Goal: Task Accomplishment & Management: Complete application form

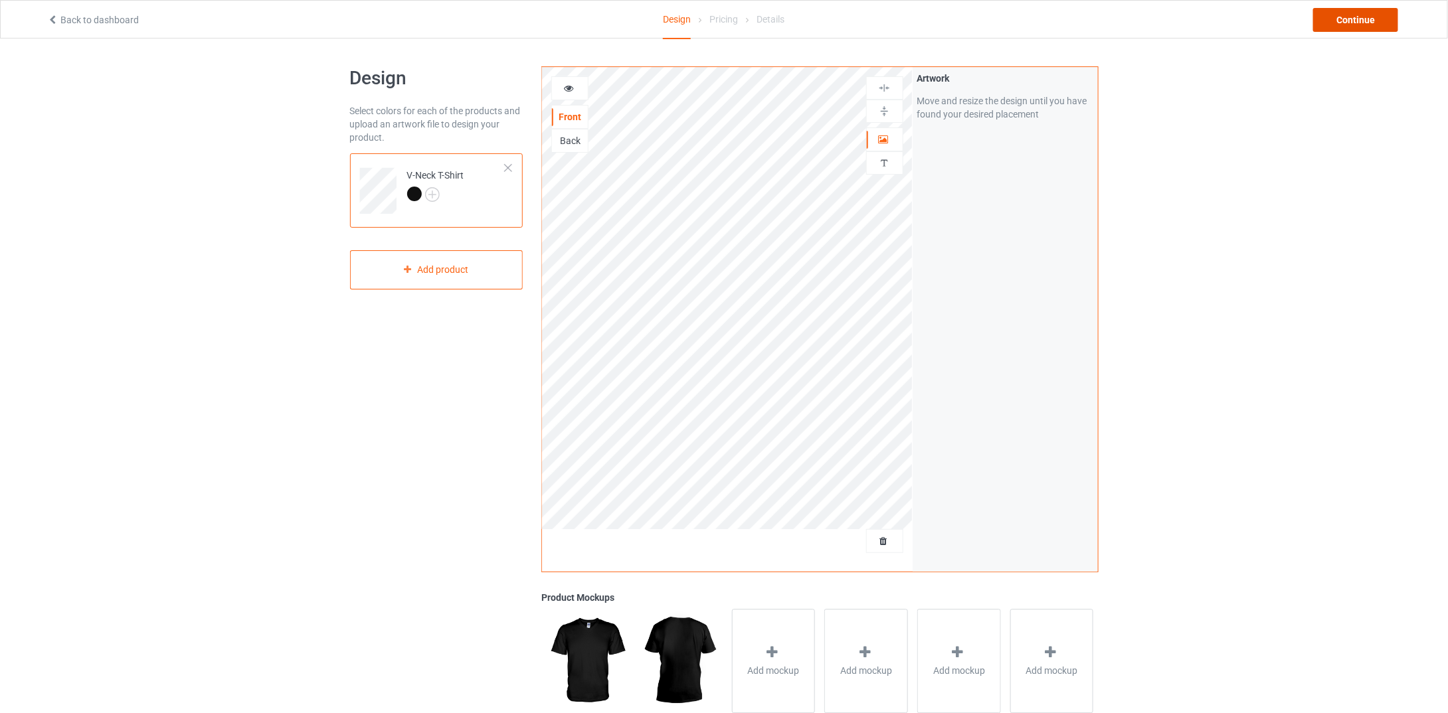
click at [1336, 27] on div "Continue" at bounding box center [1355, 20] width 85 height 24
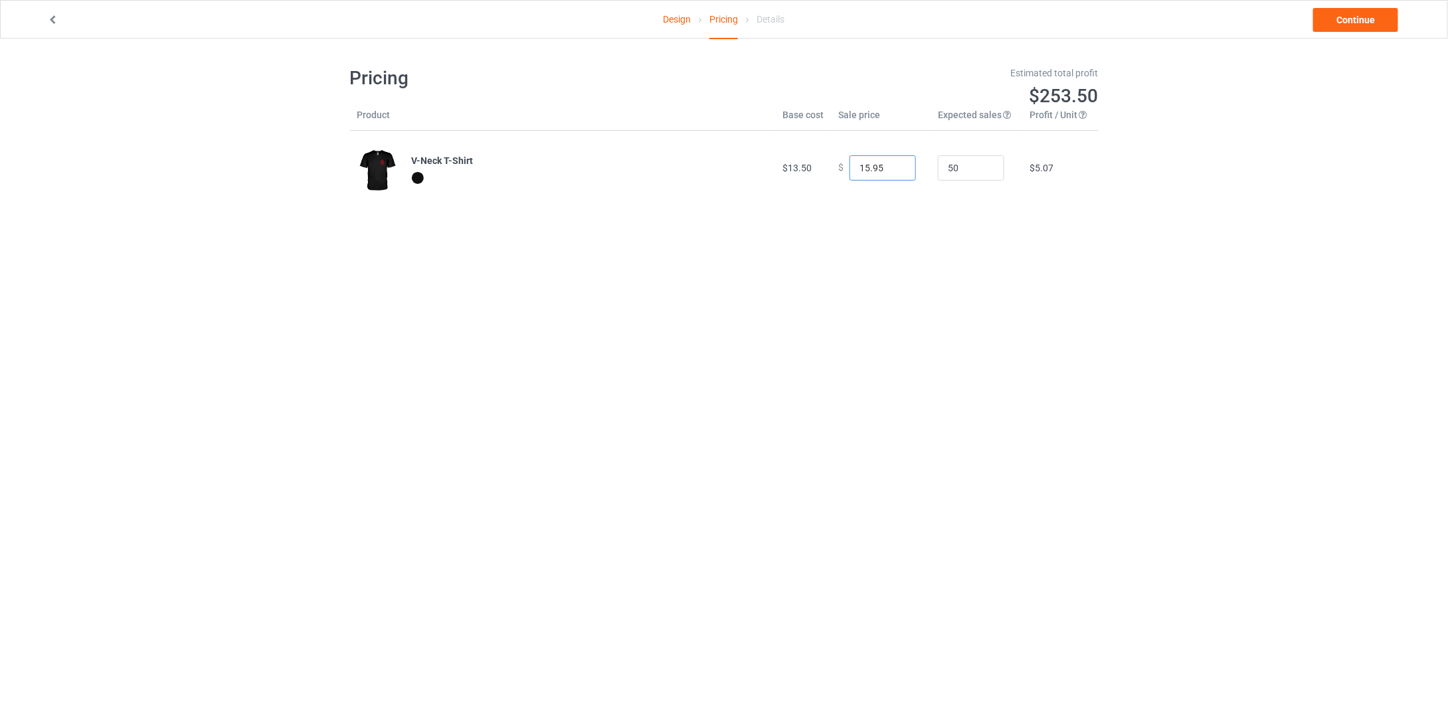
click at [894, 168] on input "15.95" at bounding box center [883, 167] width 66 height 25
type input "14.95"
click at [894, 168] on input "14.95" at bounding box center [883, 167] width 66 height 25
click at [1353, 22] on link "Continue" at bounding box center [1355, 20] width 85 height 24
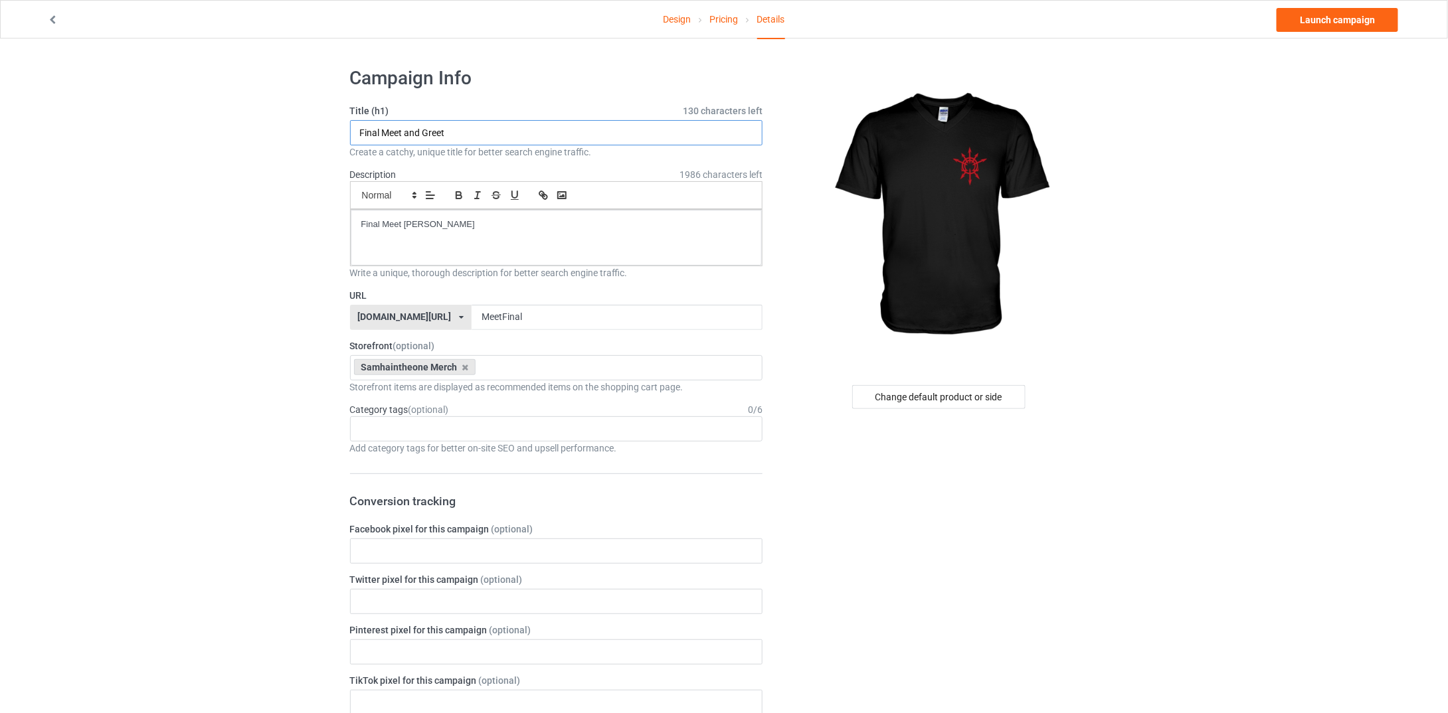
drag, startPoint x: 469, startPoint y: 134, endPoint x: 211, endPoint y: 104, distance: 259.5
click at [244, 112] on div "Design Pricing Details Launch campaign Campaign Info Title (h1) 130 characters …" at bounding box center [724, 727] width 1448 height 1377
type input "test"
drag, startPoint x: 504, startPoint y: 313, endPoint x: 357, endPoint y: 304, distance: 147.1
click at [371, 309] on div "teechip.com/ teechip.com/ 587d0d41cee36fd012c64a69 MeetFinal" at bounding box center [556, 317] width 413 height 25
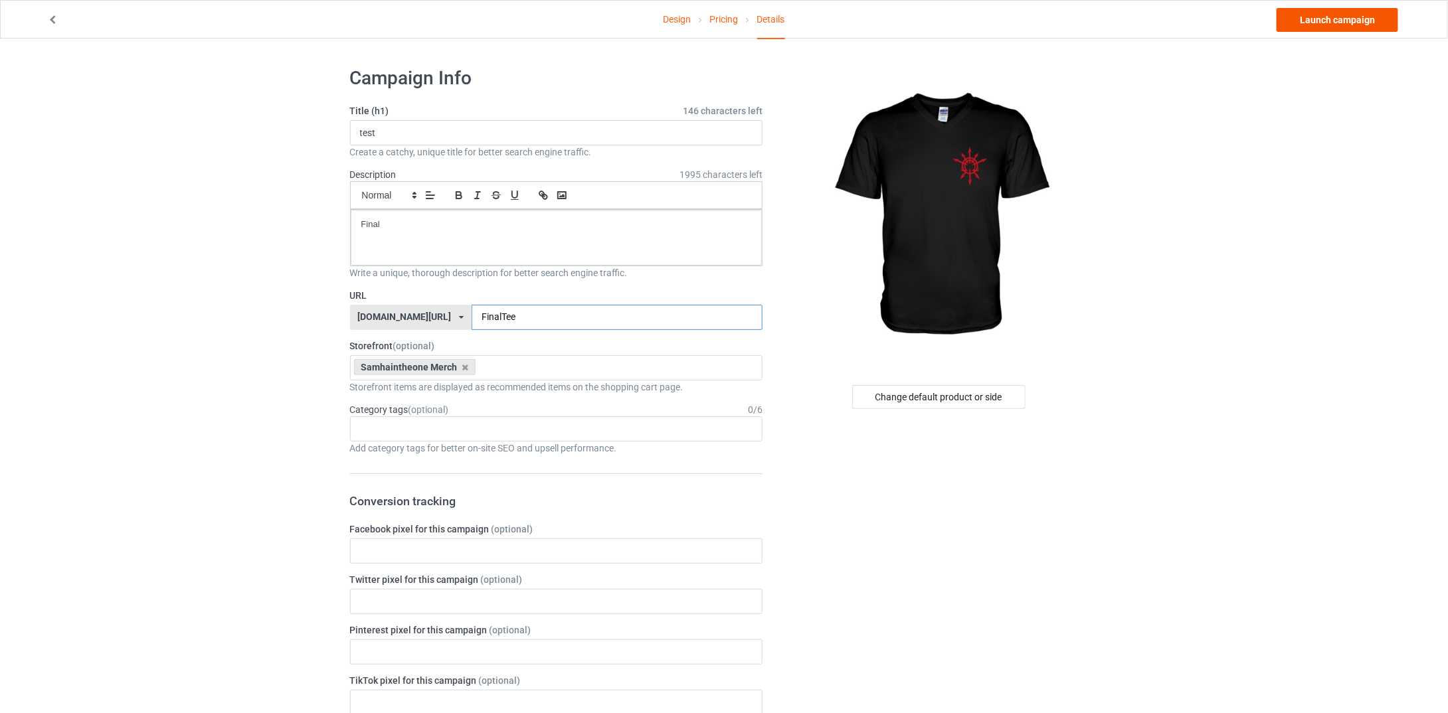
type input "FinalTee"
click at [1341, 18] on link "Launch campaign" at bounding box center [1338, 20] width 122 height 24
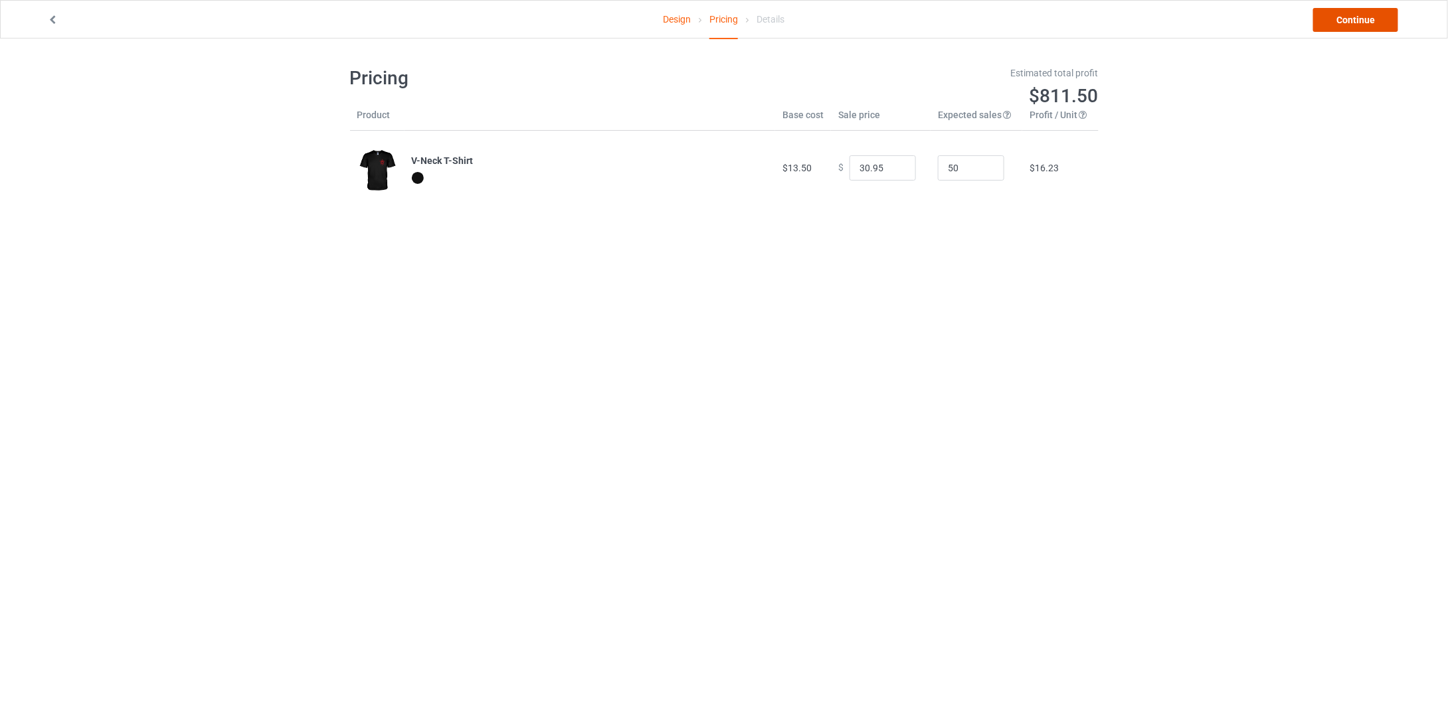
click at [1365, 25] on link "Continue" at bounding box center [1355, 20] width 85 height 24
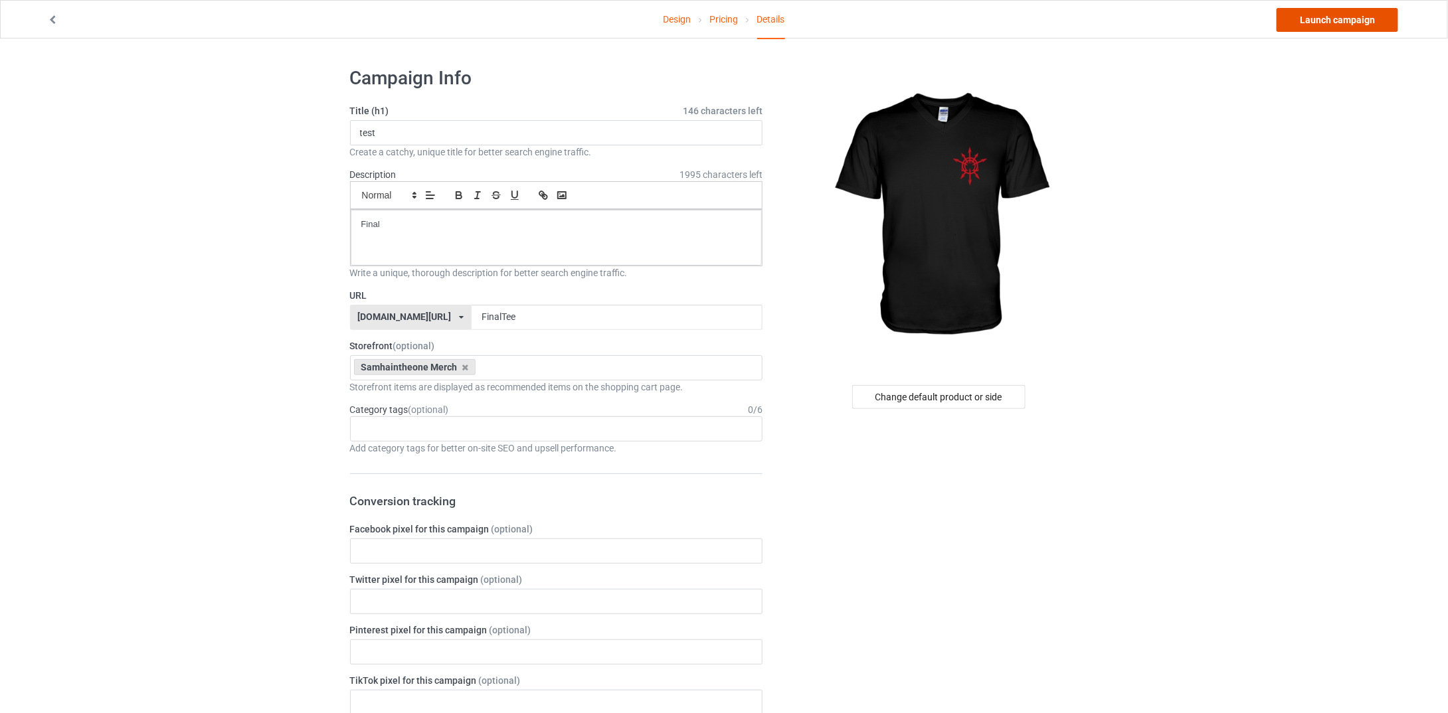
click at [1364, 25] on link "Launch campaign" at bounding box center [1338, 20] width 122 height 24
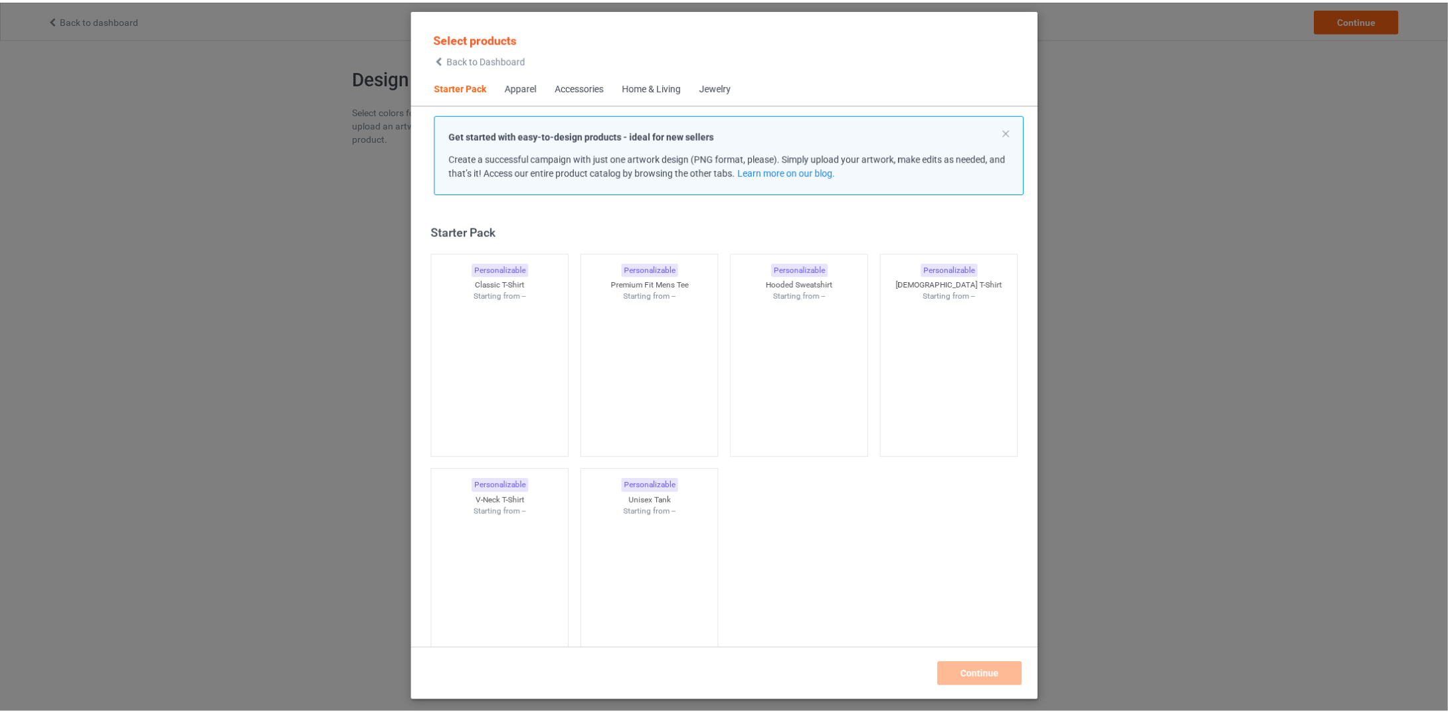
scroll to position [17, 0]
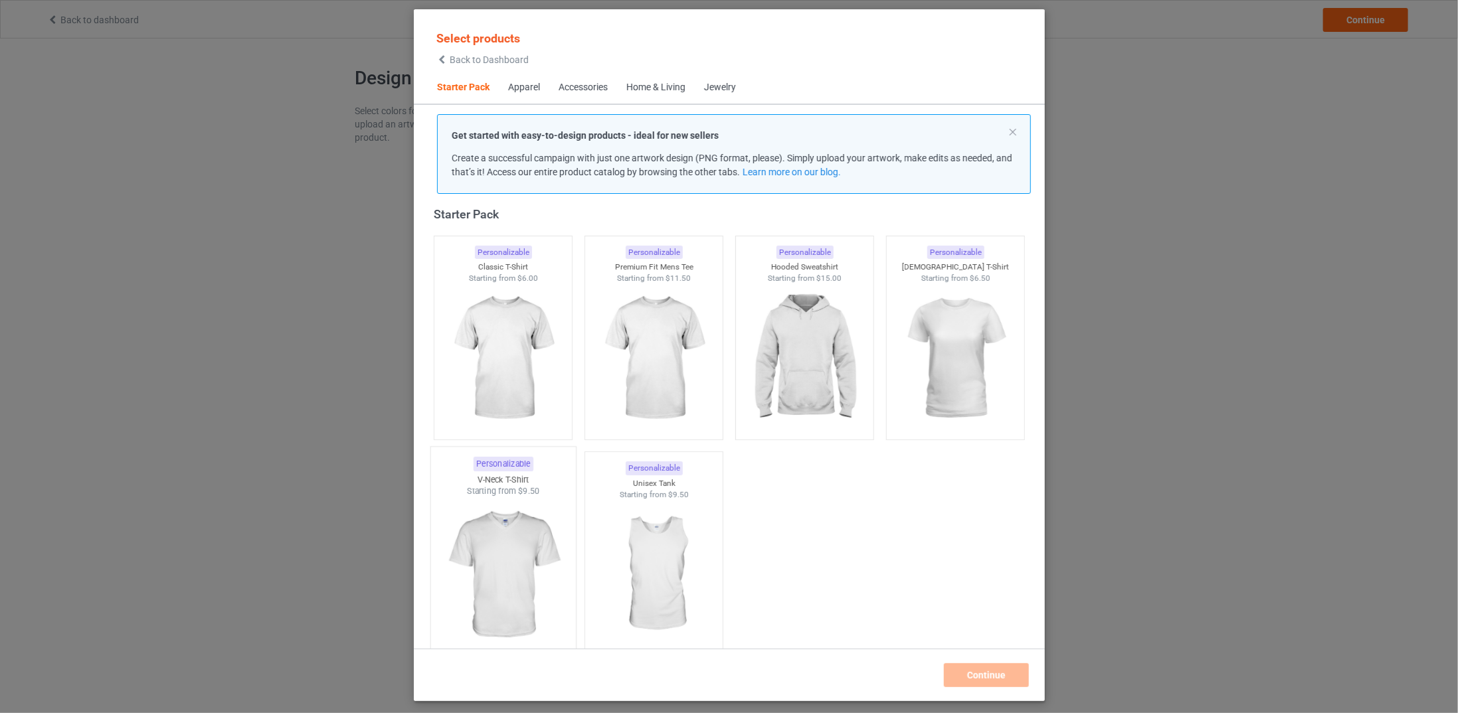
click at [499, 545] on img at bounding box center [502, 576] width 125 height 156
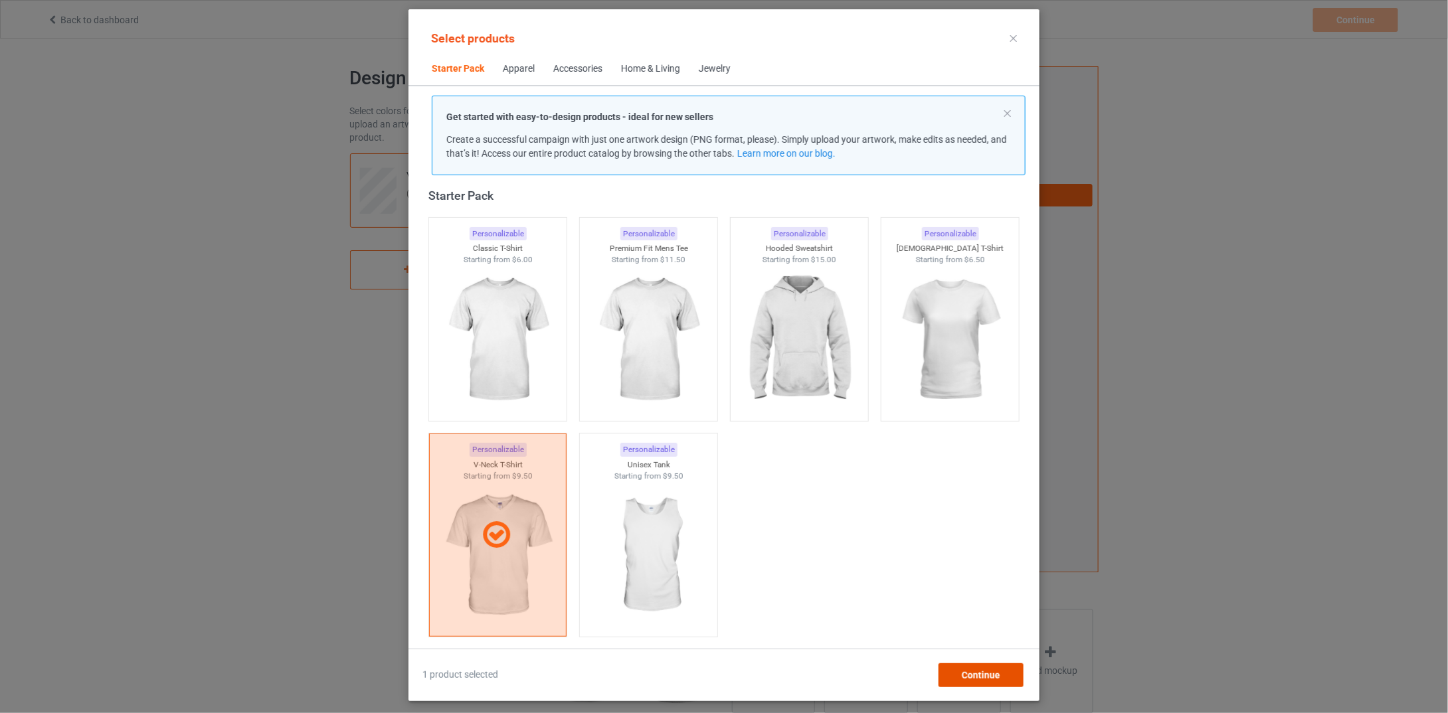
click at [987, 674] on span "Continue" at bounding box center [981, 675] width 39 height 11
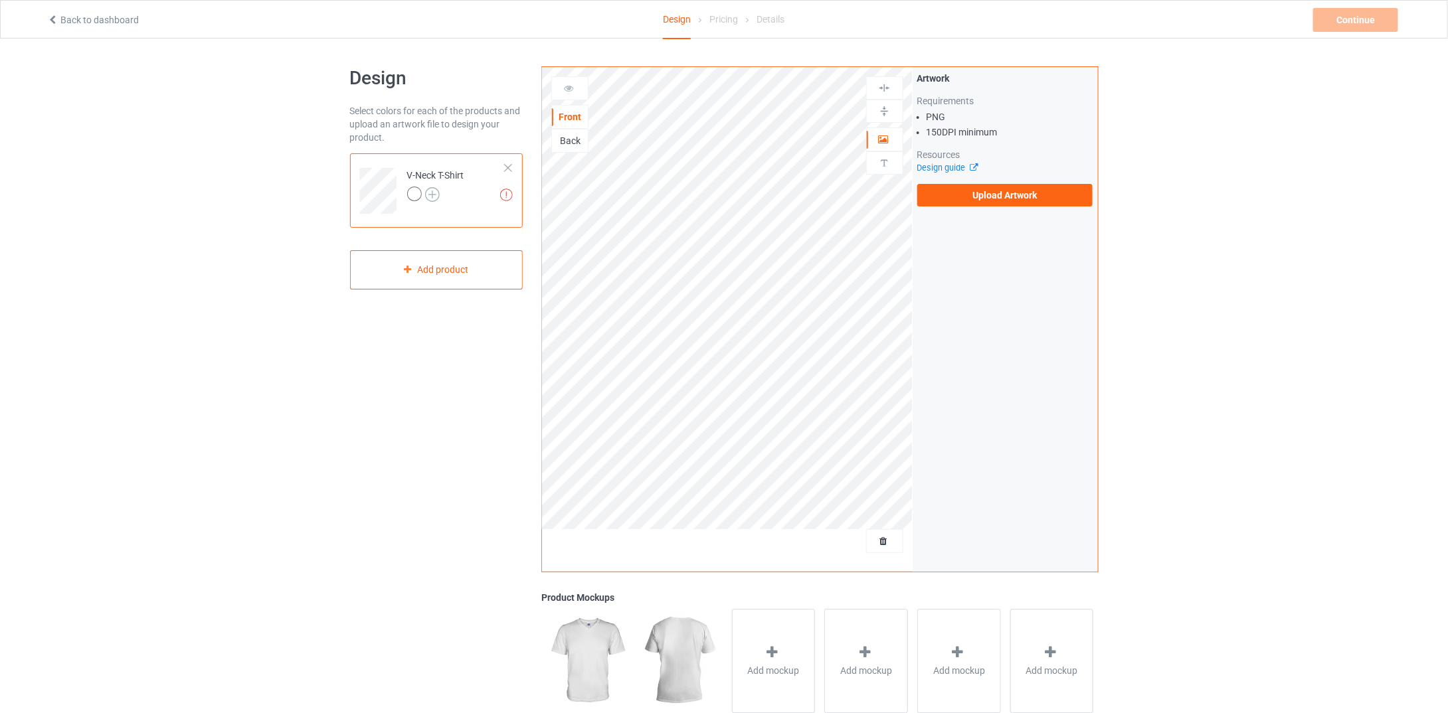
click at [428, 190] on img at bounding box center [432, 194] width 15 height 15
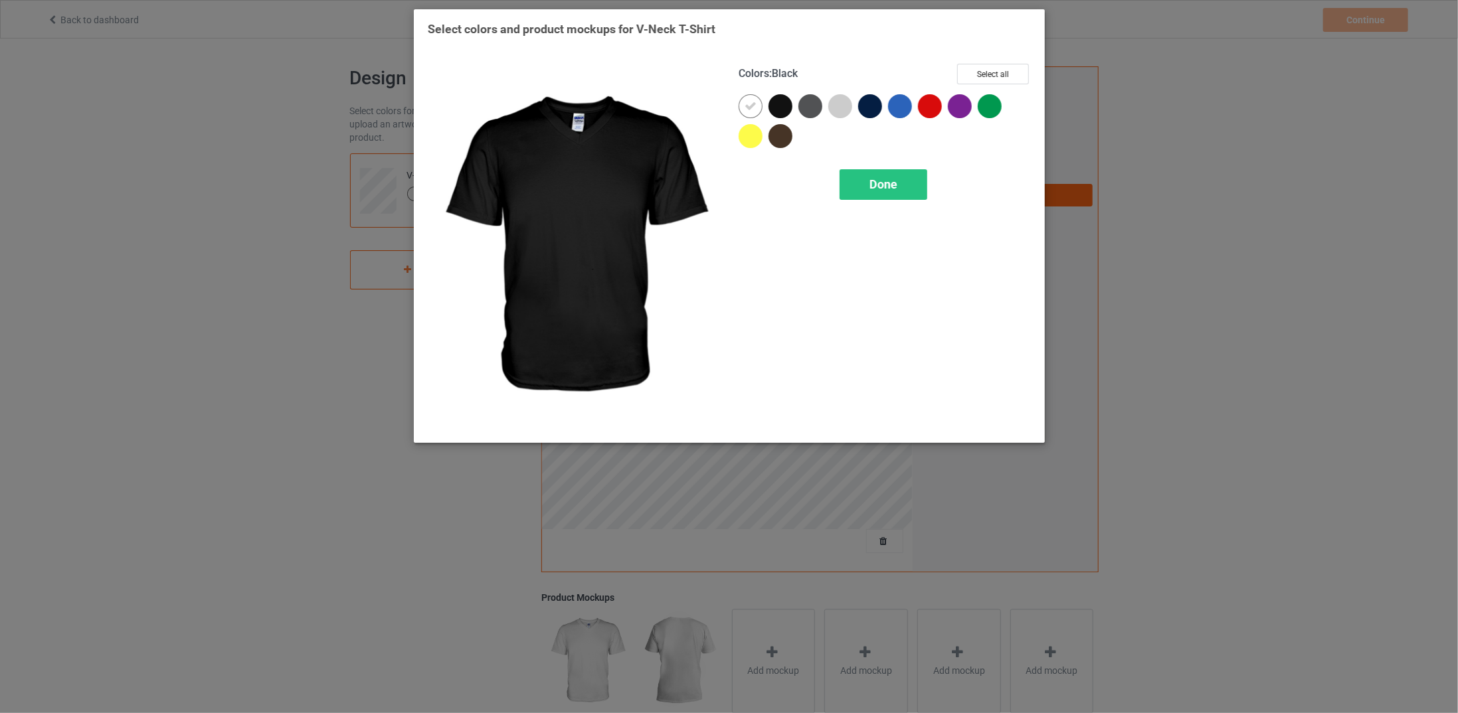
click at [773, 108] on div at bounding box center [781, 106] width 24 height 24
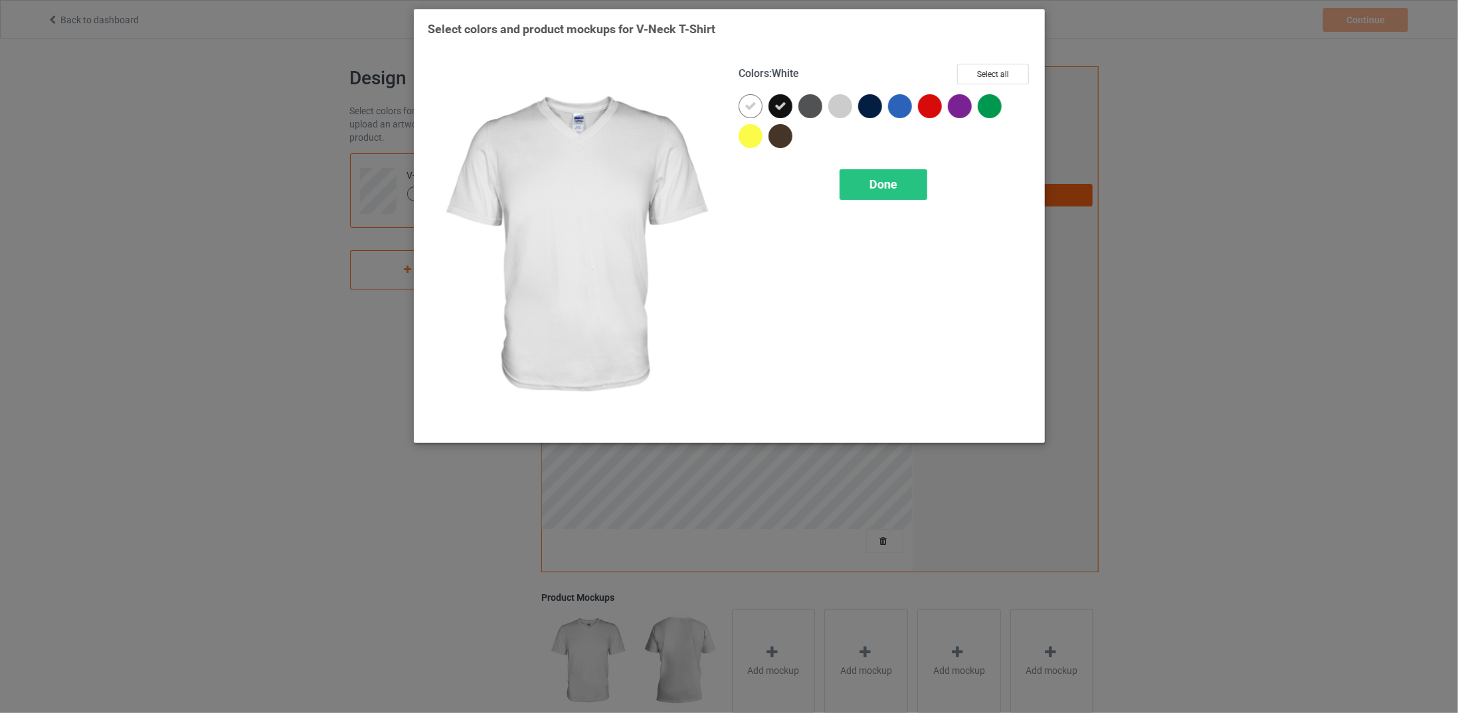
drag, startPoint x: 752, startPoint y: 102, endPoint x: 810, endPoint y: 140, distance: 70.0
click at [751, 102] on icon at bounding box center [751, 106] width 12 height 12
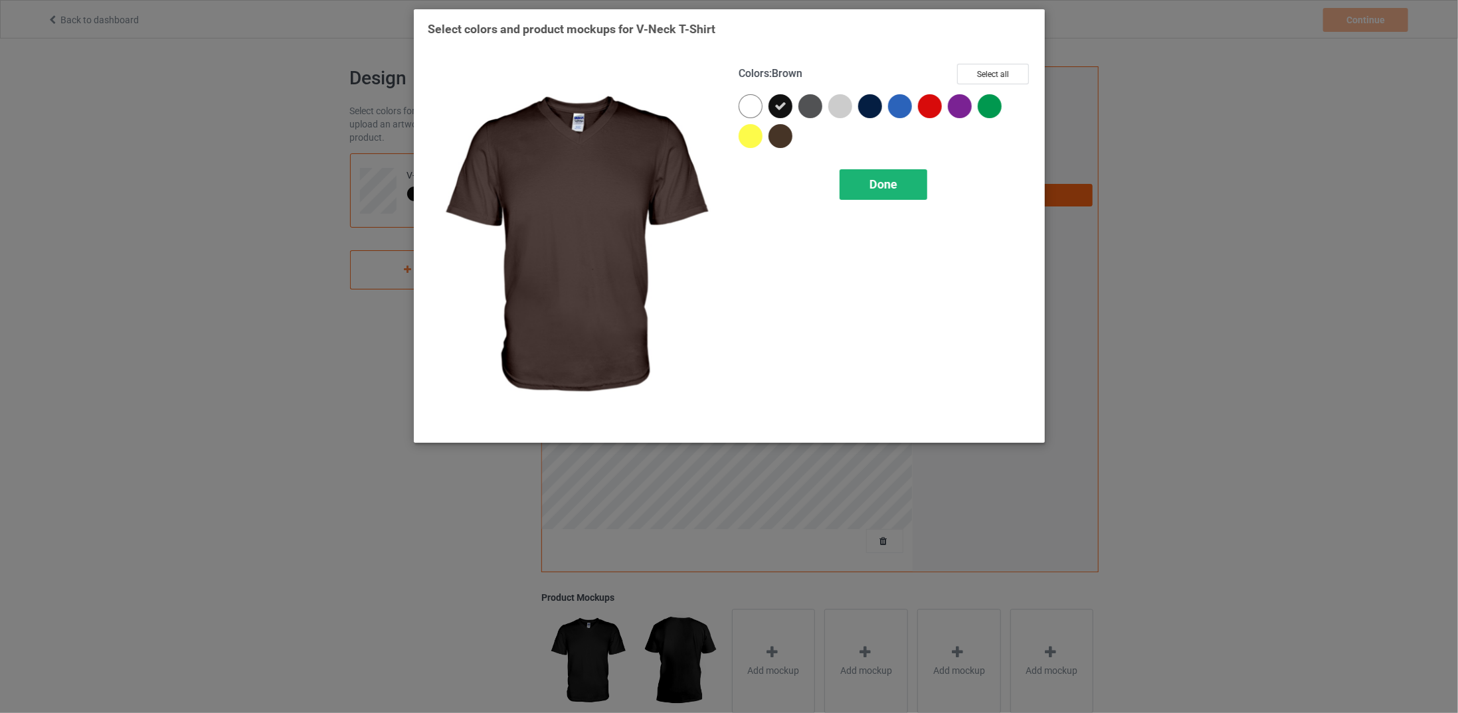
click at [883, 172] on div "Done" at bounding box center [883, 184] width 88 height 31
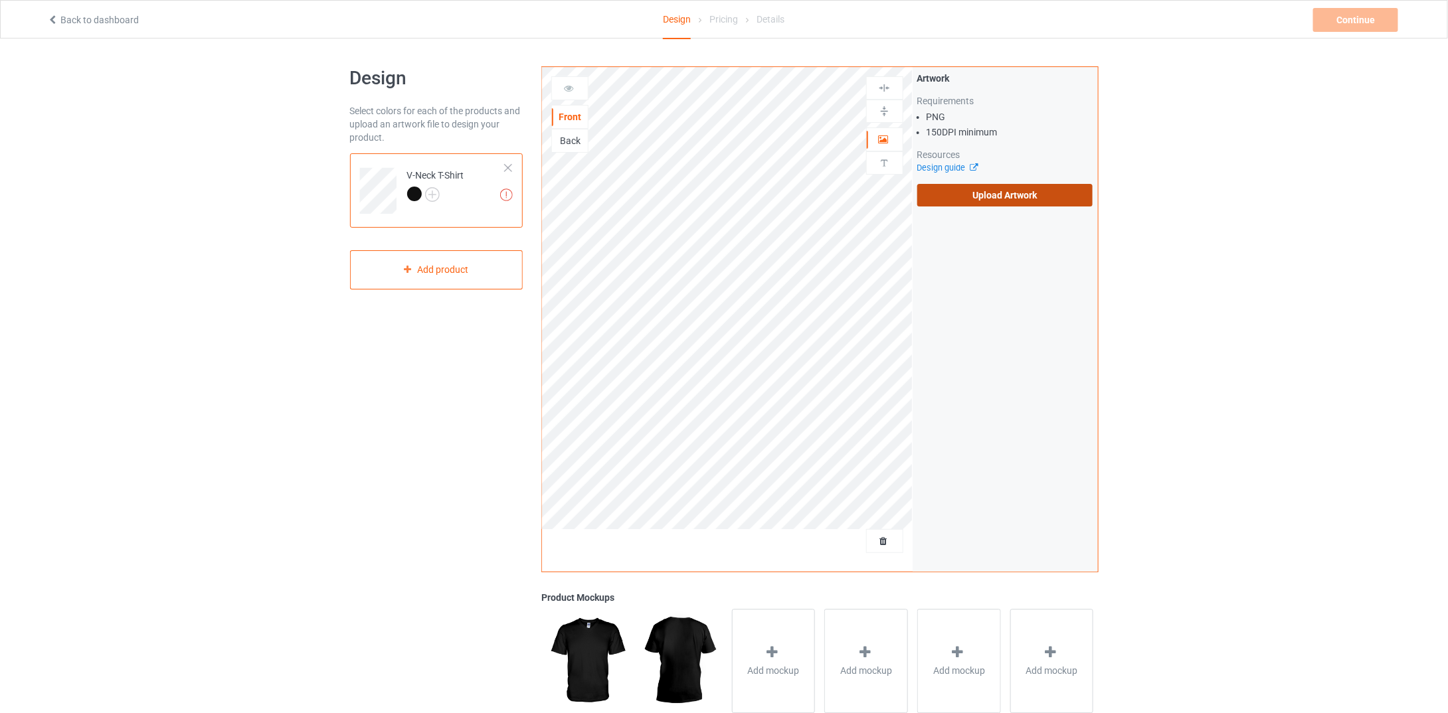
click at [986, 197] on label "Upload Artwork" at bounding box center [1005, 195] width 176 height 23
click at [0, 0] on input "Upload Artwork" at bounding box center [0, 0] width 0 height 0
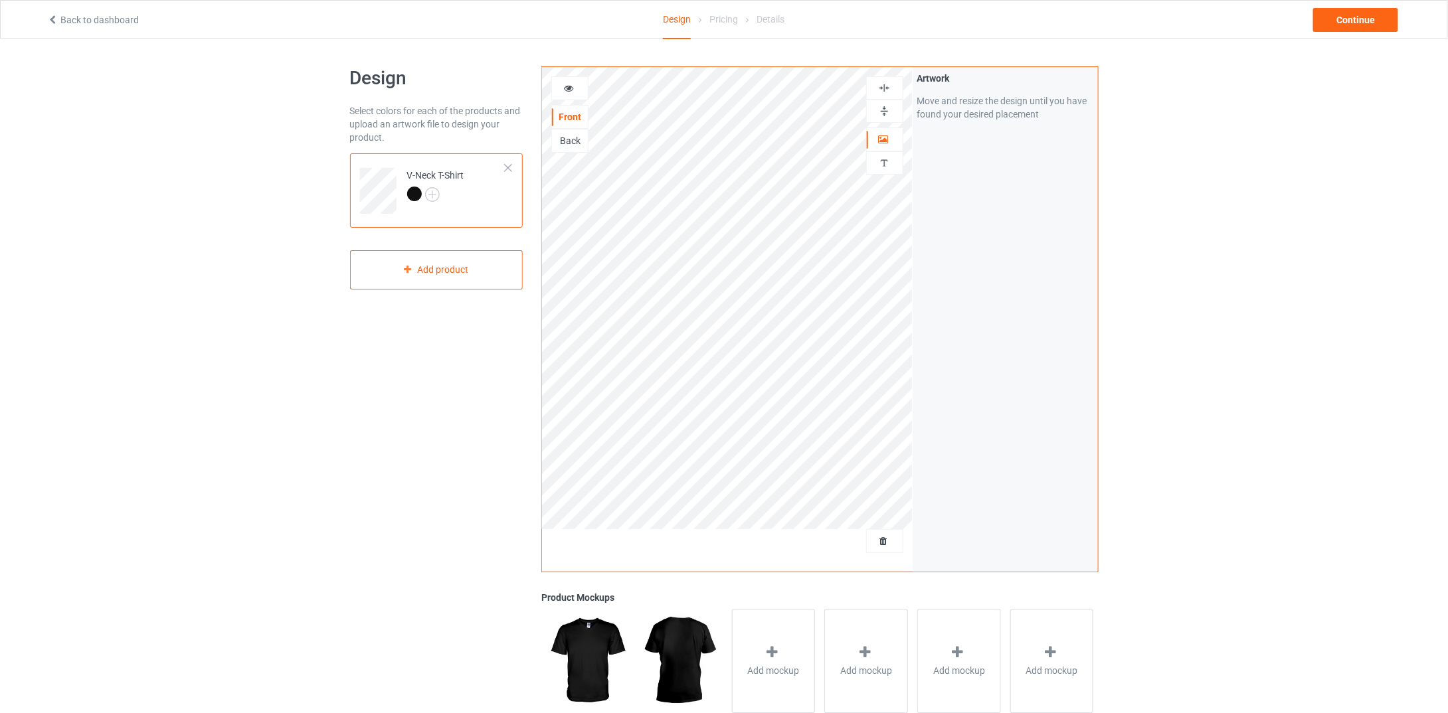
click at [576, 138] on div "Back" at bounding box center [570, 140] width 36 height 13
click at [980, 195] on label "Upload Artwork" at bounding box center [1005, 195] width 176 height 23
click at [0, 0] on input "Upload Artwork" at bounding box center [0, 0] width 0 height 0
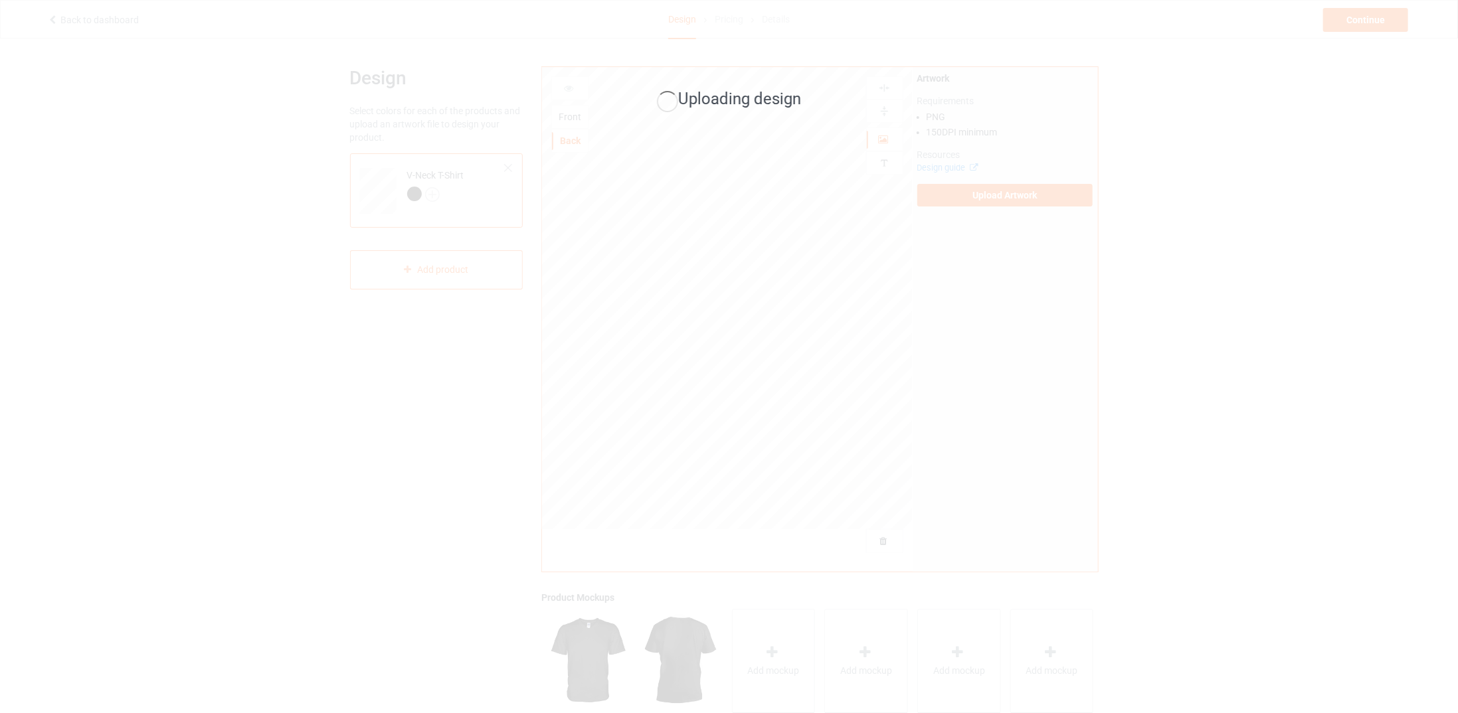
click at [966, 306] on div "Uploading design" at bounding box center [729, 356] width 1458 height 713
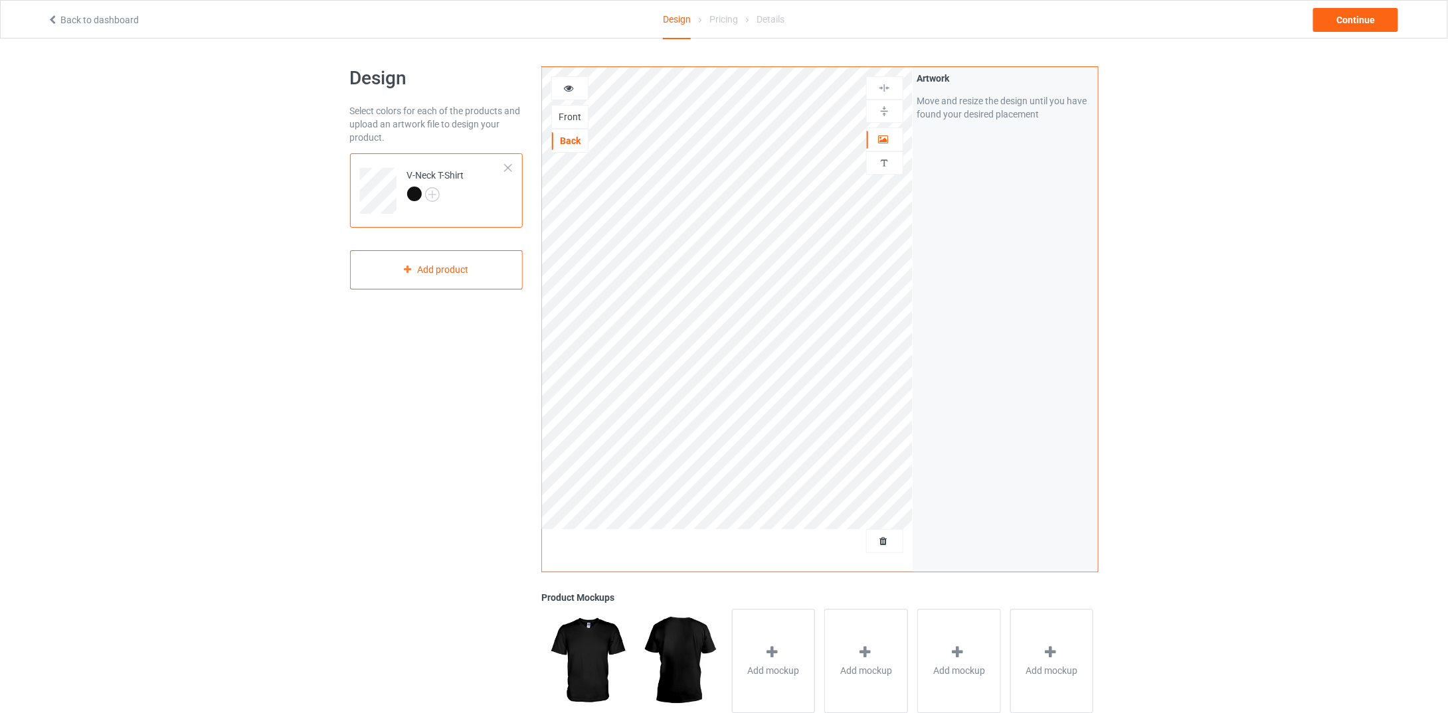
click at [576, 115] on div "Front" at bounding box center [570, 116] width 36 height 13
click at [577, 138] on div "Back" at bounding box center [570, 140] width 36 height 13
click at [575, 123] on div "Front" at bounding box center [569, 117] width 37 height 24
click at [571, 116] on div "Front" at bounding box center [570, 116] width 36 height 13
click at [577, 140] on div "Back" at bounding box center [570, 140] width 36 height 13
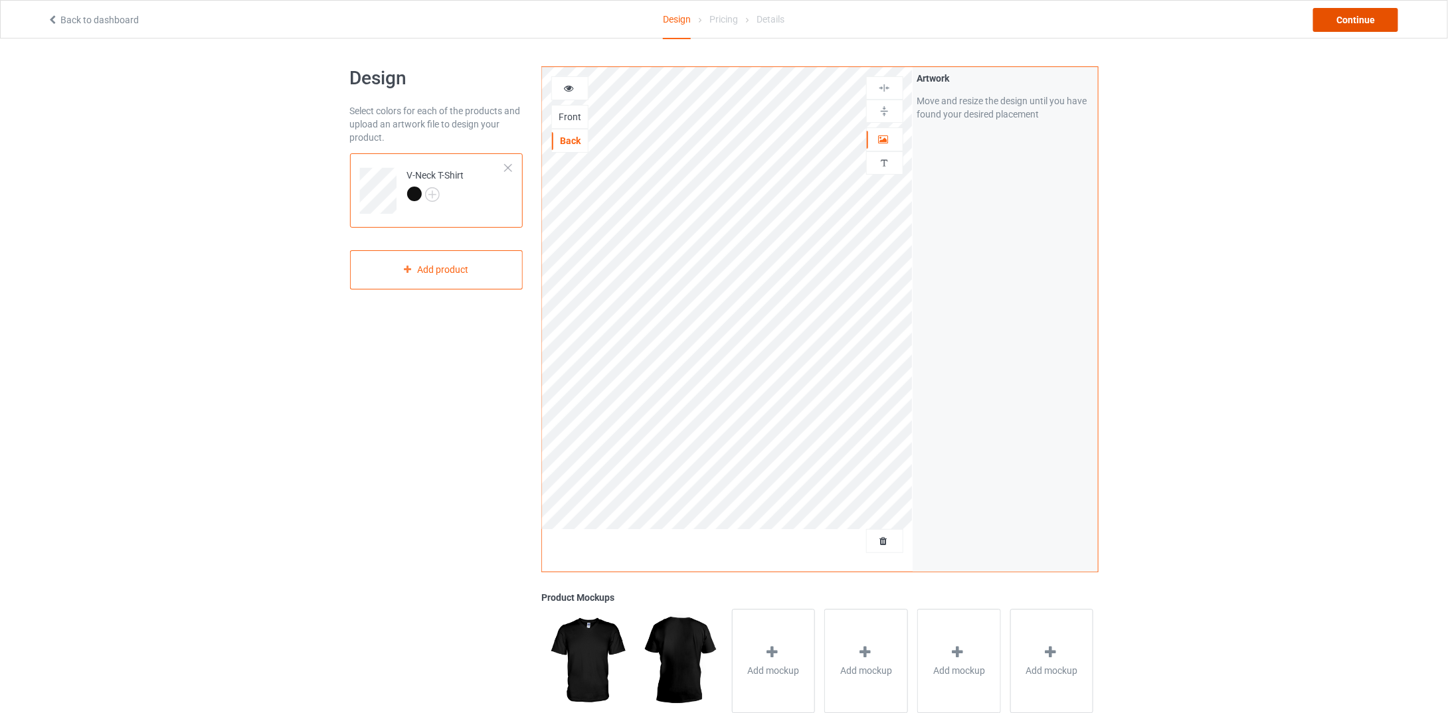
click at [1359, 18] on div "Continue" at bounding box center [1355, 20] width 85 height 24
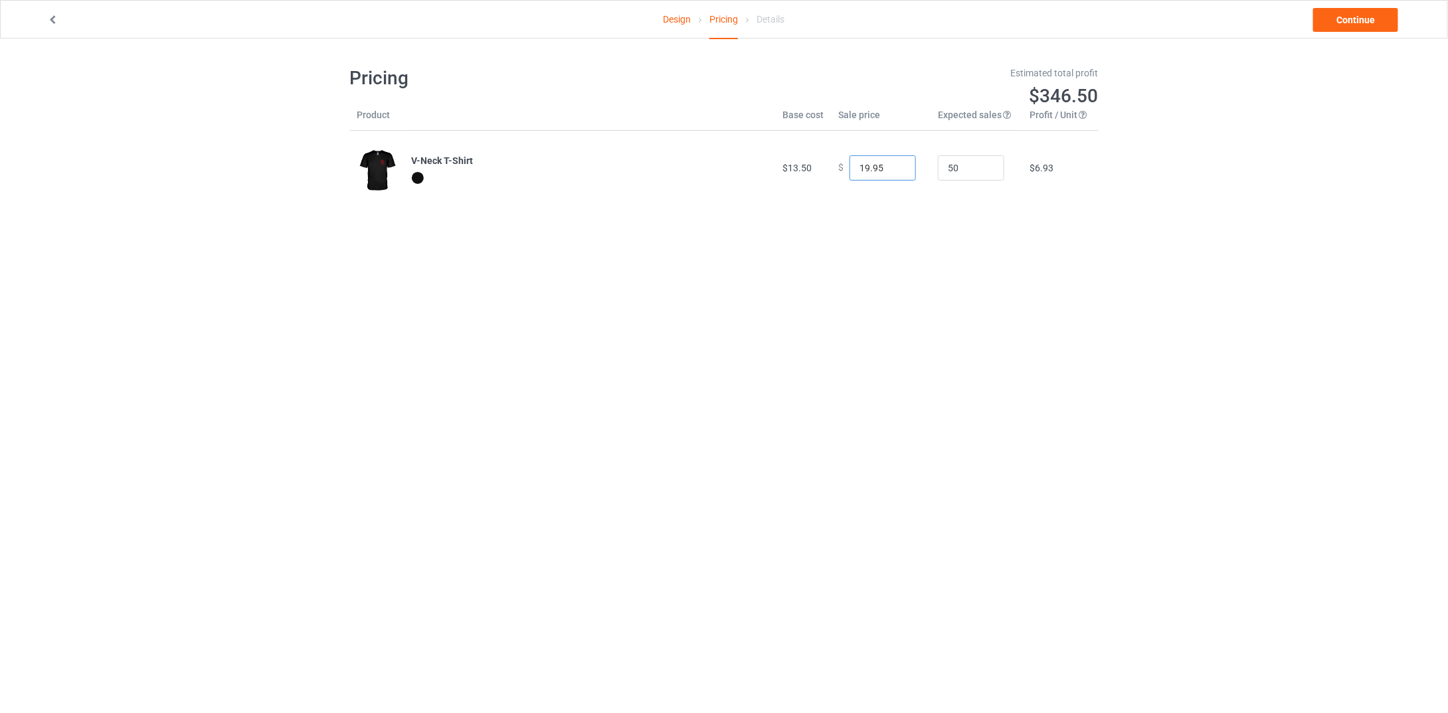
click at [892, 169] on input "19.95" at bounding box center [883, 167] width 66 height 25
click at [892, 169] on input "18.95" at bounding box center [883, 167] width 66 height 25
click at [892, 169] on input "17.95" at bounding box center [883, 167] width 66 height 25
click at [892, 169] on input "16.95" at bounding box center [883, 167] width 66 height 25
click at [892, 169] on input "15.95" at bounding box center [883, 167] width 66 height 25
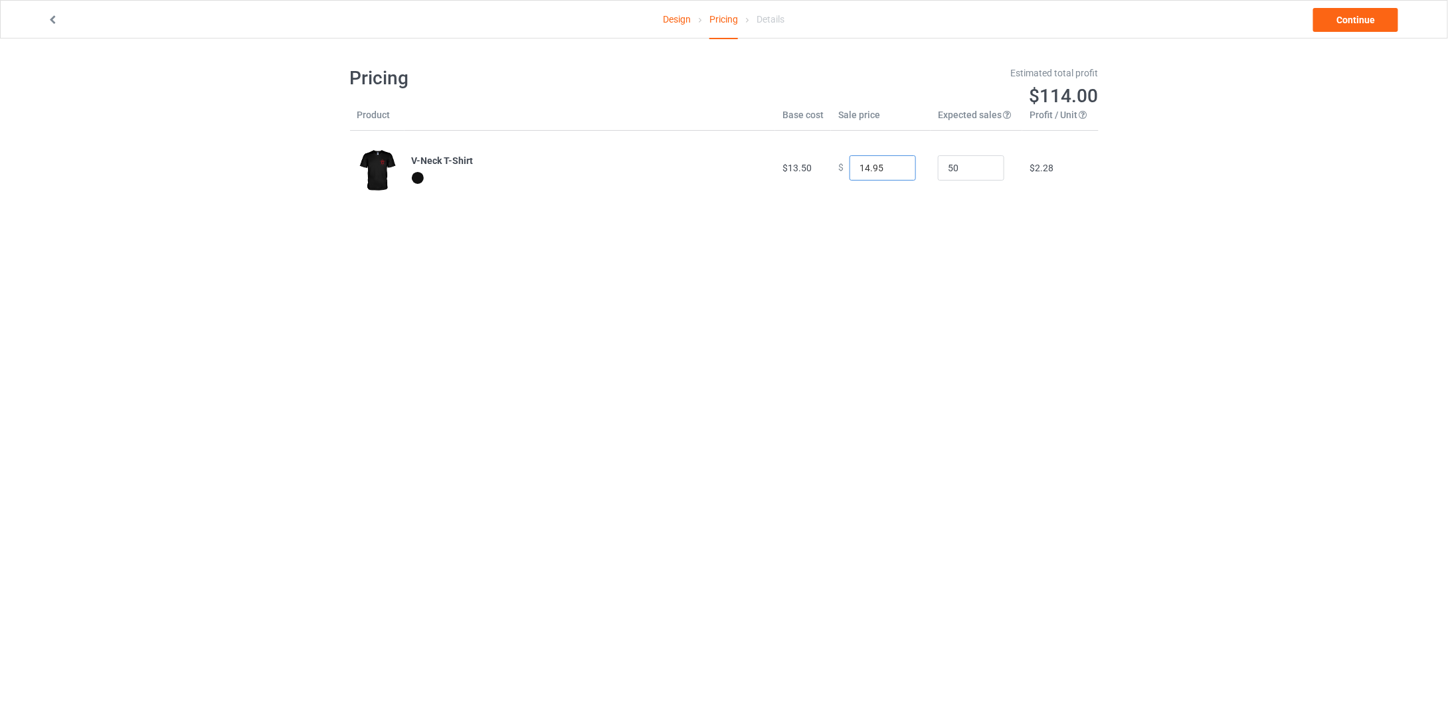
type input "14.95"
click at [892, 169] on input "14.95" at bounding box center [883, 167] width 66 height 25
click at [1354, 15] on link "Continue" at bounding box center [1355, 20] width 85 height 24
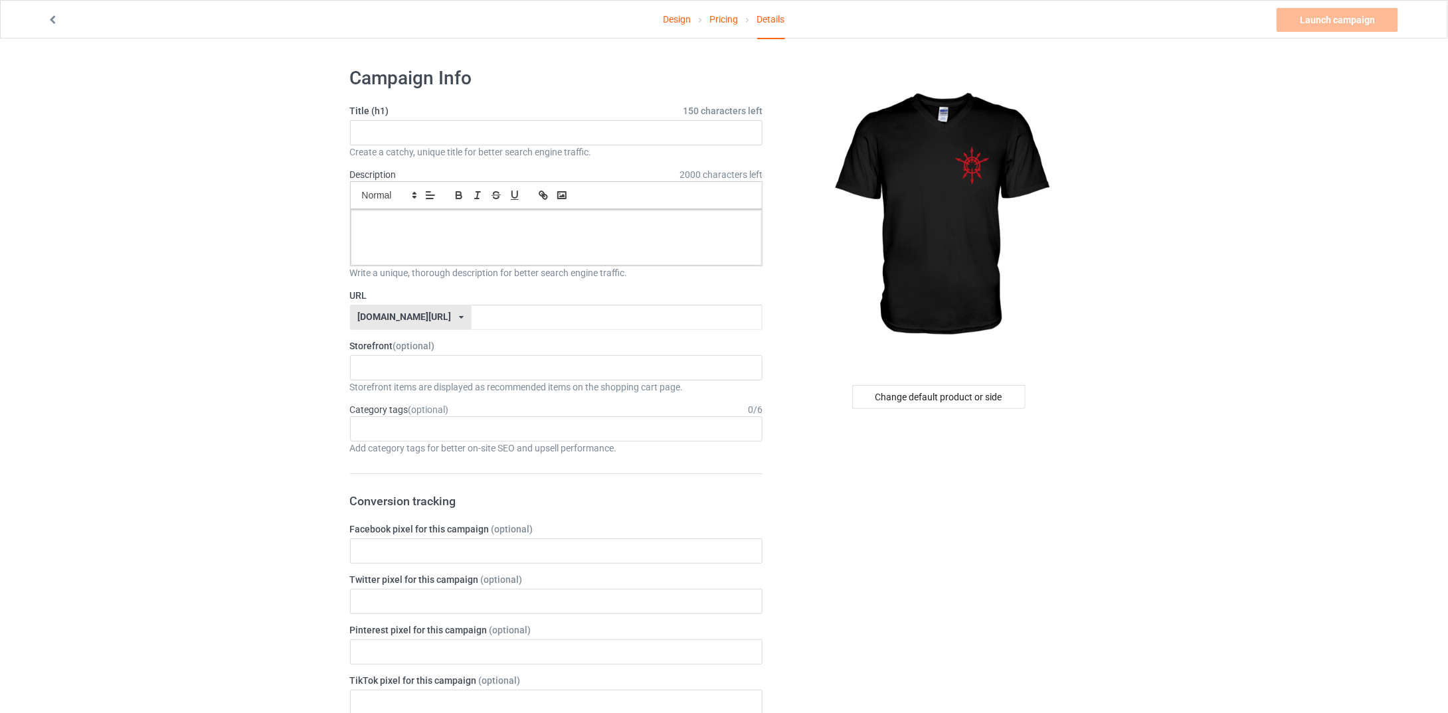
click at [406, 112] on label "Title (h1) 150 characters left" at bounding box center [556, 110] width 413 height 13
click at [415, 138] on input "text" at bounding box center [556, 132] width 413 height 25
click at [426, 159] on form "Title (h1) 150 characters left Create a catchy, unique title for better search …" at bounding box center [556, 706] width 413 height 1205
click at [430, 152] on div "Create a catchy, unique title for better search engine traffic." at bounding box center [556, 151] width 413 height 13
click at [493, 136] on input "text" at bounding box center [556, 132] width 413 height 25
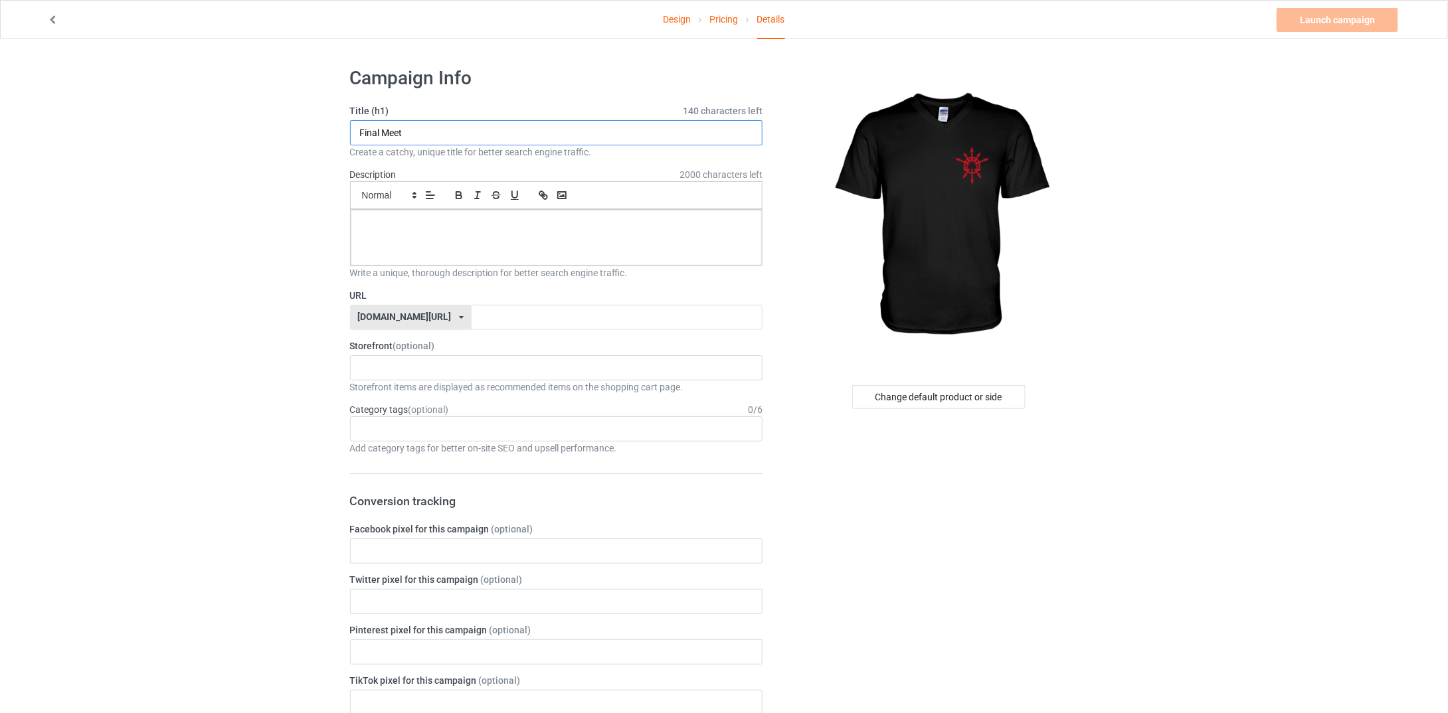
type input "Final Meet"
click at [559, 221] on p at bounding box center [556, 225] width 391 height 13
click at [542, 307] on input "text" at bounding box center [617, 317] width 291 height 25
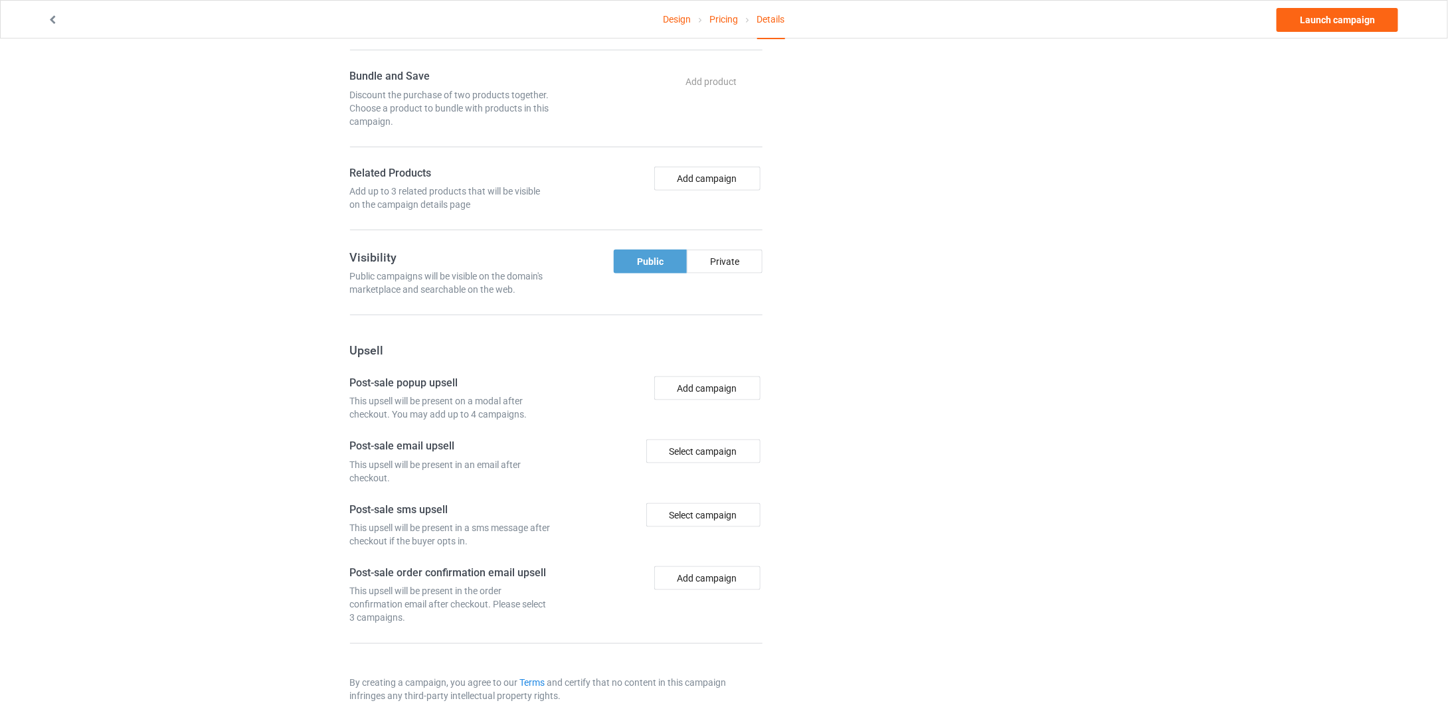
scroll to position [694, 0]
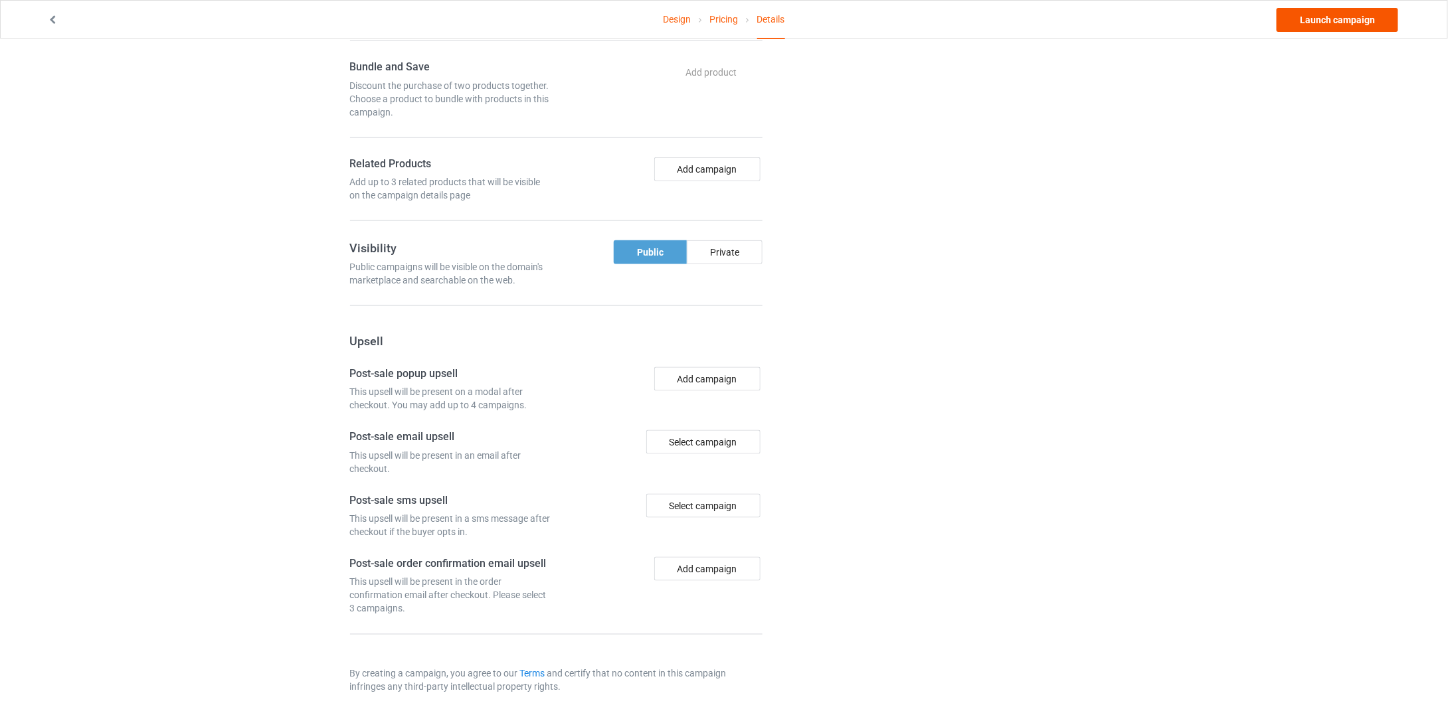
type input "MeetFinal"
click at [1361, 14] on link "Launch campaign" at bounding box center [1338, 20] width 122 height 24
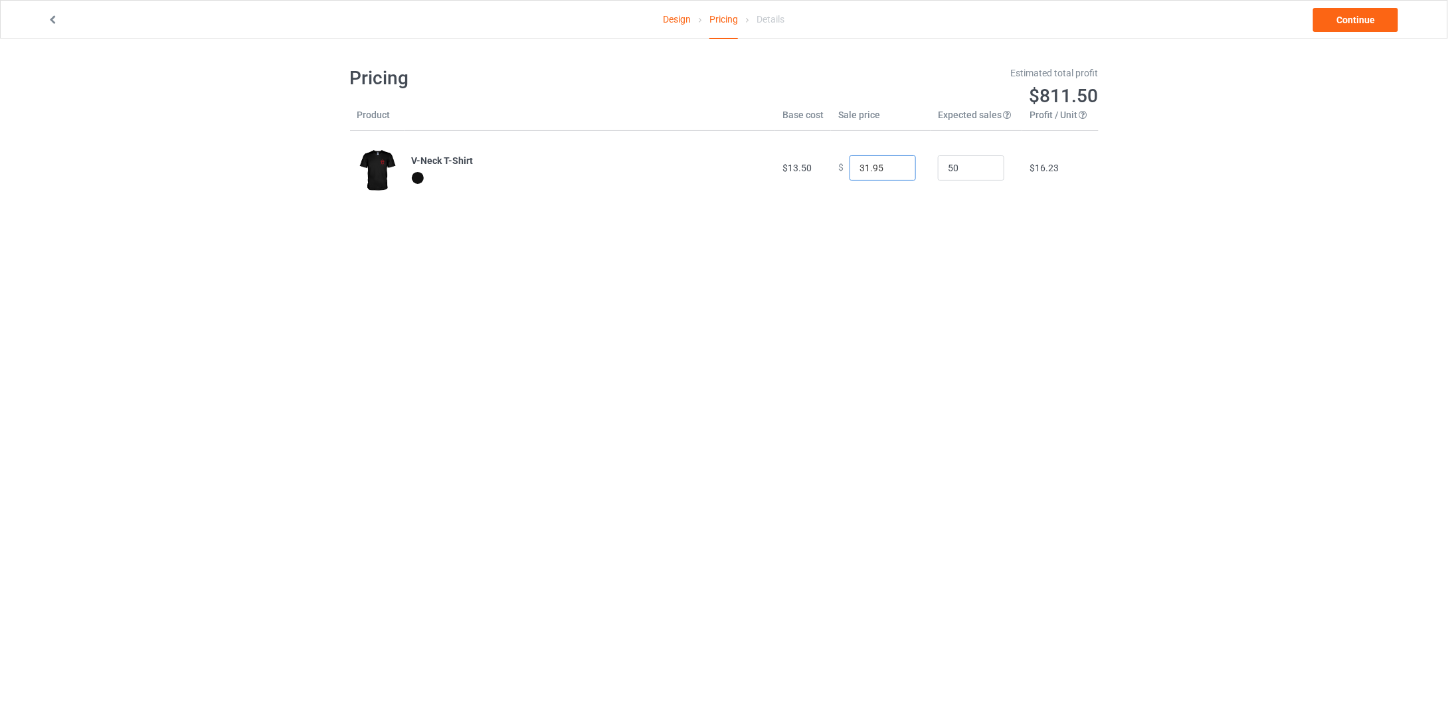
click at [892, 163] on input "31.95" at bounding box center [883, 167] width 66 height 25
click at [893, 169] on input "30.95" at bounding box center [883, 167] width 66 height 25
click at [893, 169] on input "29.95" at bounding box center [883, 167] width 66 height 25
click at [893, 169] on input "28.95" at bounding box center [883, 167] width 66 height 25
click at [893, 169] on input "27.95" at bounding box center [883, 167] width 66 height 25
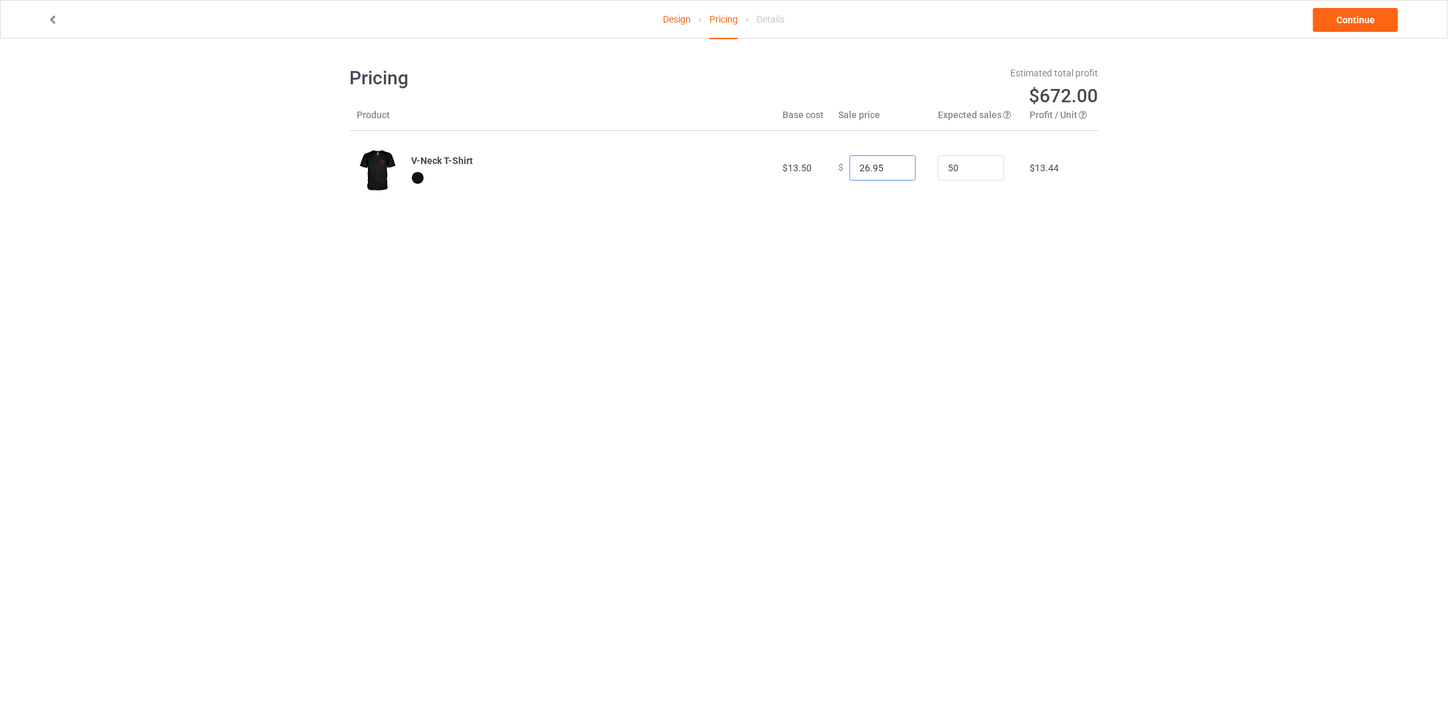
click at [893, 169] on input "26.95" at bounding box center [883, 167] width 66 height 25
click at [893, 169] on input "25.95" at bounding box center [883, 167] width 66 height 25
click at [893, 169] on input "24.95" at bounding box center [883, 167] width 66 height 25
click at [893, 169] on input "23.95" at bounding box center [883, 167] width 66 height 25
click at [893, 169] on input "22.95" at bounding box center [883, 167] width 66 height 25
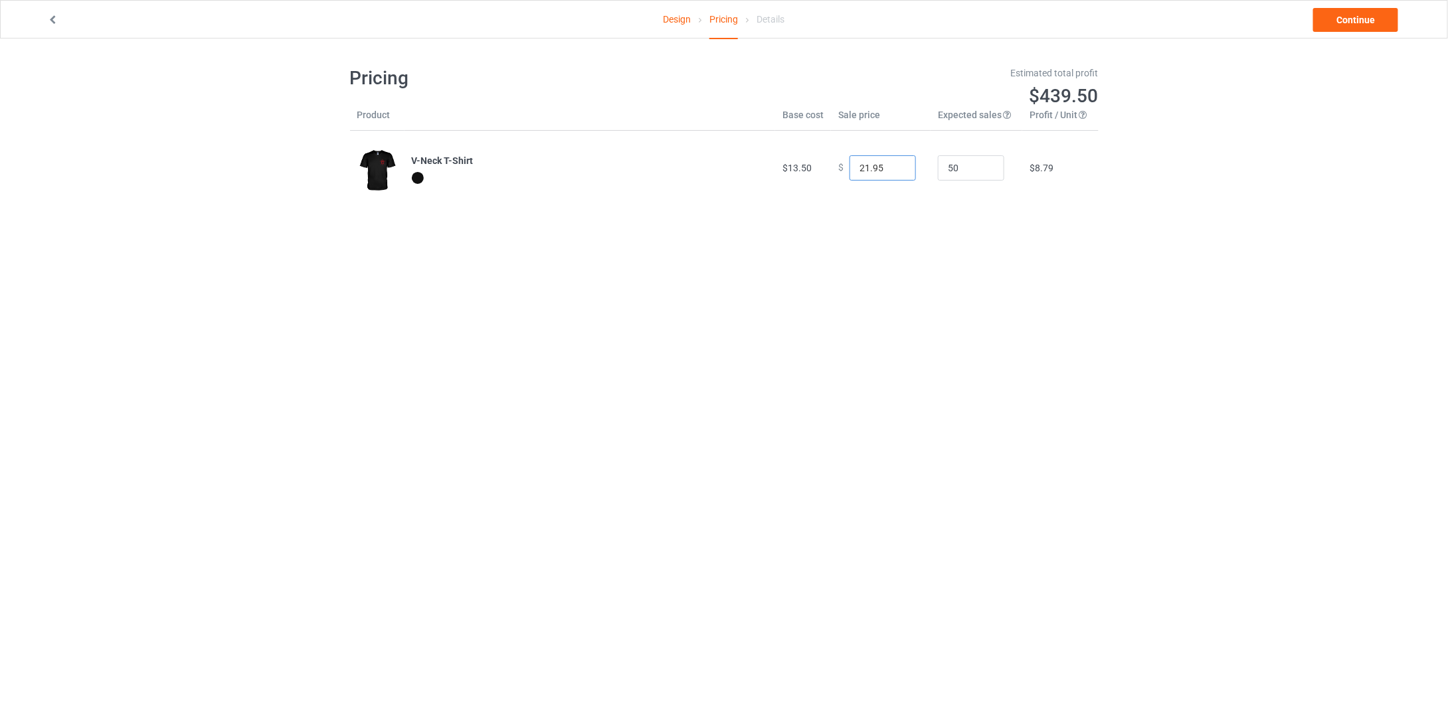
click at [893, 169] on input "21.95" at bounding box center [883, 167] width 66 height 25
click at [893, 169] on input "20.95" at bounding box center [883, 167] width 66 height 25
click at [893, 169] on input "19.95" at bounding box center [883, 167] width 66 height 25
click at [893, 169] on input "18.95" at bounding box center [883, 167] width 66 height 25
click at [893, 169] on input "17.95" at bounding box center [883, 167] width 66 height 25
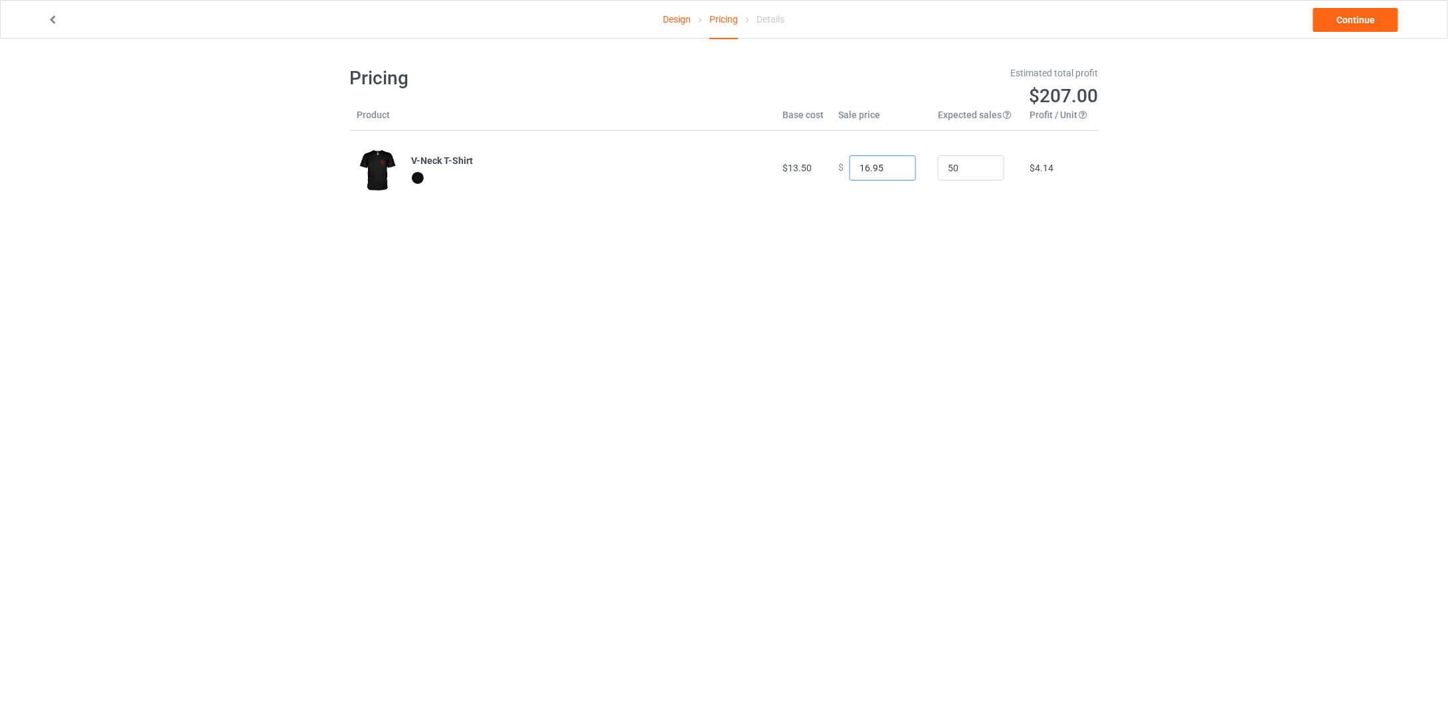
click at [893, 169] on input "16.95" at bounding box center [883, 167] width 66 height 25
click at [893, 169] on input "15.95" at bounding box center [883, 167] width 66 height 25
click at [893, 169] on input "14.95" at bounding box center [883, 167] width 66 height 25
type input "15.95"
click at [893, 165] on input "15.95" at bounding box center [883, 167] width 66 height 25
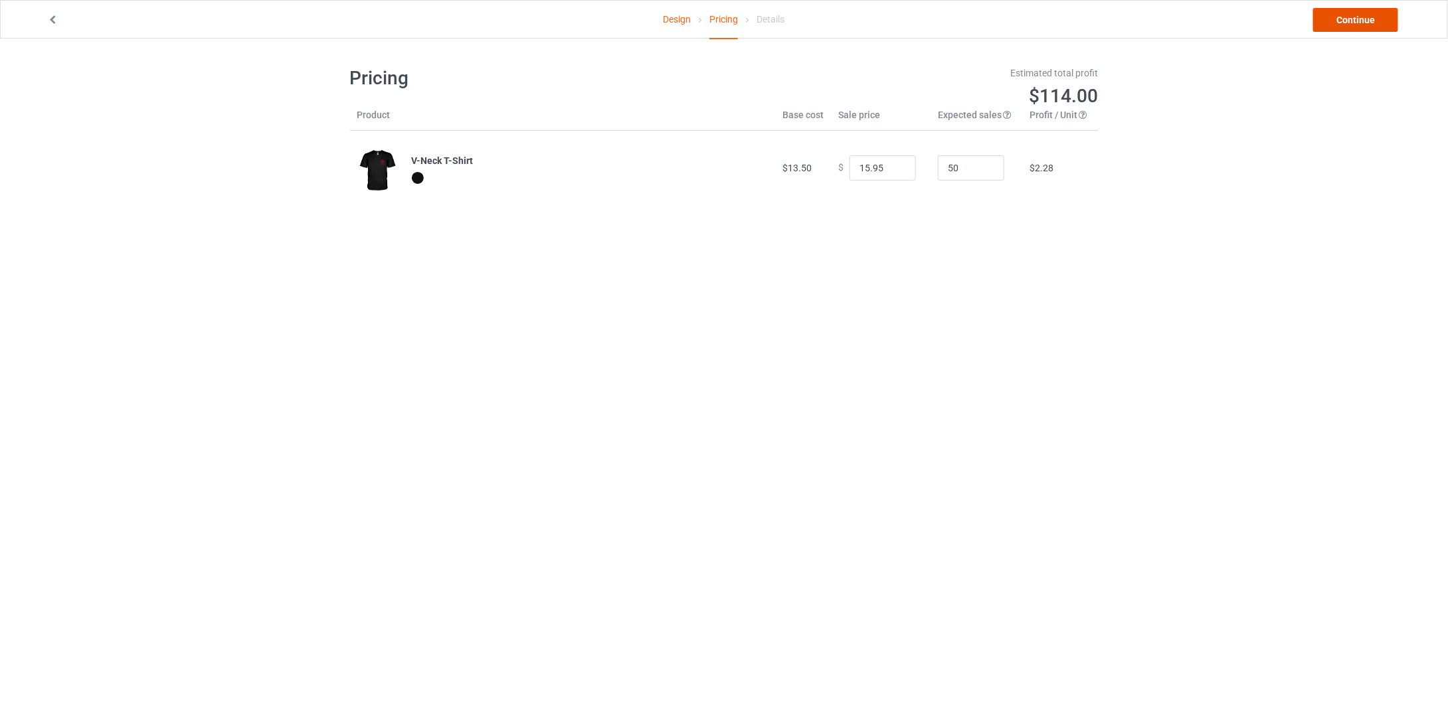
click at [1350, 17] on link "Continue" at bounding box center [1355, 20] width 85 height 24
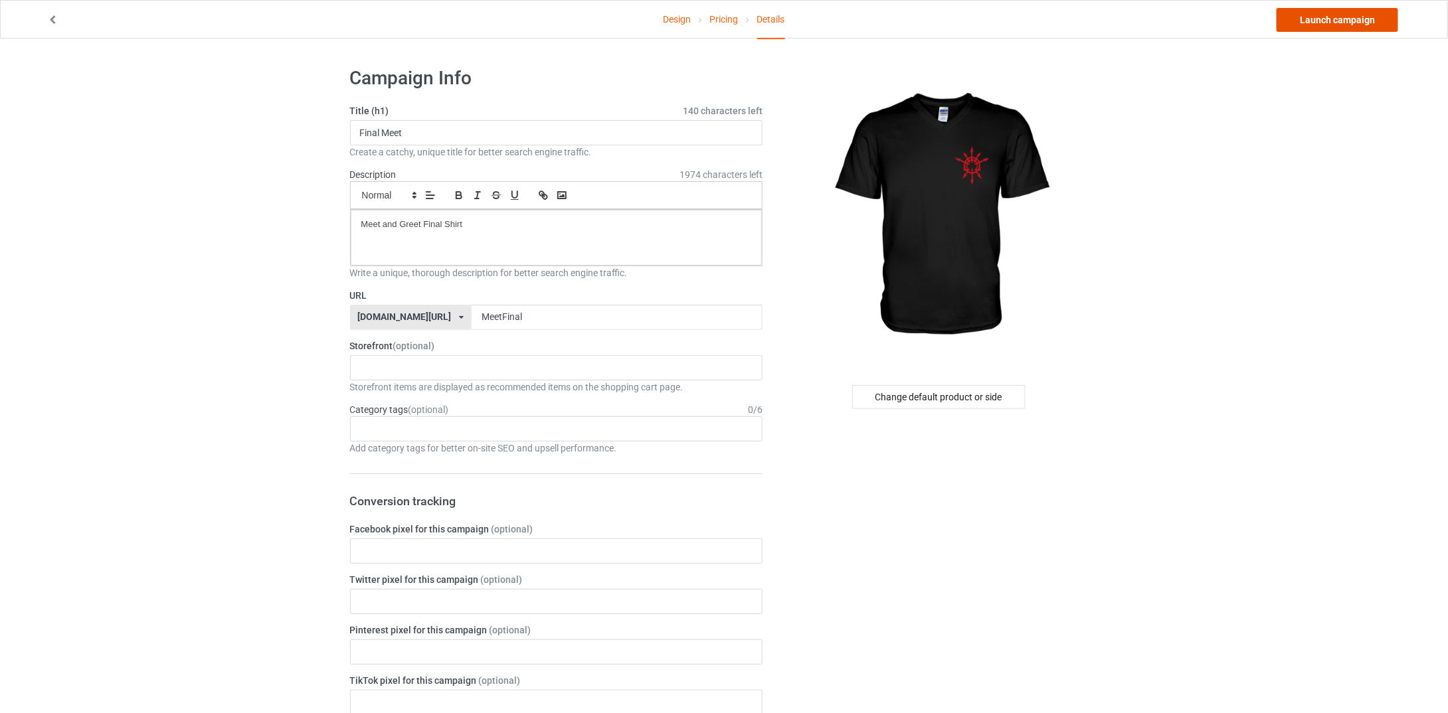
click at [1349, 16] on link "Launch campaign" at bounding box center [1338, 20] width 122 height 24
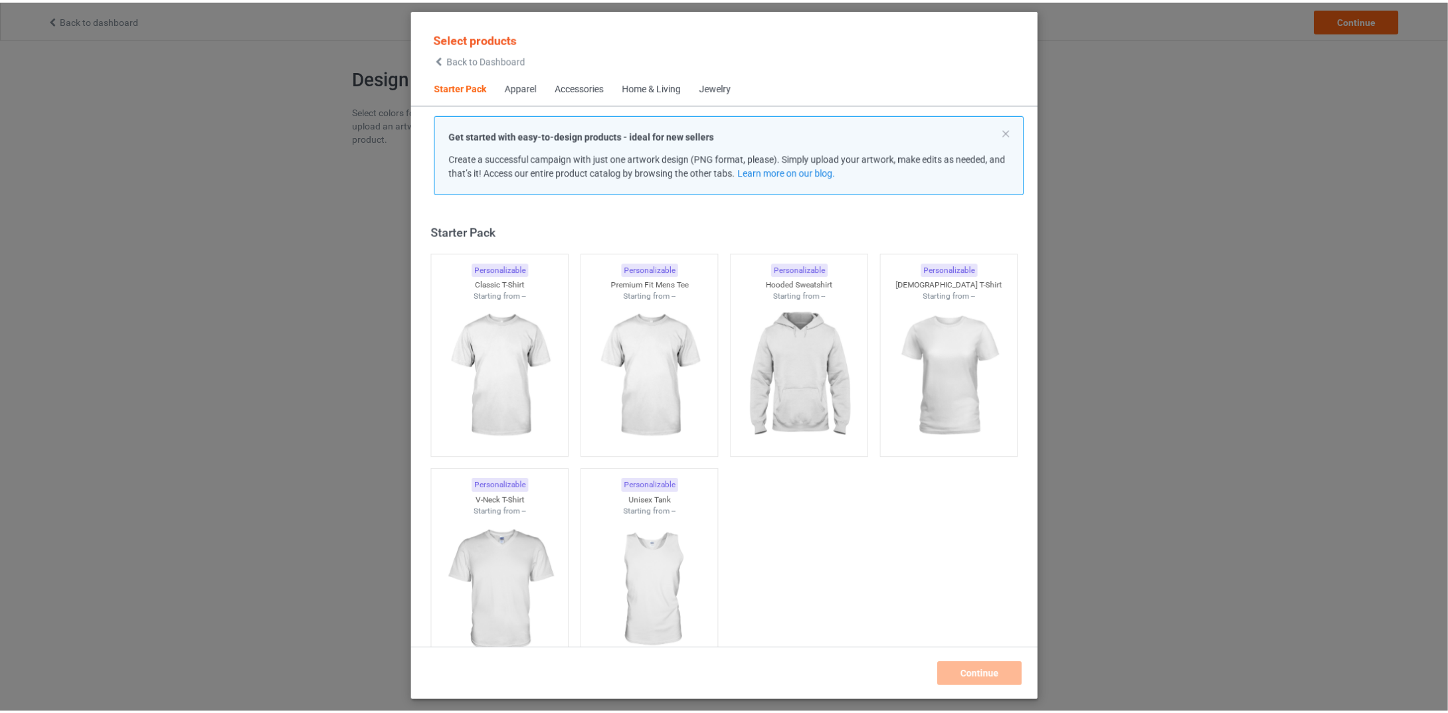
scroll to position [17, 0]
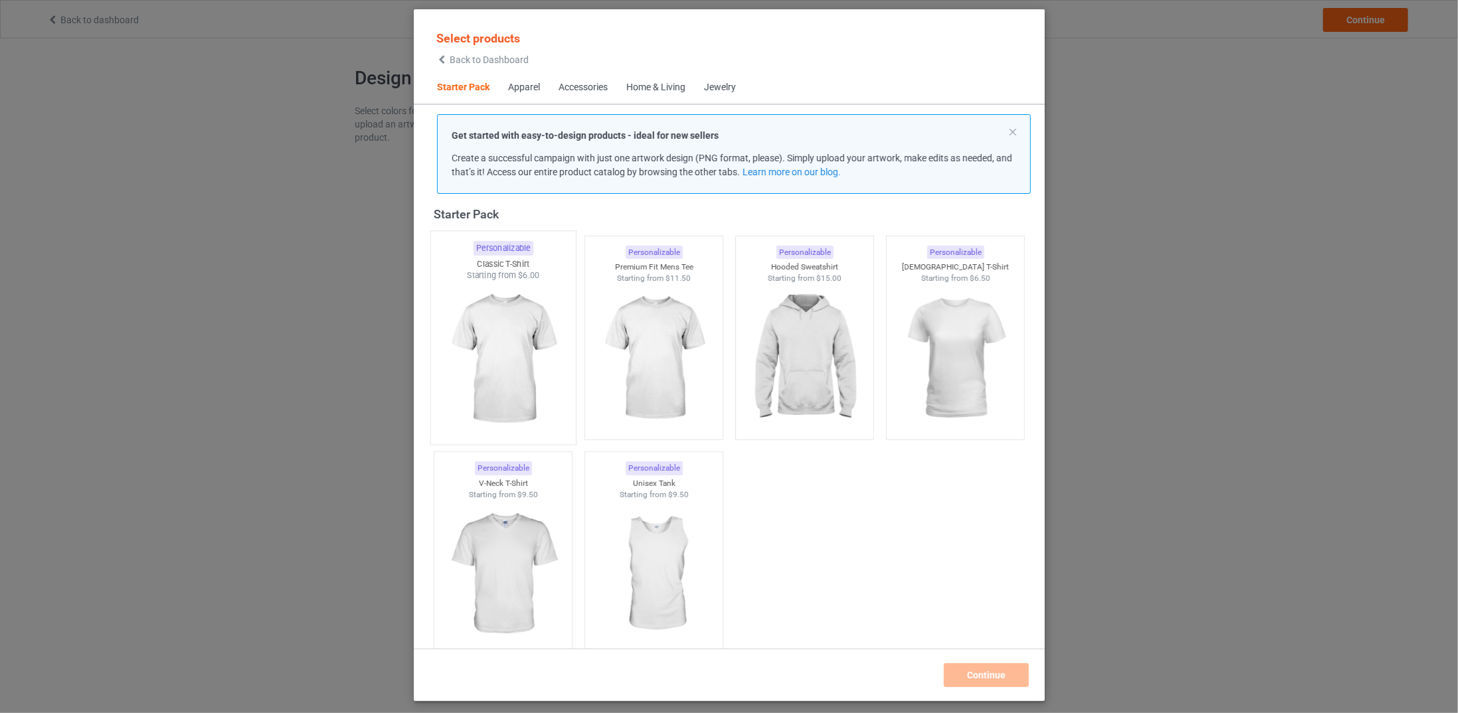
click at [503, 359] on img at bounding box center [502, 360] width 125 height 156
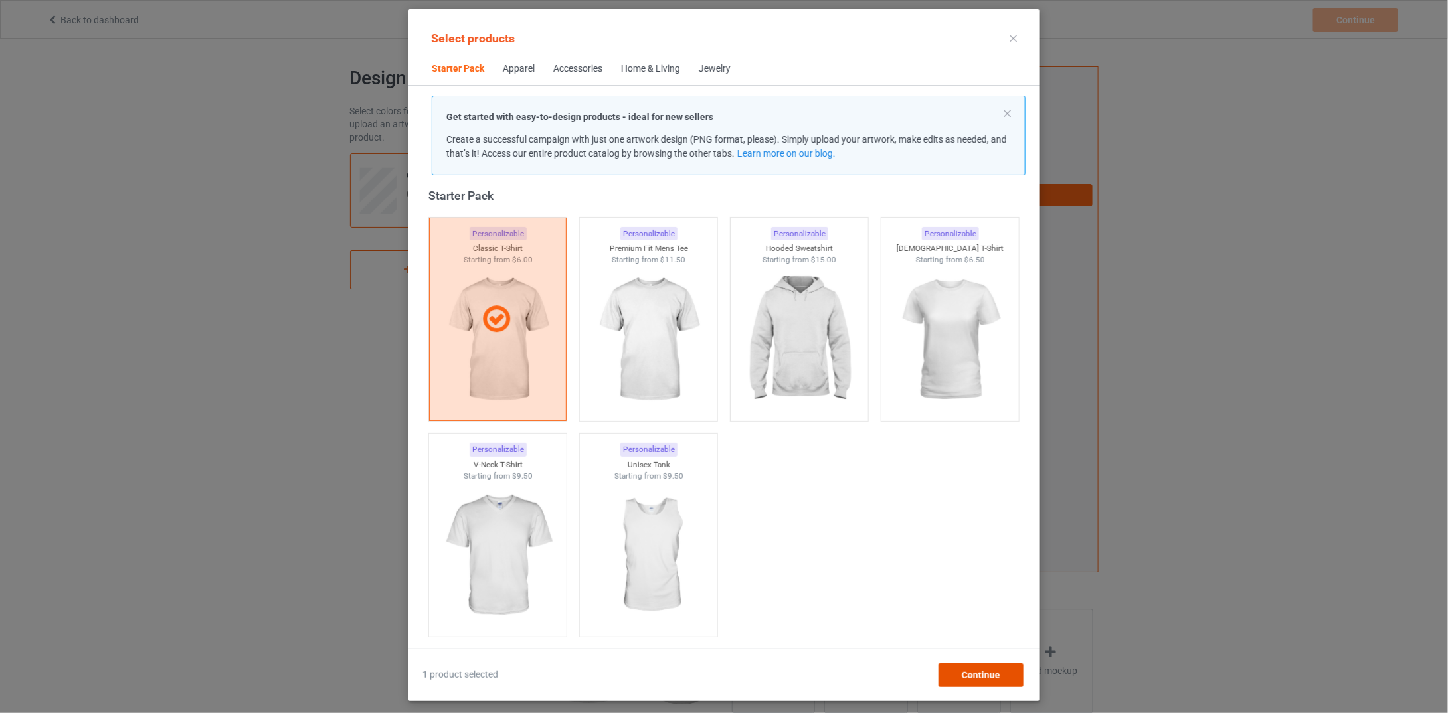
click at [1001, 682] on div "Continue" at bounding box center [981, 676] width 85 height 24
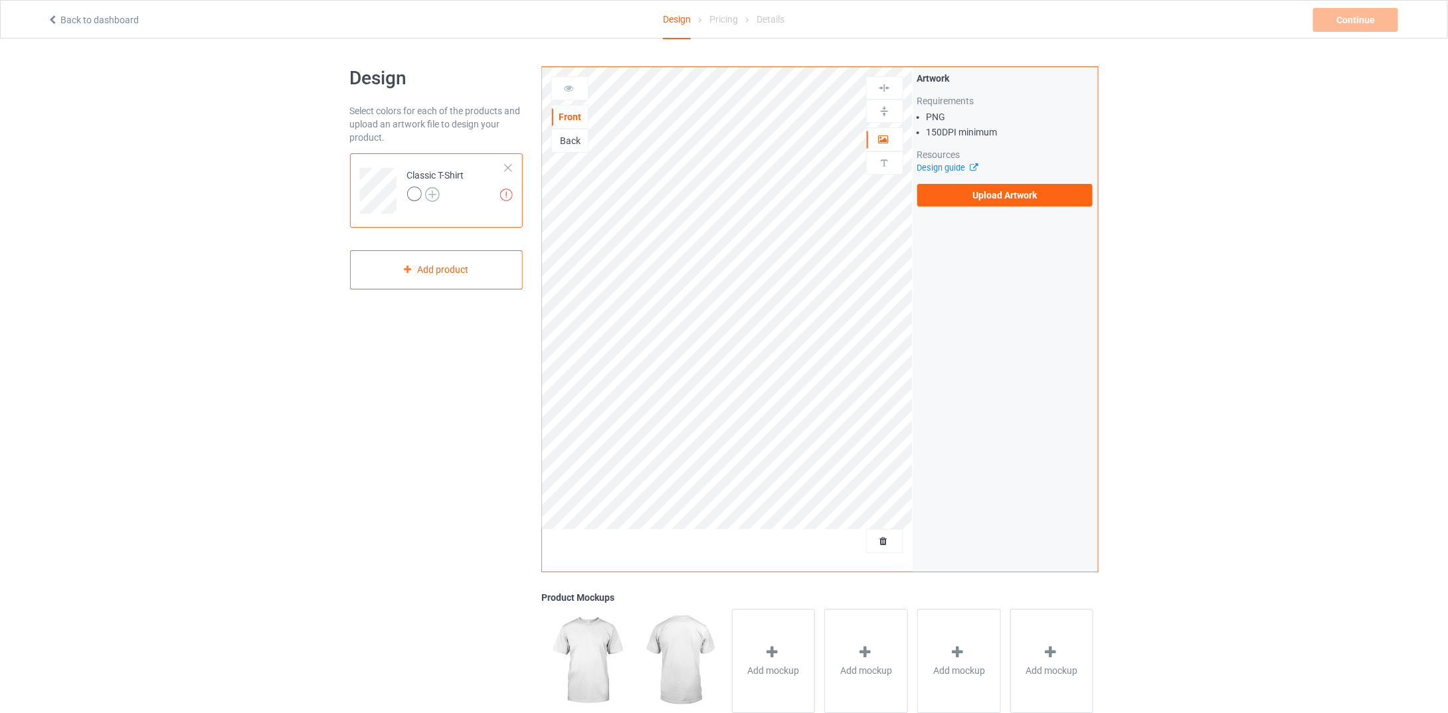
click at [432, 191] on img at bounding box center [432, 194] width 15 height 15
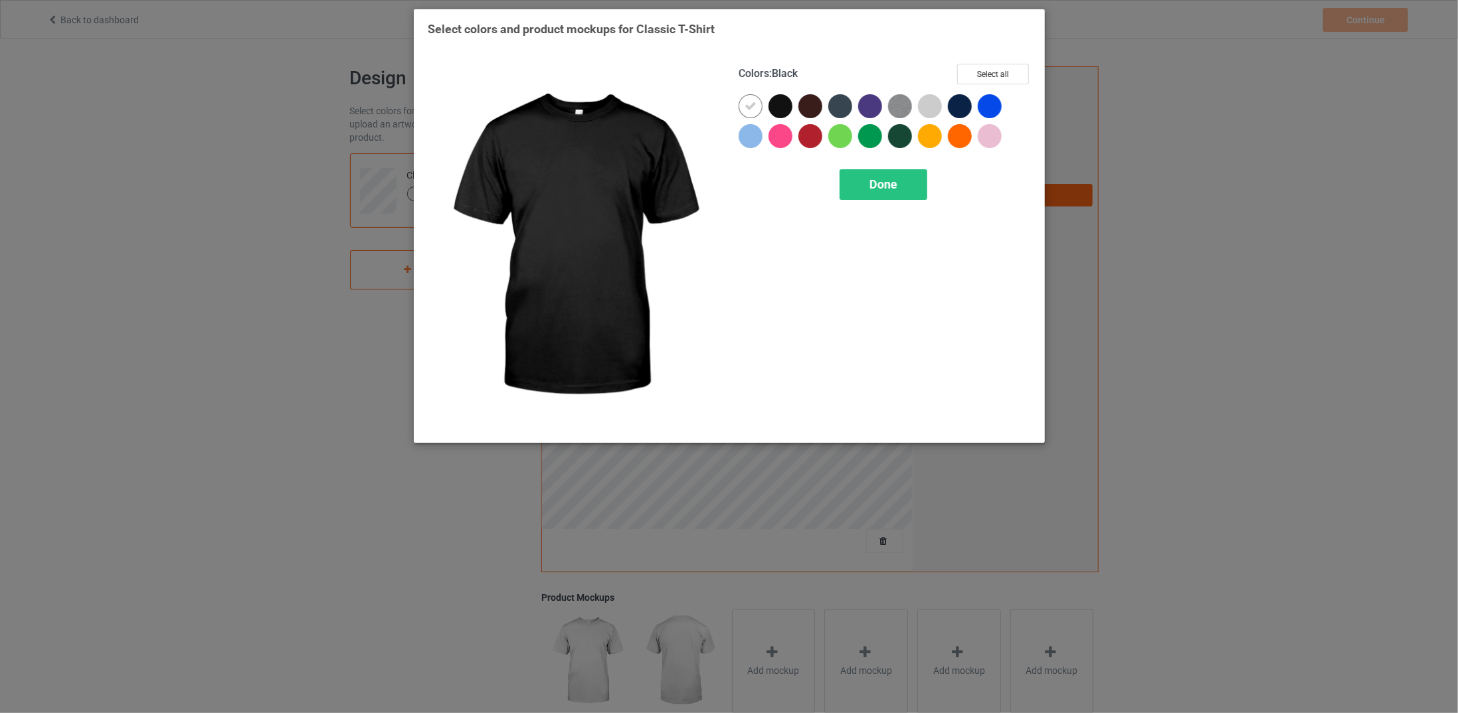
click at [782, 104] on div at bounding box center [781, 106] width 24 height 24
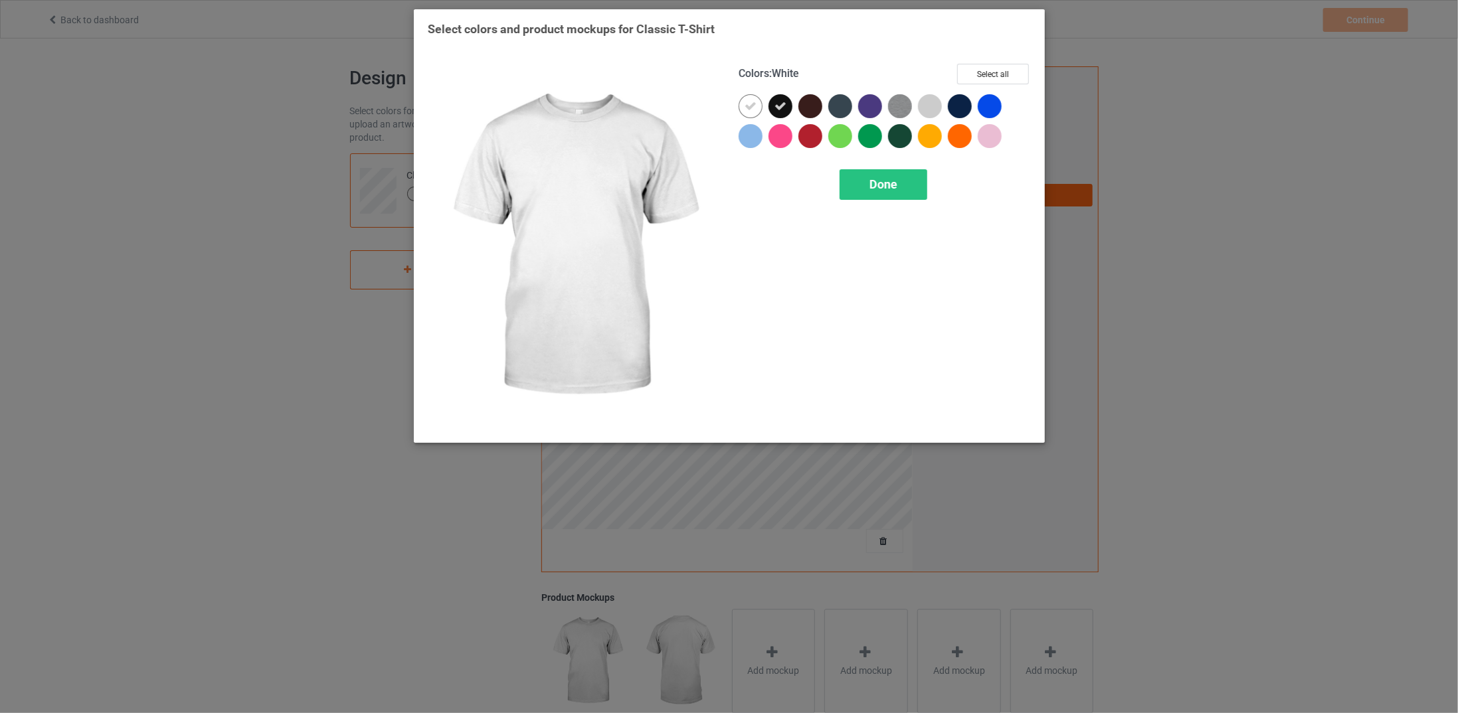
click at [749, 106] on icon at bounding box center [751, 106] width 12 height 12
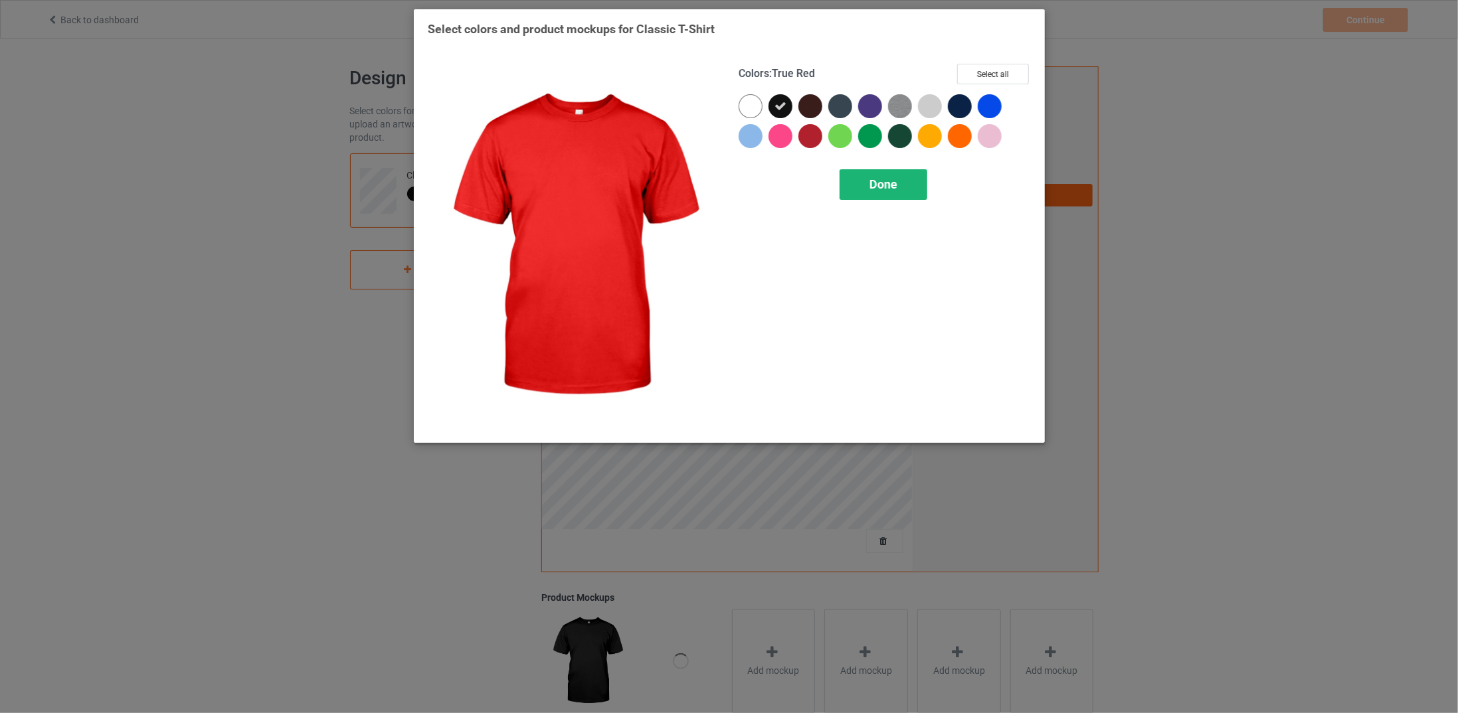
click at [868, 171] on div "Done" at bounding box center [883, 184] width 88 height 31
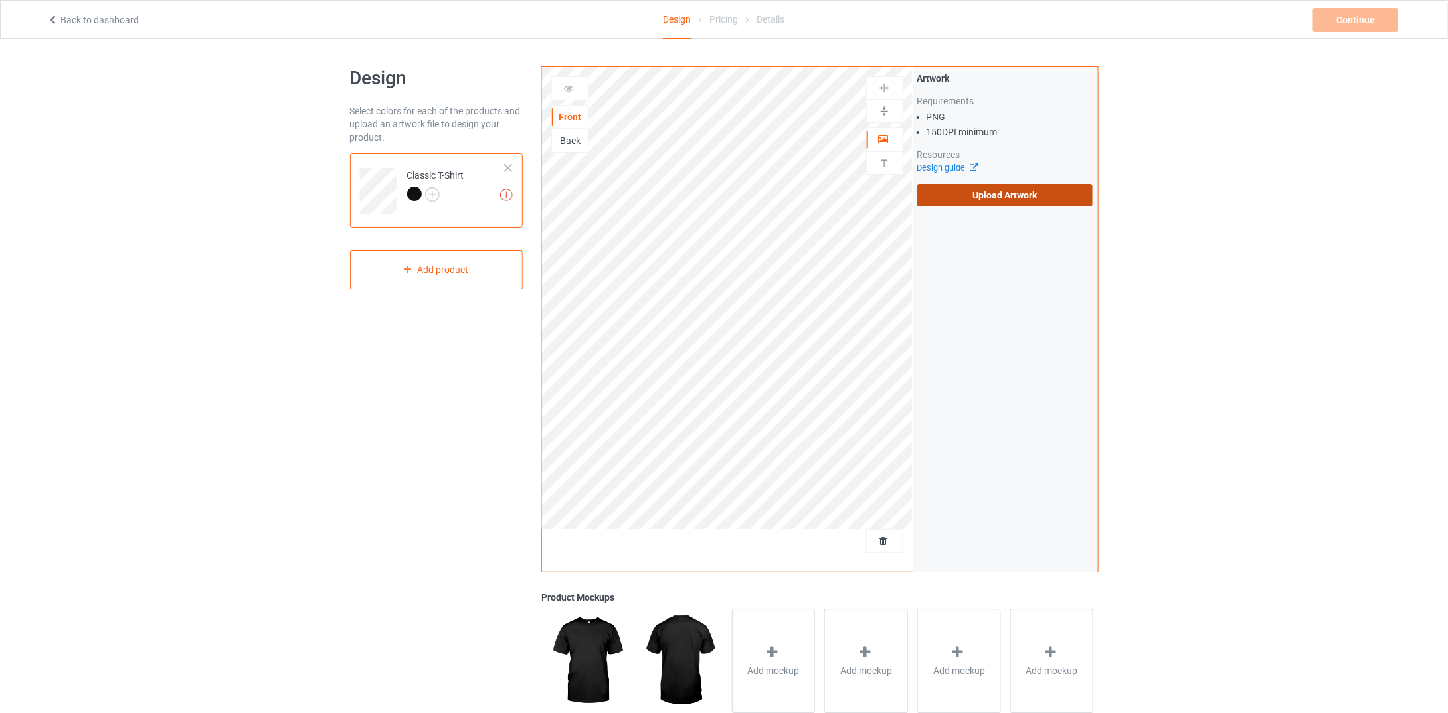
click at [1014, 197] on label "Upload Artwork" at bounding box center [1005, 195] width 176 height 23
click at [0, 0] on input "Upload Artwork" at bounding box center [0, 0] width 0 height 0
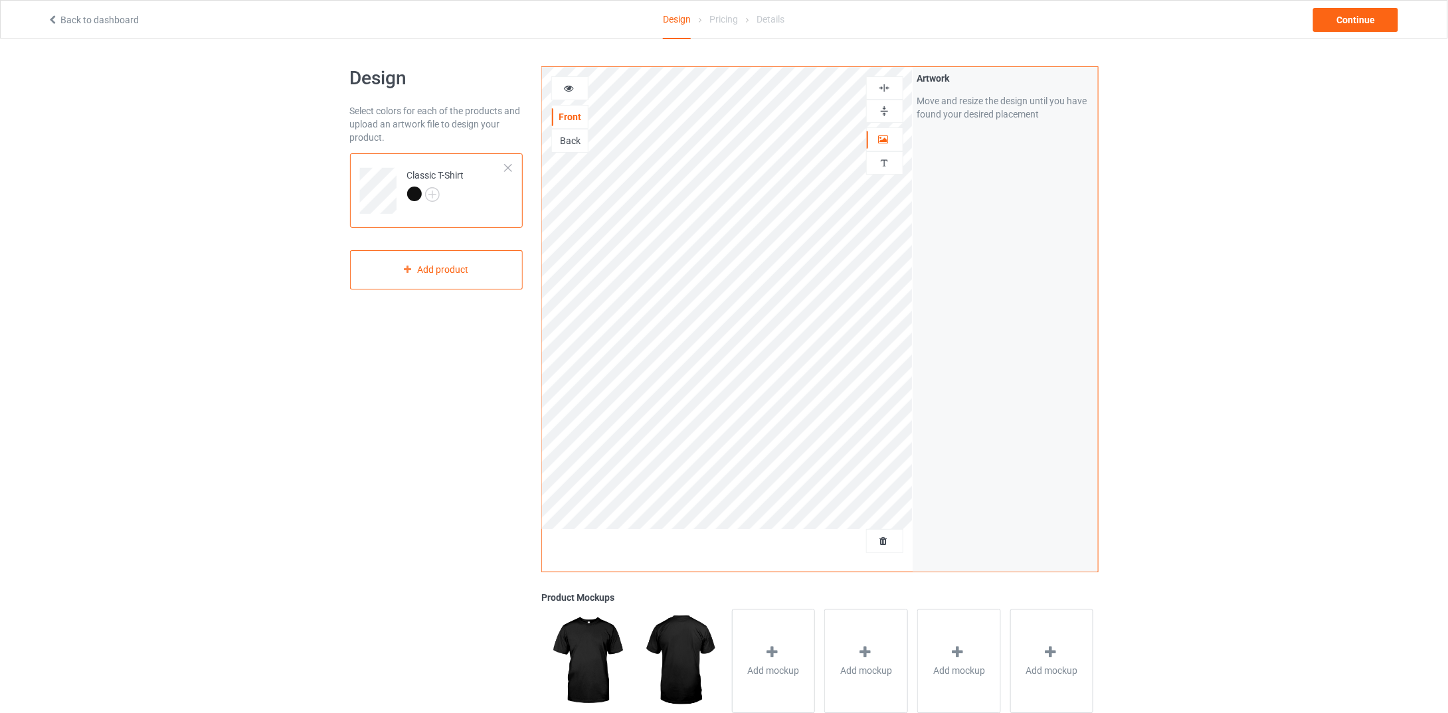
click at [577, 142] on div "Back" at bounding box center [570, 140] width 36 height 13
click at [1003, 187] on label "Upload Artwork" at bounding box center [1005, 195] width 176 height 23
click at [0, 0] on input "Upload Artwork" at bounding box center [0, 0] width 0 height 0
click at [1347, 17] on div "Continue" at bounding box center [1355, 20] width 85 height 24
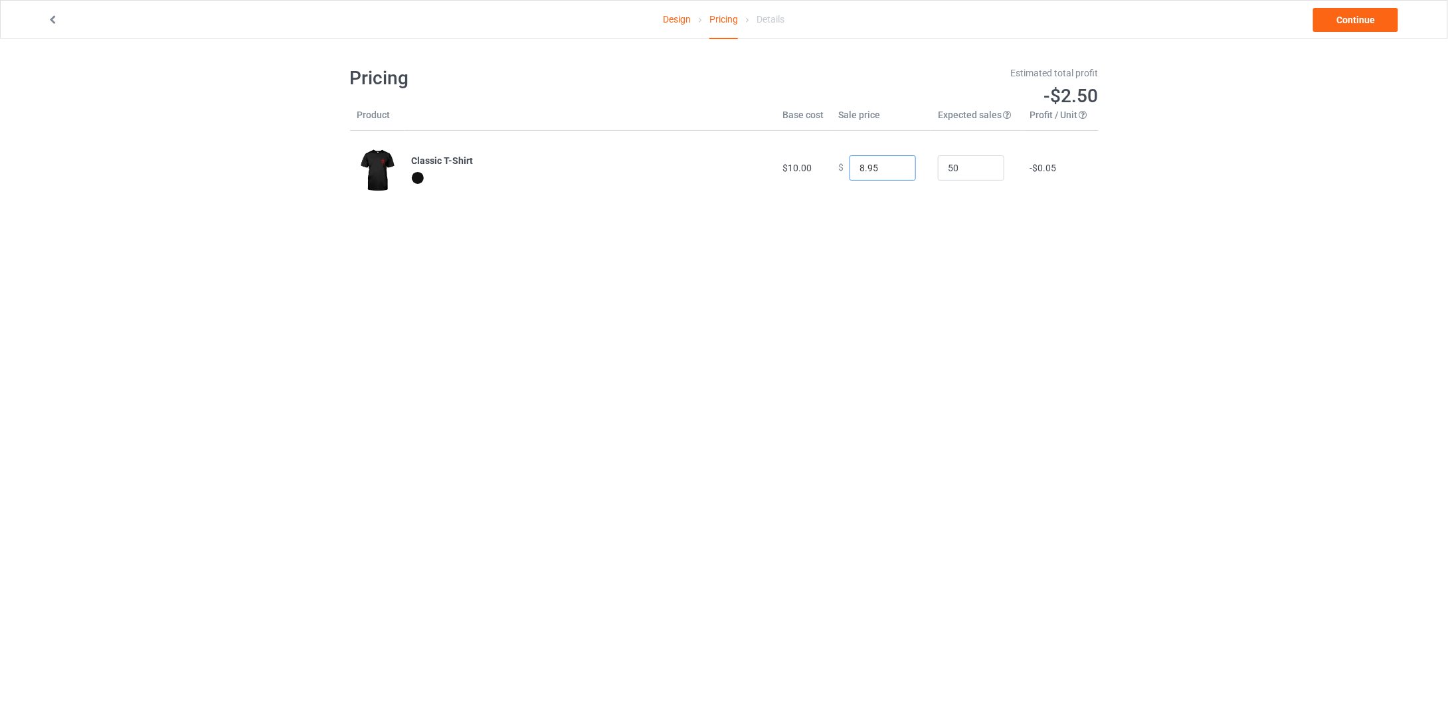
click at [892, 169] on input "8.95" at bounding box center [883, 167] width 66 height 25
click at [894, 163] on input "9.95" at bounding box center [883, 167] width 66 height 25
type input "10.95"
click at [894, 163] on input "10.95" at bounding box center [883, 167] width 66 height 25
click at [1340, 17] on link "Continue" at bounding box center [1355, 20] width 85 height 24
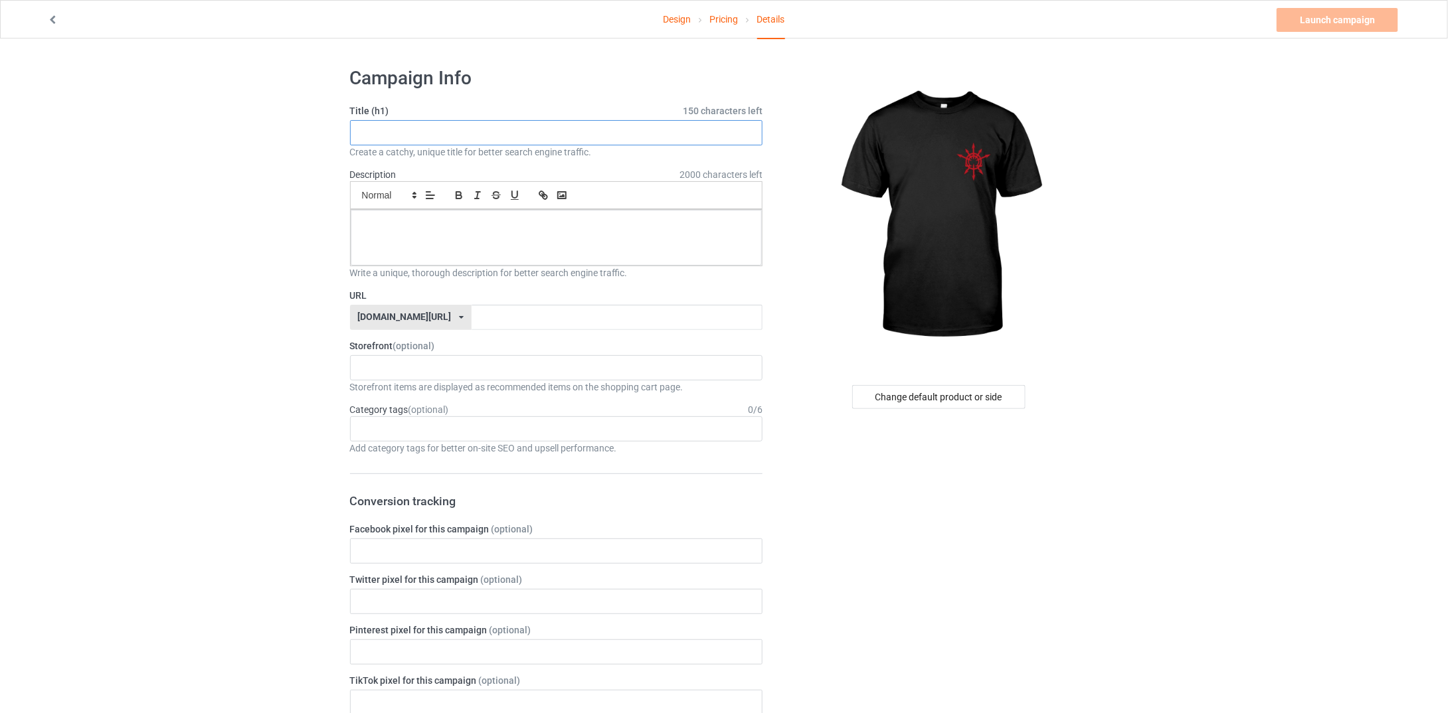
click at [436, 128] on input "text" at bounding box center [556, 132] width 413 height 25
type input "Final Final"
click at [472, 311] on input "text" at bounding box center [617, 317] width 291 height 25
type input "MeetFinal1"
click at [469, 226] on p at bounding box center [556, 225] width 391 height 13
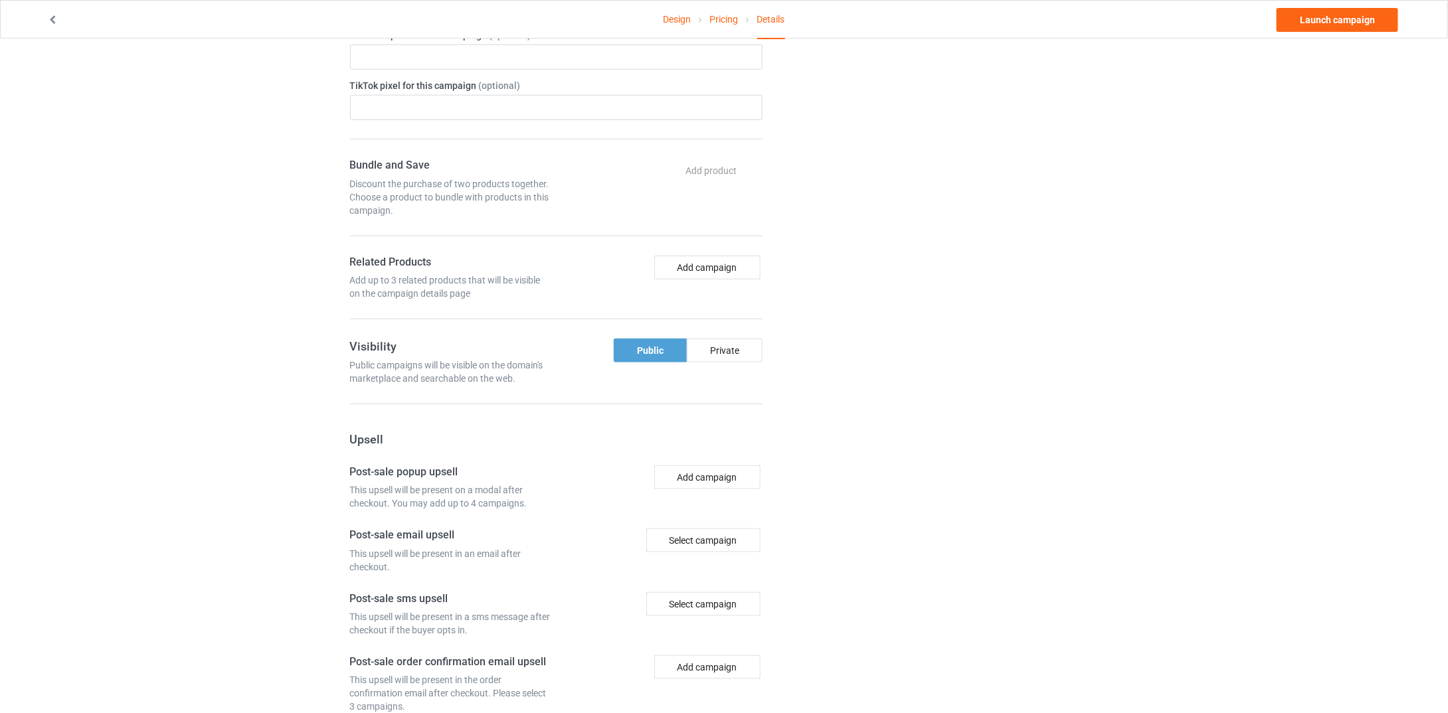
scroll to position [361, 0]
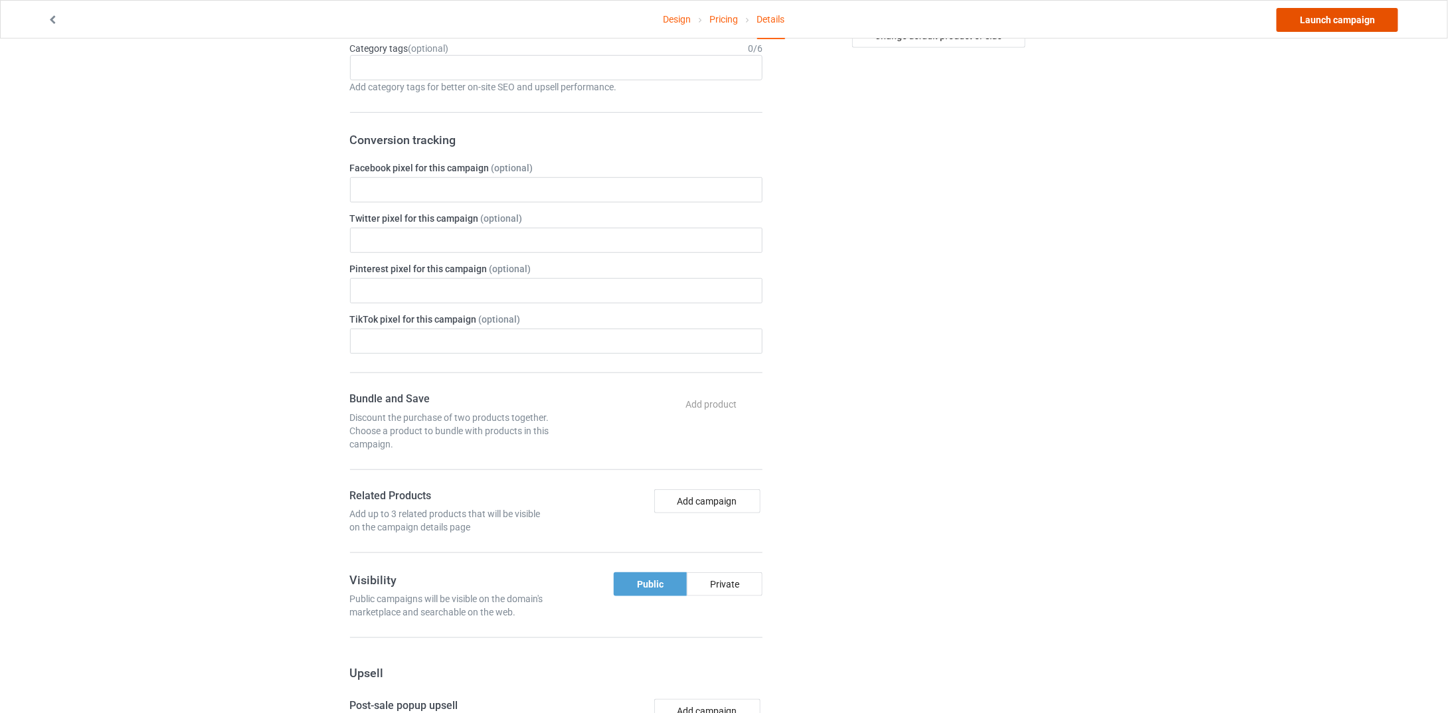
click at [1308, 22] on link "Launch campaign" at bounding box center [1338, 20] width 122 height 24
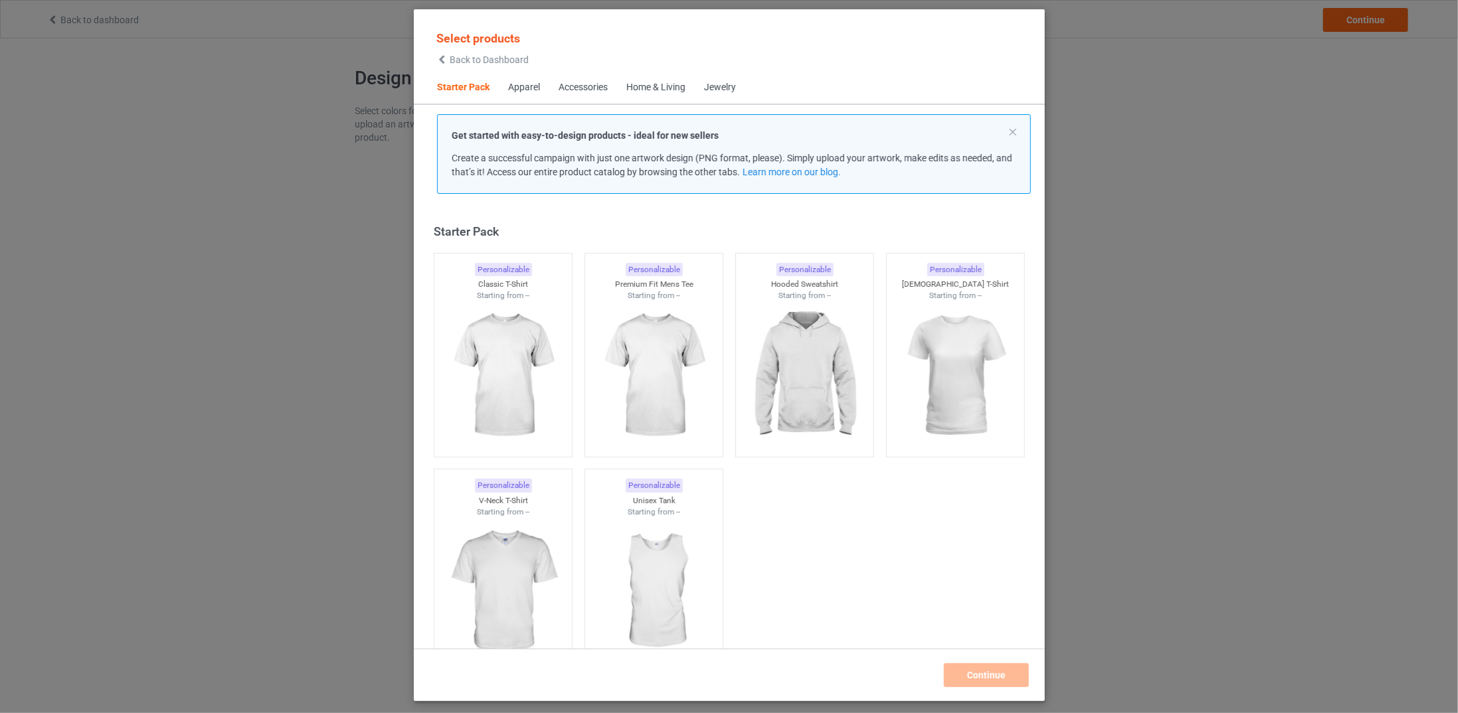
scroll to position [17, 0]
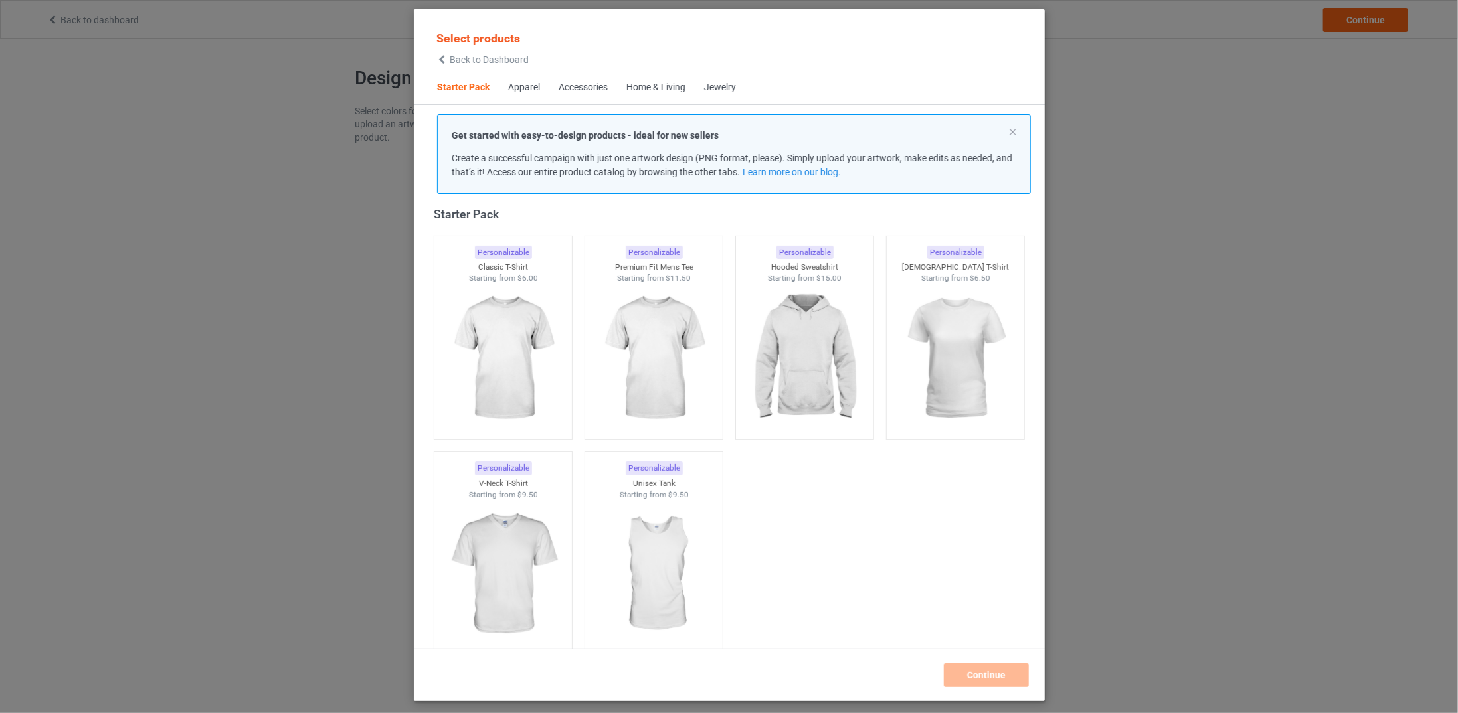
click at [514, 87] on div "Apparel" at bounding box center [524, 87] width 32 height 13
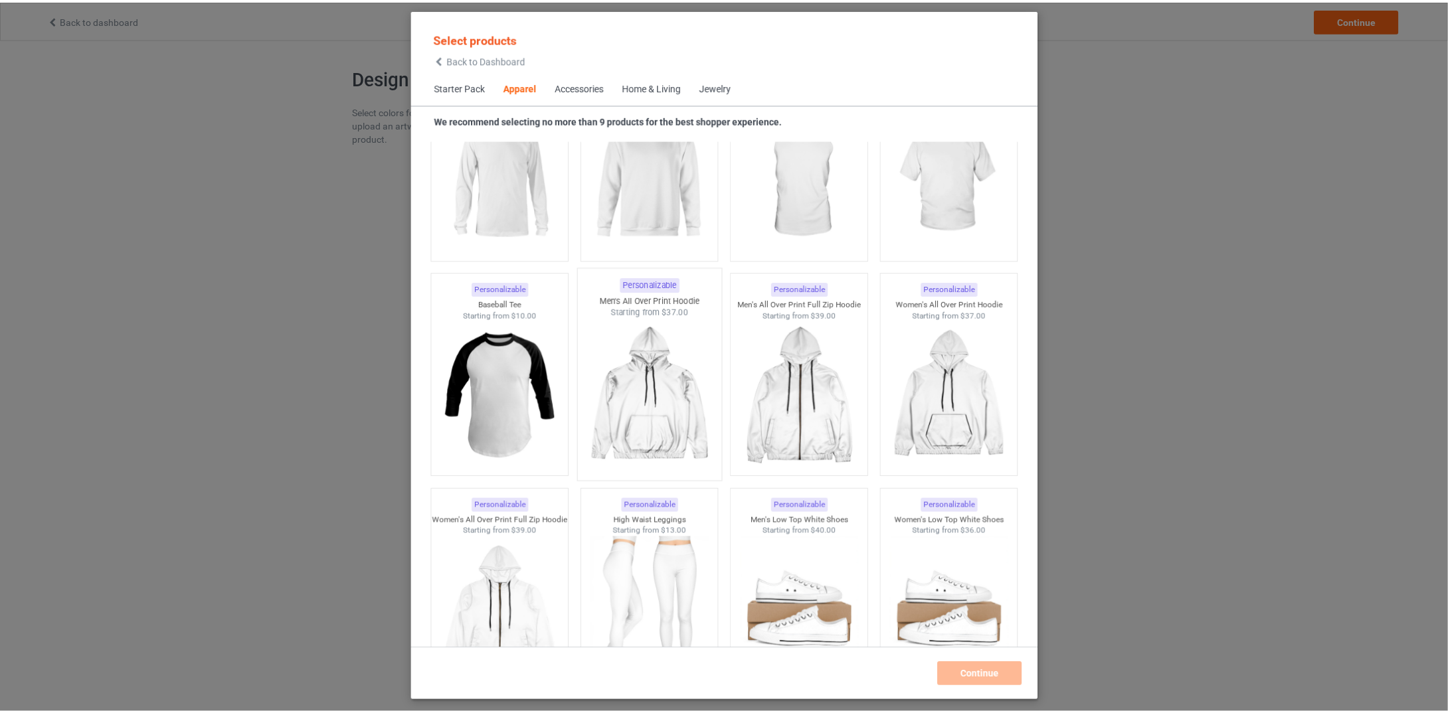
scroll to position [1159, 0]
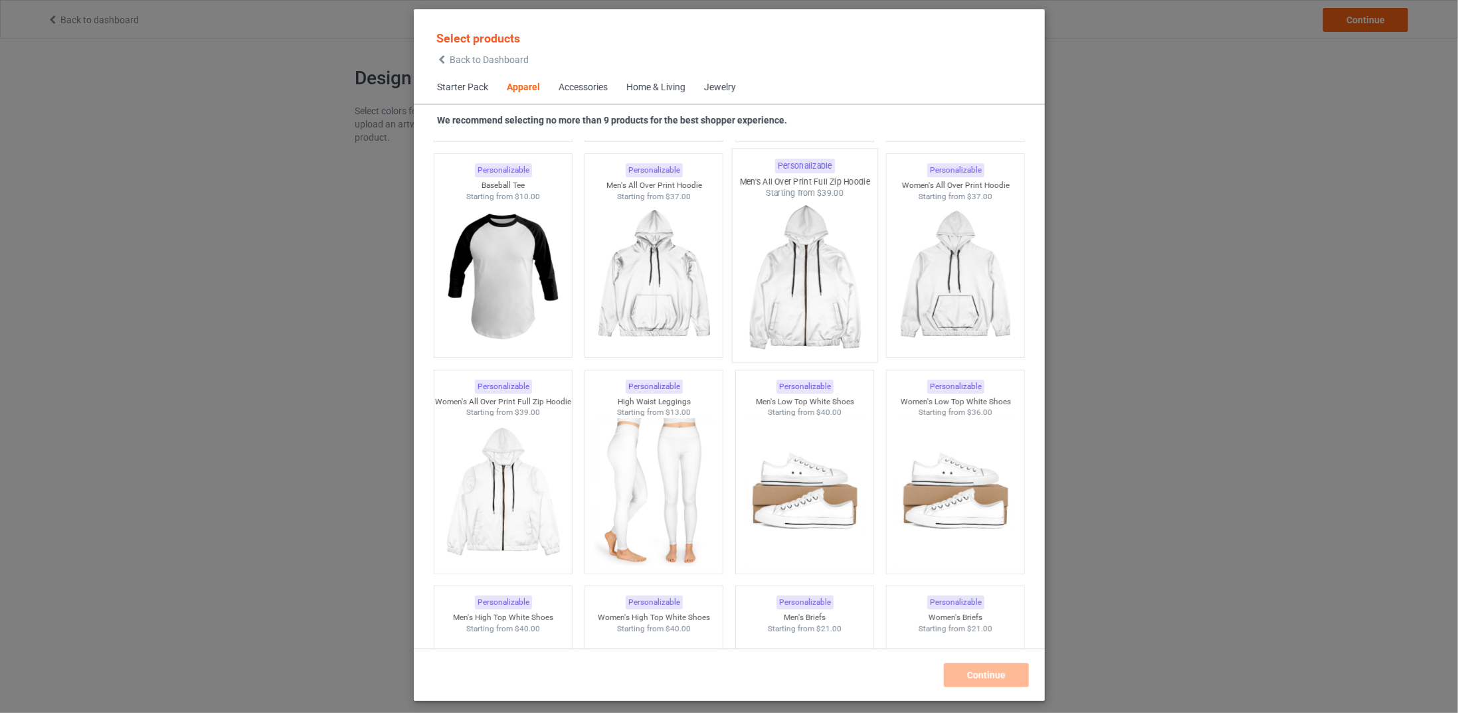
click at [832, 300] on img at bounding box center [804, 277] width 125 height 156
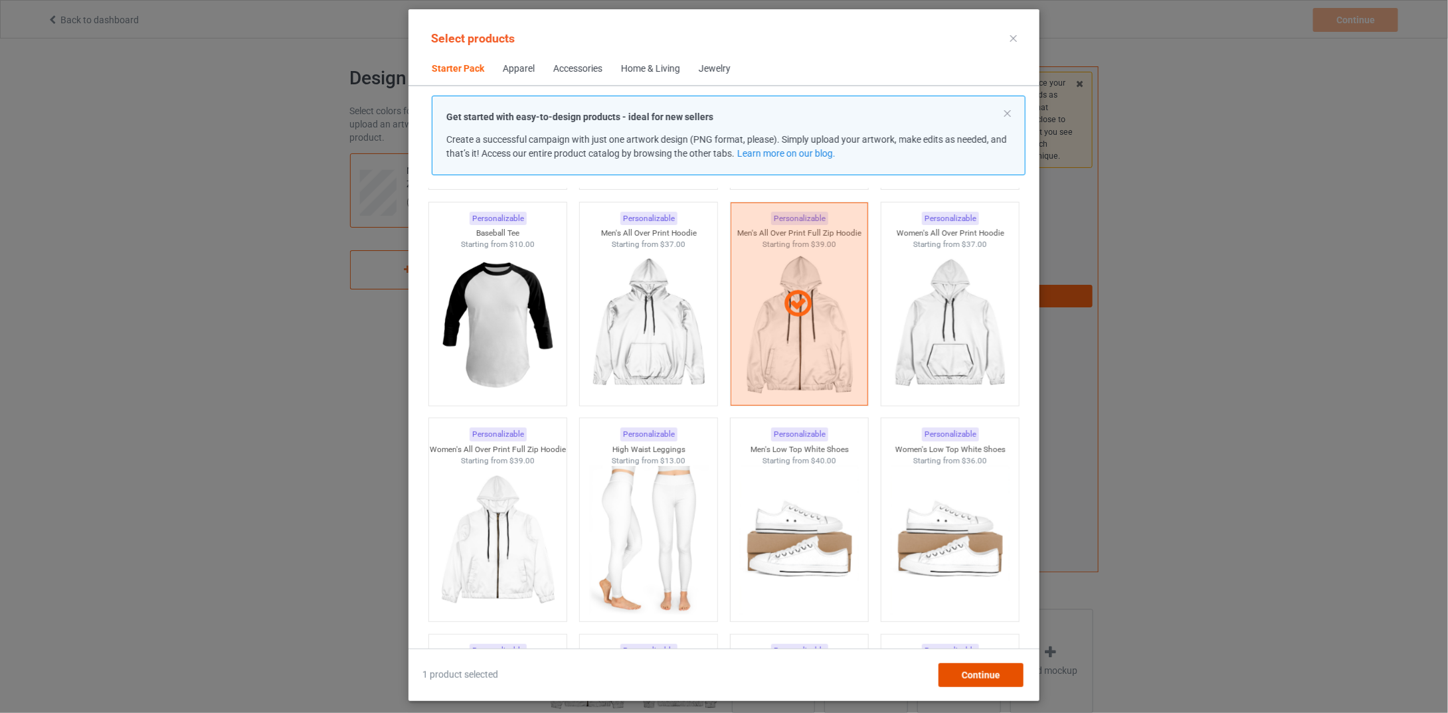
click at [994, 678] on span "Continue" at bounding box center [981, 675] width 39 height 11
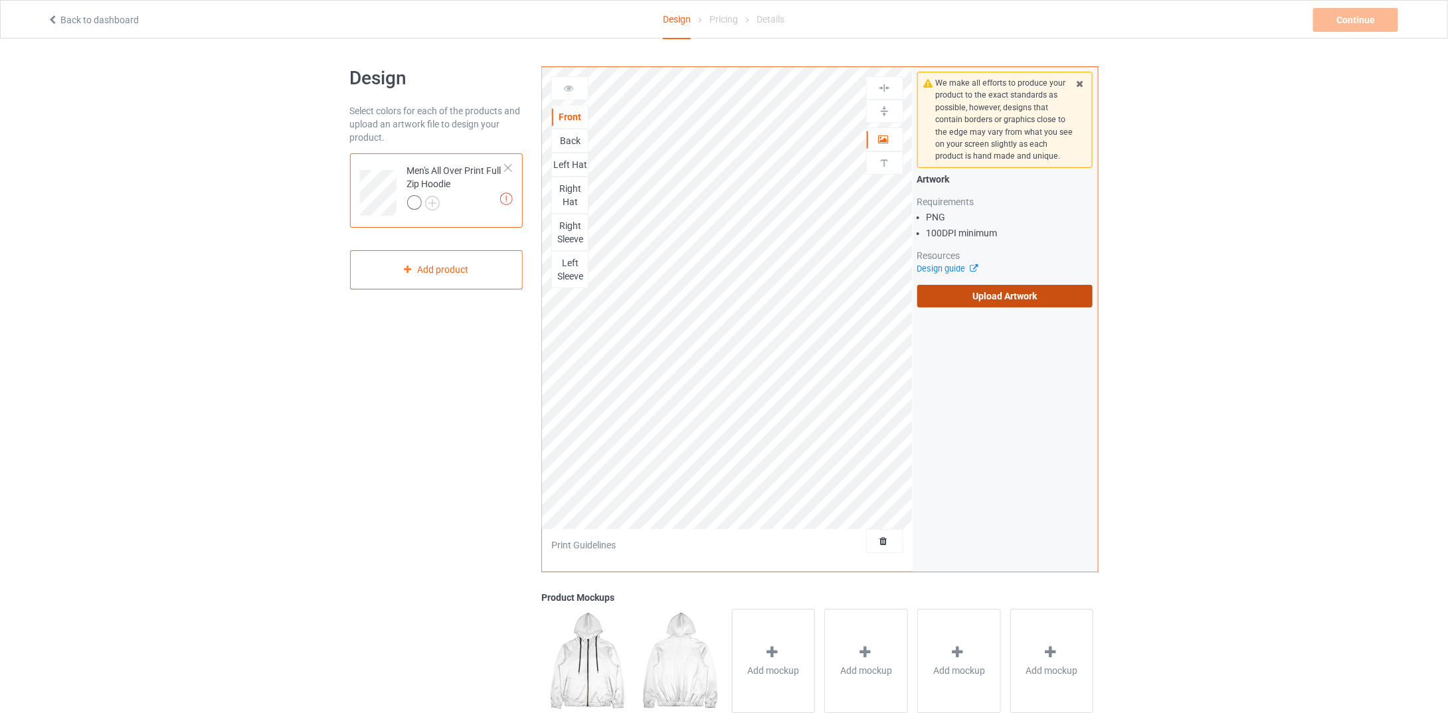
click at [957, 285] on label "Upload Artwork" at bounding box center [1005, 296] width 176 height 23
click at [0, 0] on input "Upload Artwork" at bounding box center [0, 0] width 0 height 0
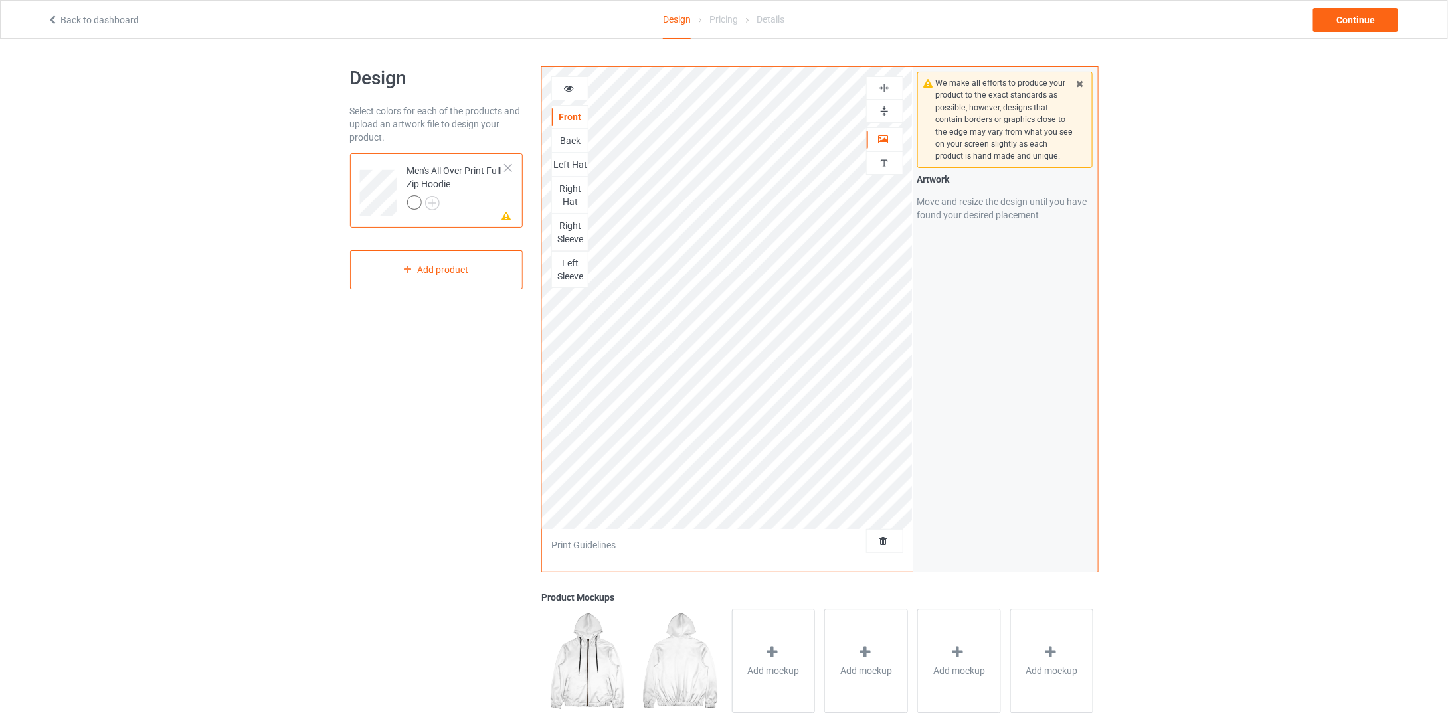
click at [413, 202] on div at bounding box center [414, 202] width 15 height 15
click at [436, 201] on img at bounding box center [432, 203] width 15 height 15
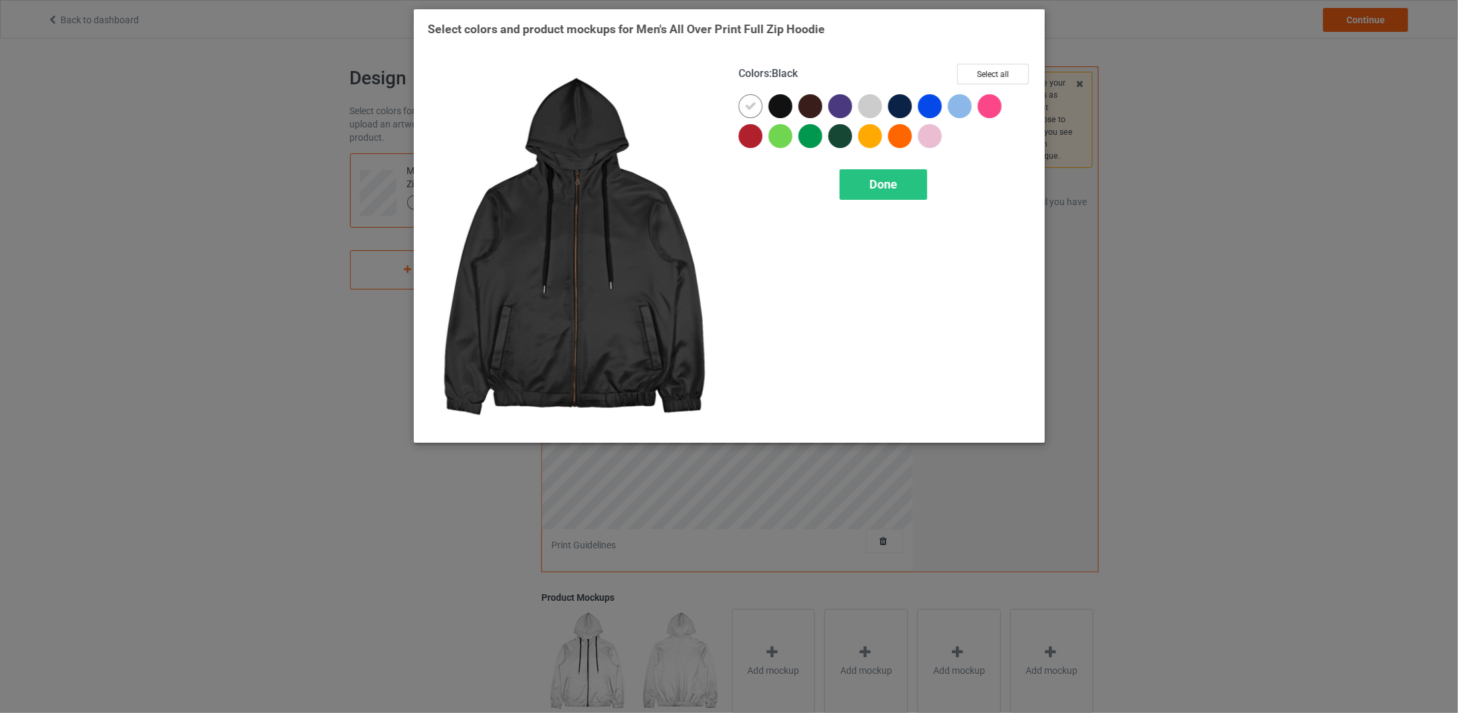
click at [779, 110] on div at bounding box center [781, 106] width 24 height 24
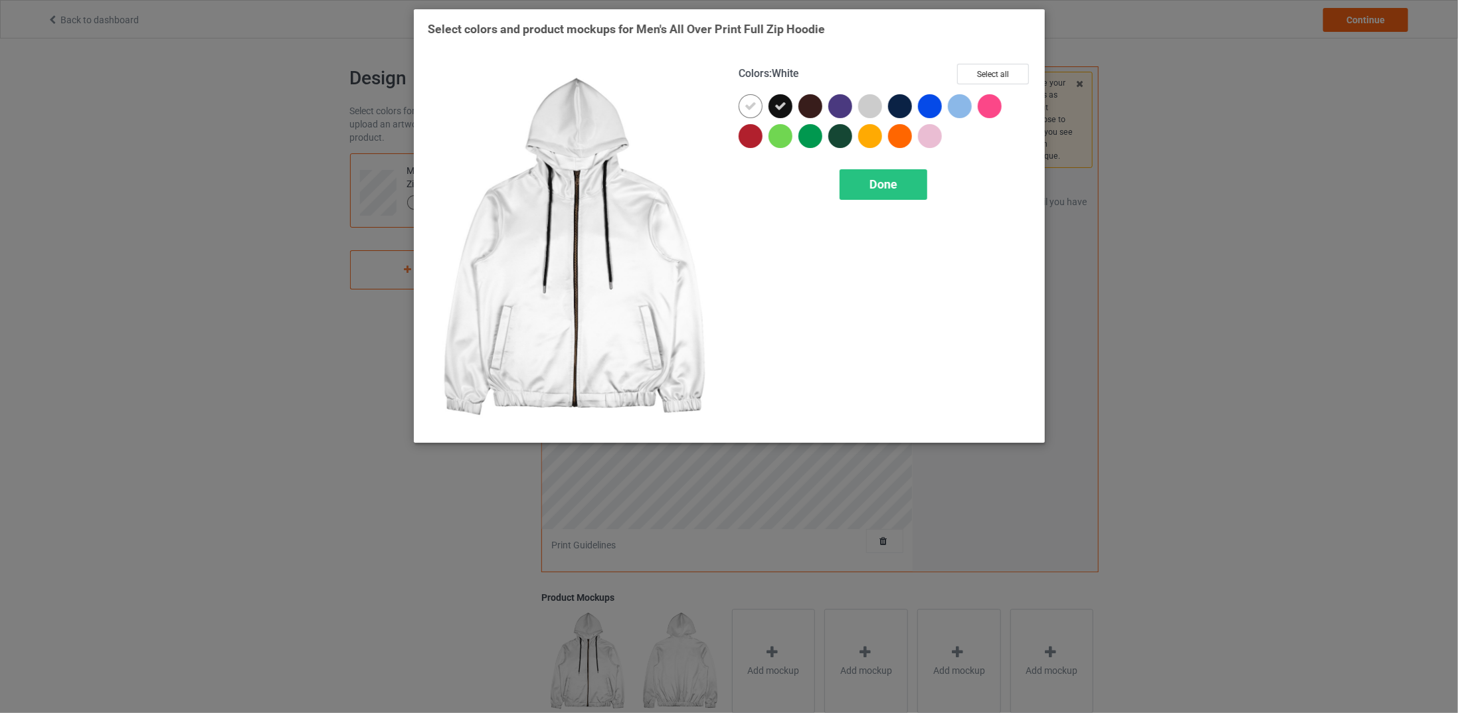
click at [759, 106] on div at bounding box center [751, 106] width 24 height 24
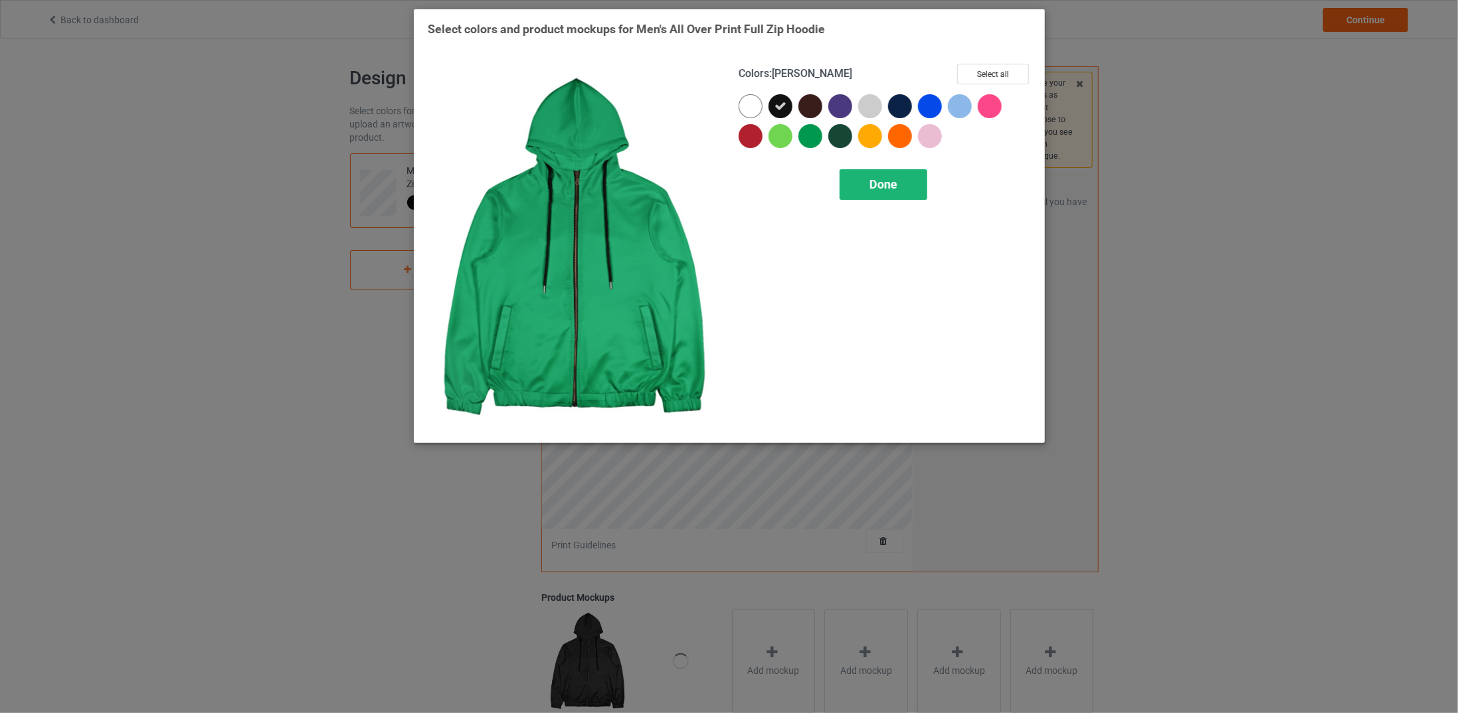
click at [889, 182] on span "Done" at bounding box center [883, 184] width 28 height 14
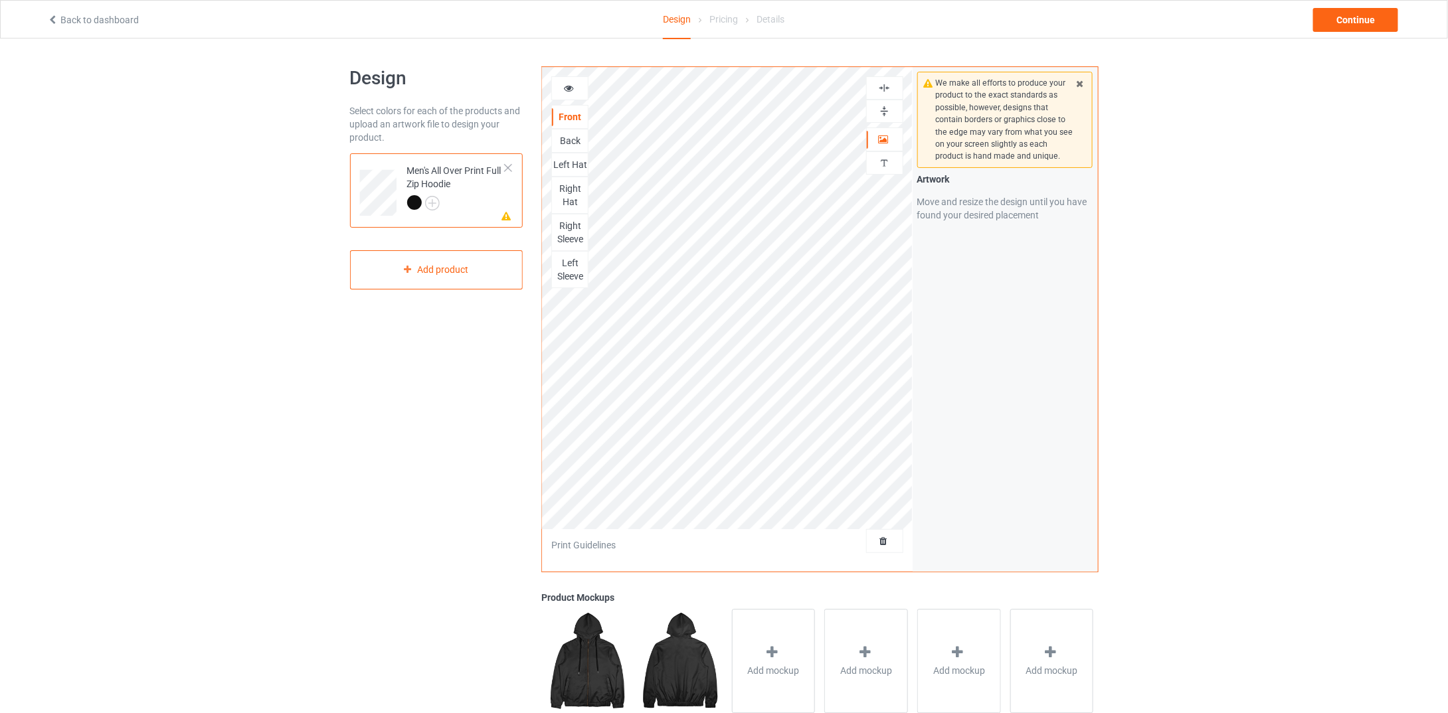
click at [884, 88] on img at bounding box center [884, 88] width 13 height 13
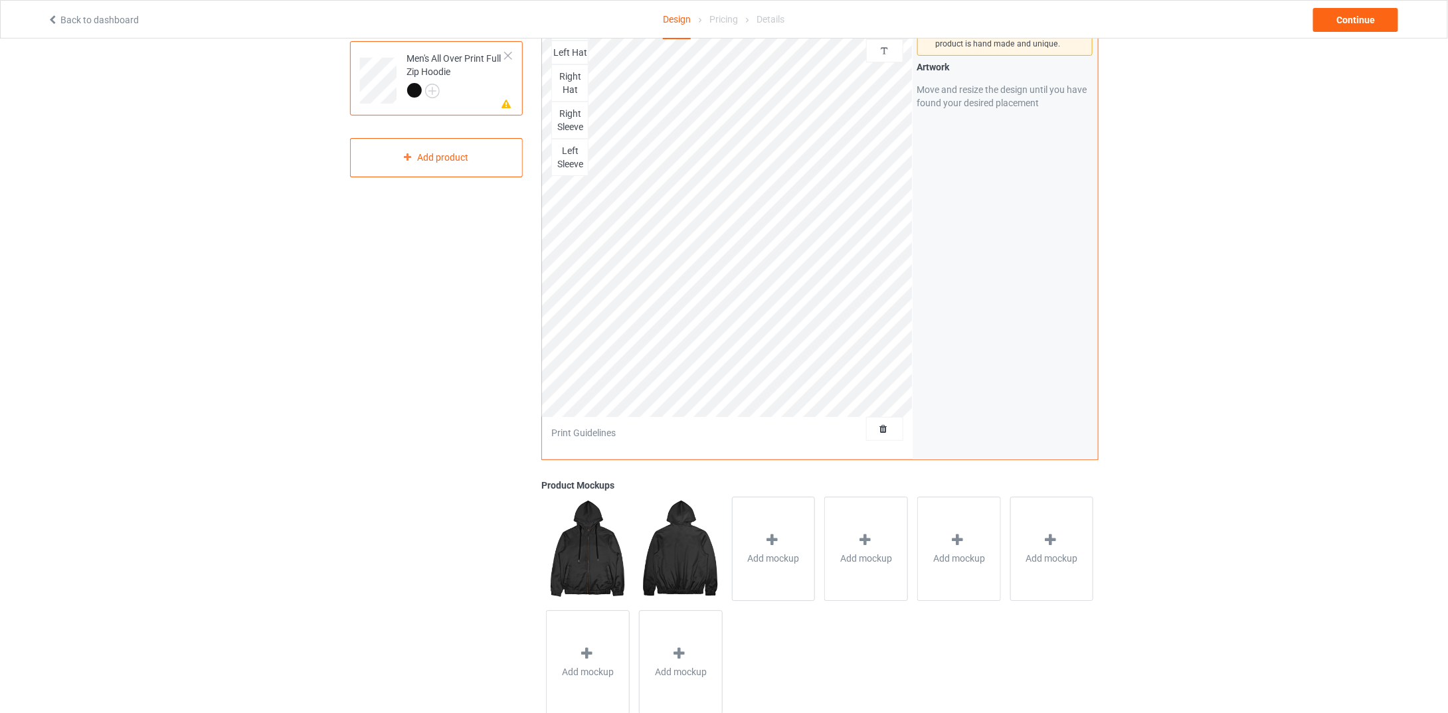
scroll to position [145, 0]
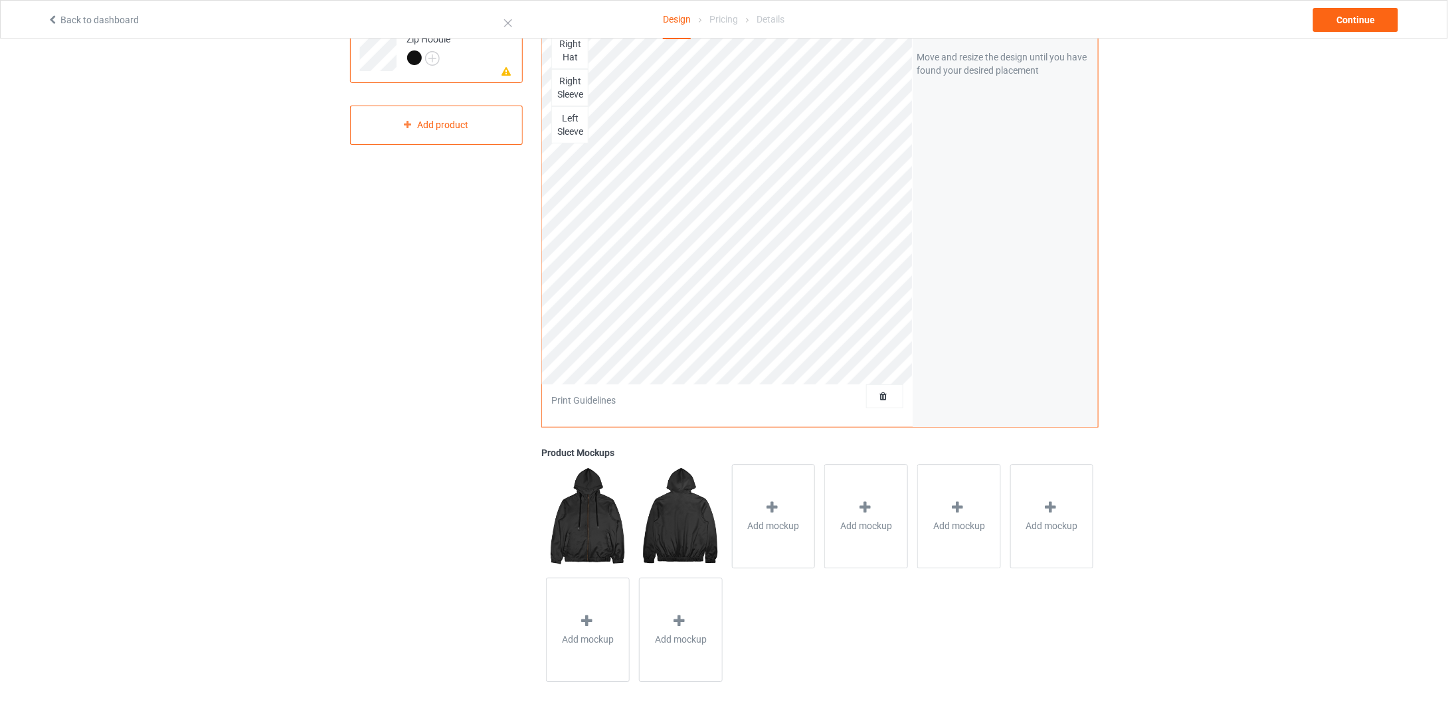
click at [590, 493] on img at bounding box center [587, 516] width 83 height 104
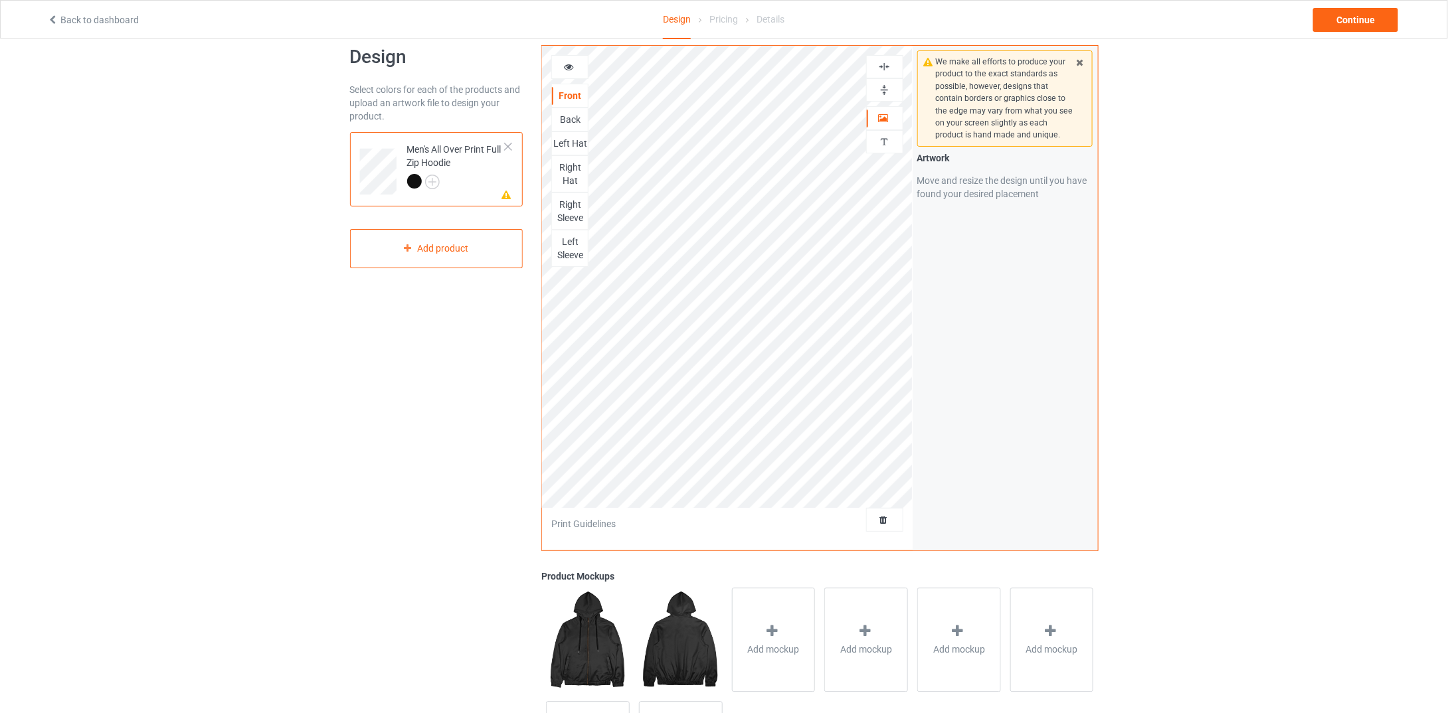
scroll to position [0, 0]
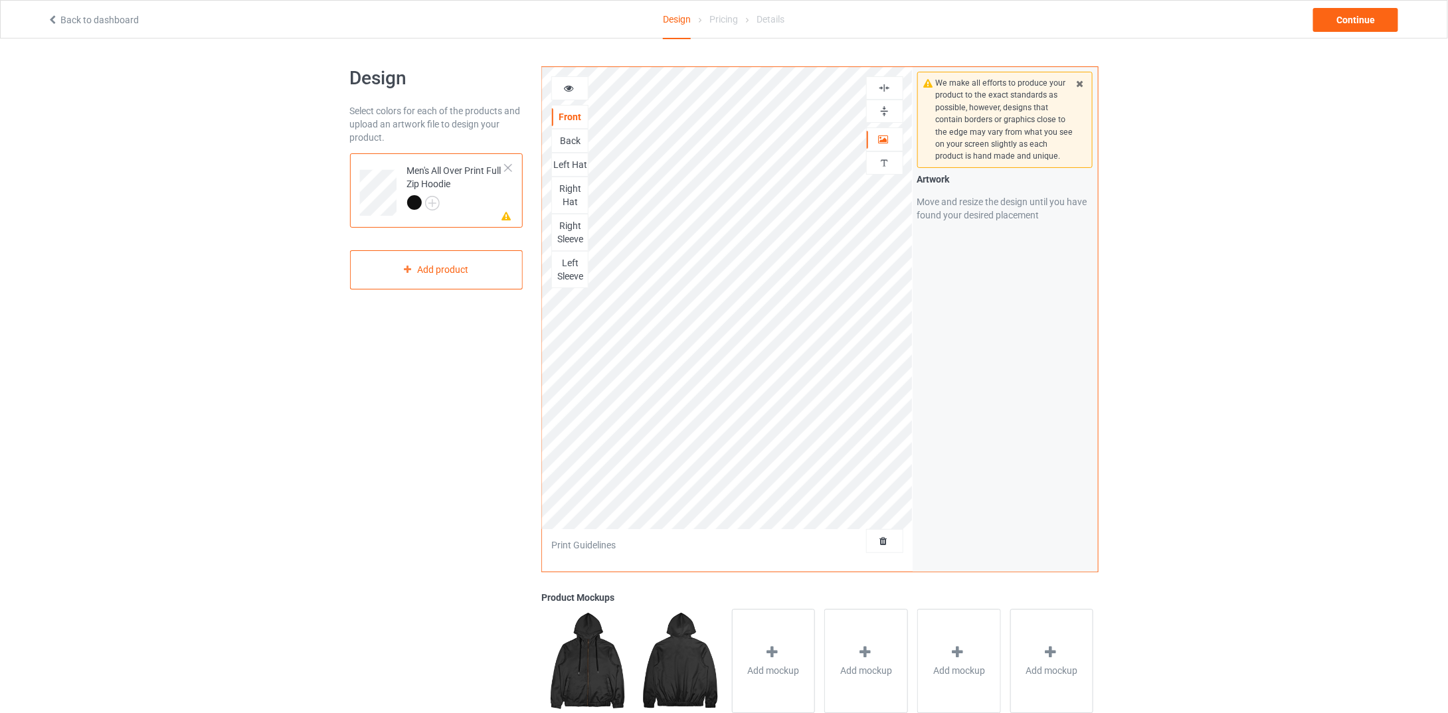
click at [573, 134] on div "Back" at bounding box center [570, 140] width 36 height 13
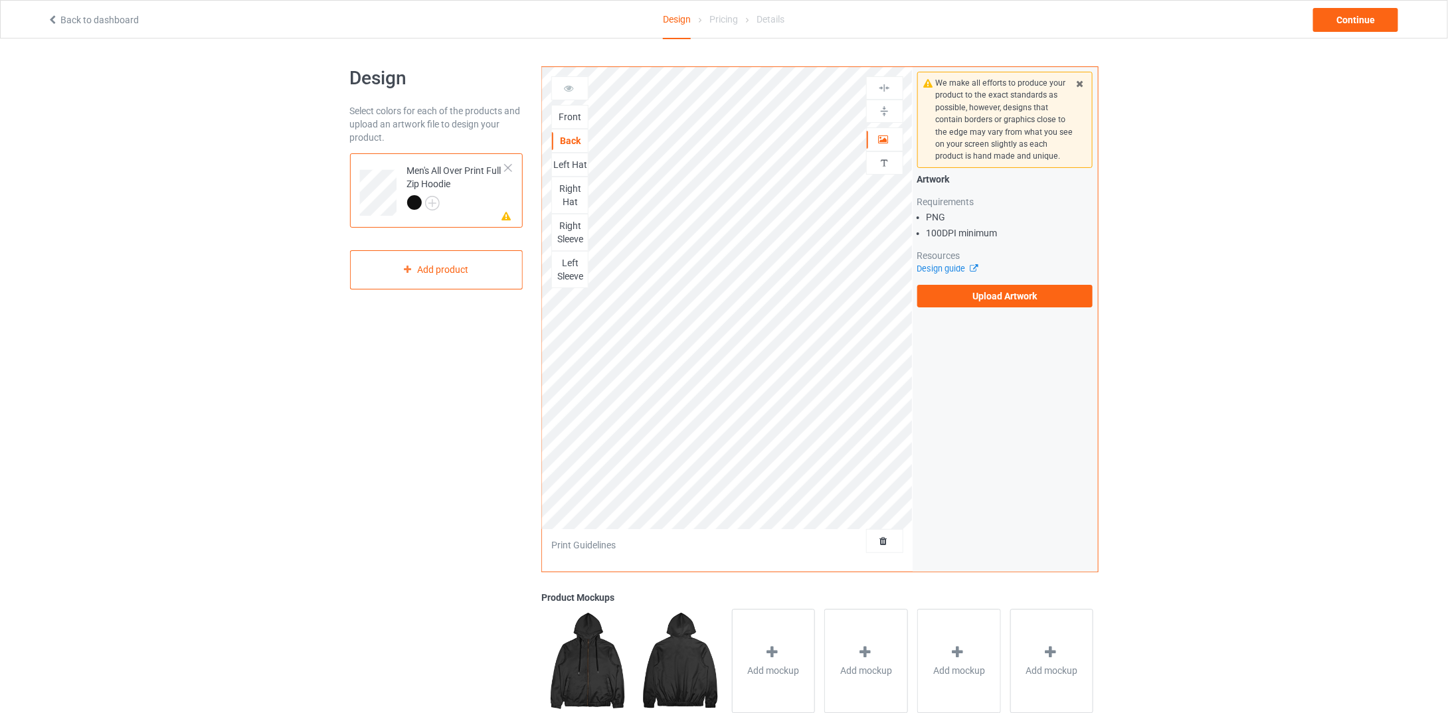
click at [571, 166] on div "Left Hat" at bounding box center [570, 164] width 36 height 13
click at [579, 184] on div "Right Hat" at bounding box center [570, 195] width 36 height 27
click at [574, 224] on div "Right Sleeve" at bounding box center [570, 232] width 36 height 27
click at [571, 261] on div "Left Sleeve" at bounding box center [570, 269] width 36 height 27
click at [567, 236] on div "Right Sleeve" at bounding box center [570, 232] width 36 height 27
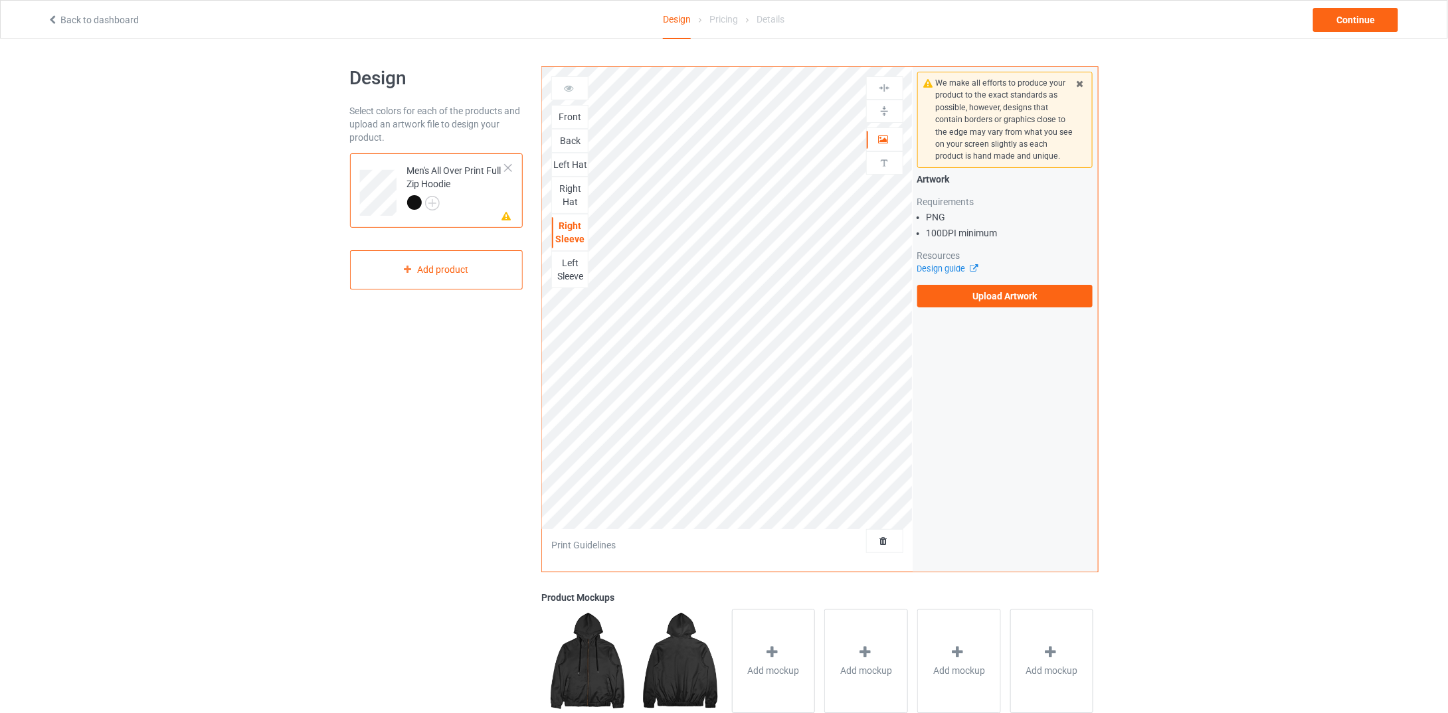
click at [569, 197] on div "Right Hat" at bounding box center [570, 195] width 36 height 27
click at [570, 165] on div "Left Hat" at bounding box center [570, 164] width 36 height 13
click at [574, 138] on div "Back" at bounding box center [570, 140] width 36 height 13
click at [85, 19] on link "Back to dashboard" at bounding box center [93, 20] width 92 height 11
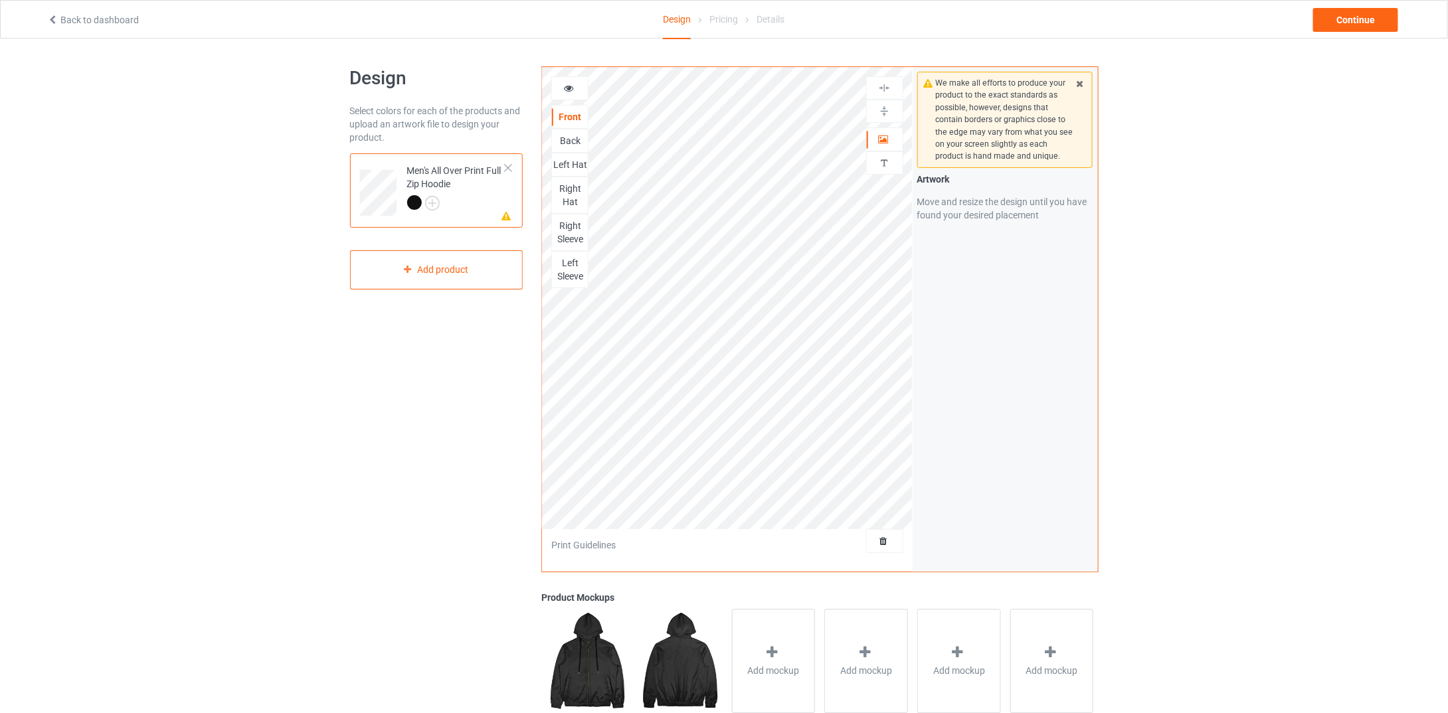
click at [509, 161] on td "Missing artwork on 5 side(s) Men's All Over Print Full Zip Hoodie" at bounding box center [457, 188] width 114 height 59
click at [508, 168] on div at bounding box center [508, 167] width 9 height 9
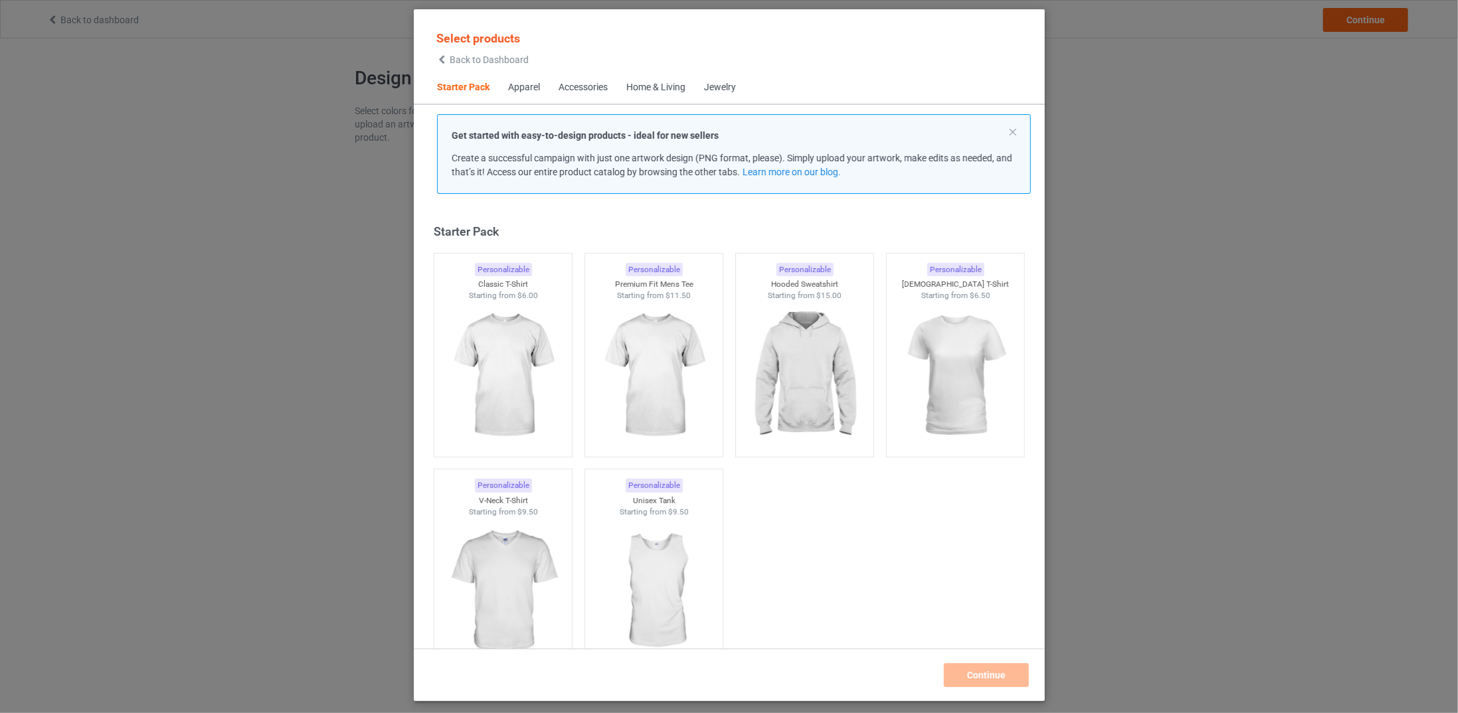
scroll to position [17, 0]
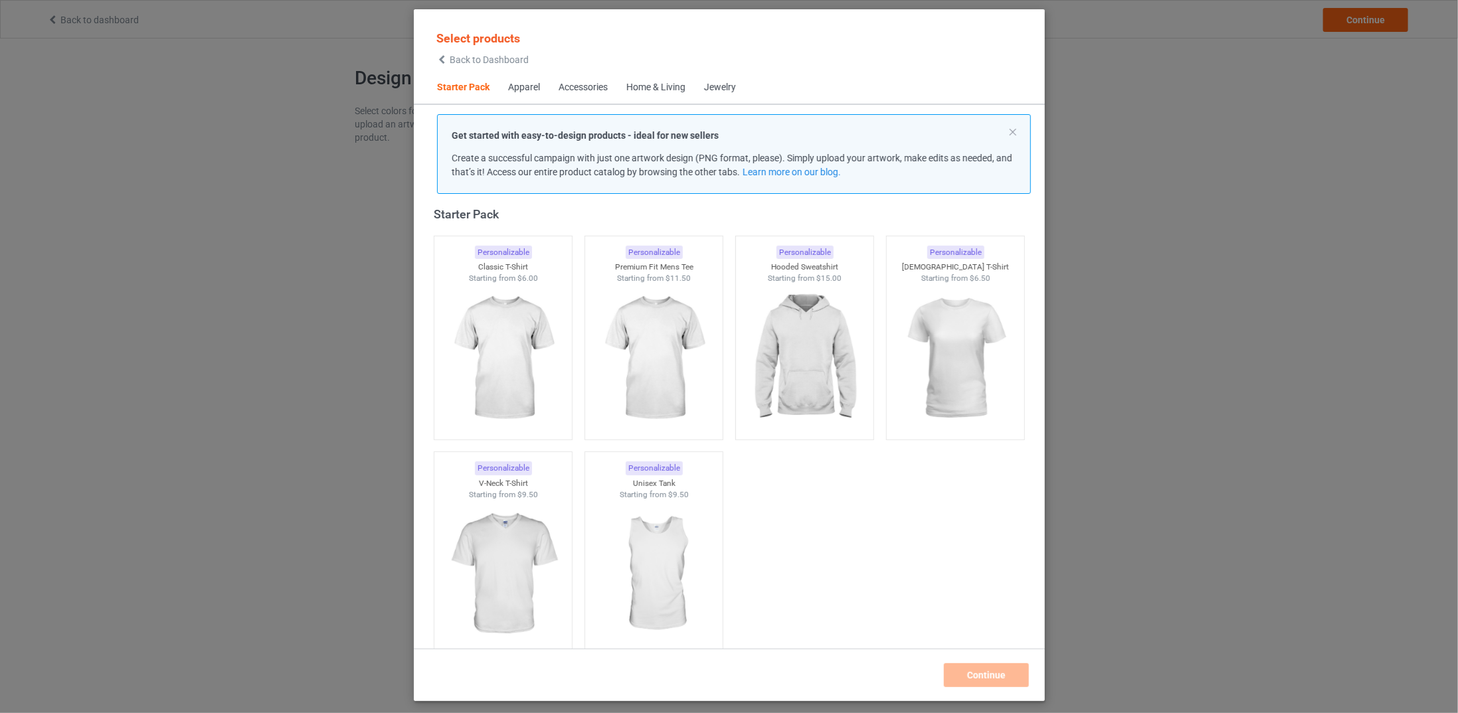
click at [527, 88] on div "Apparel" at bounding box center [524, 87] width 32 height 13
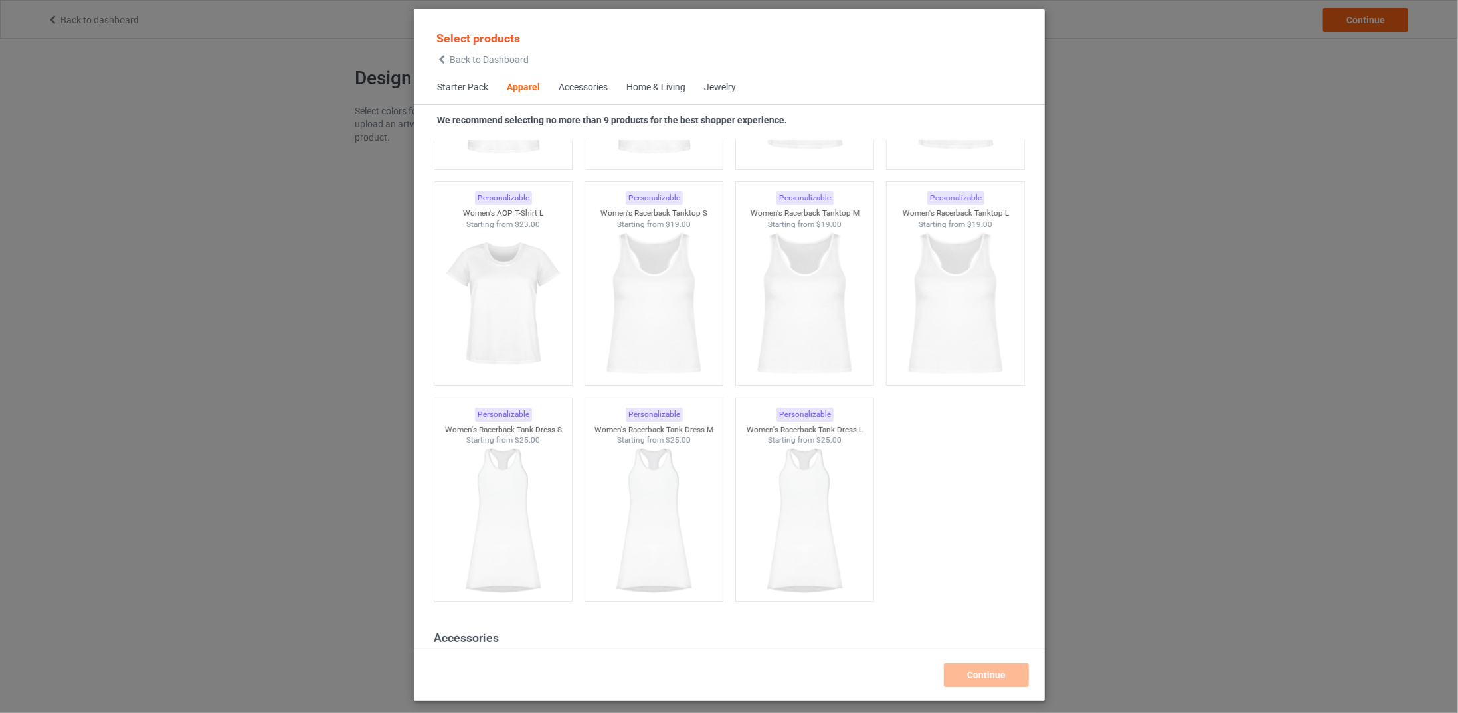
scroll to position [2488, 0]
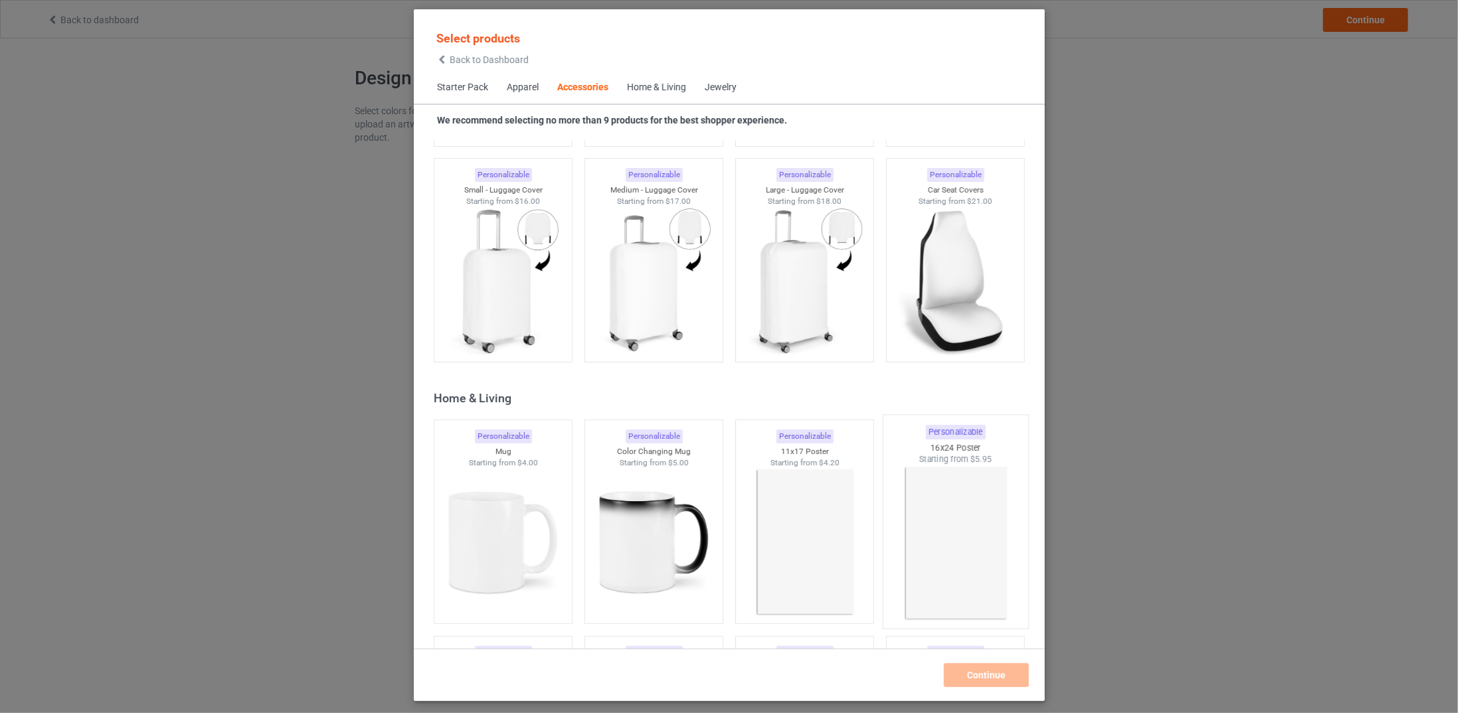
scroll to position [5809, 0]
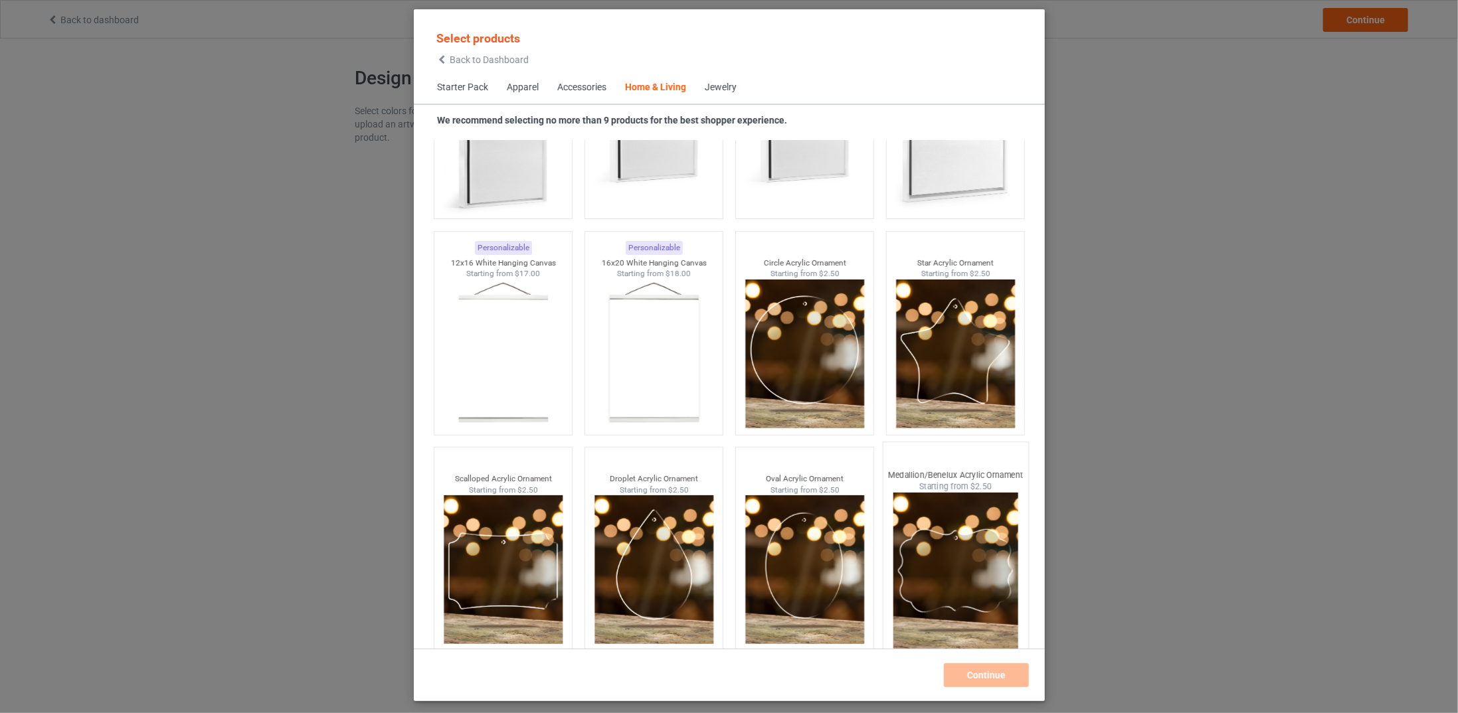
scroll to position [14155, 0]
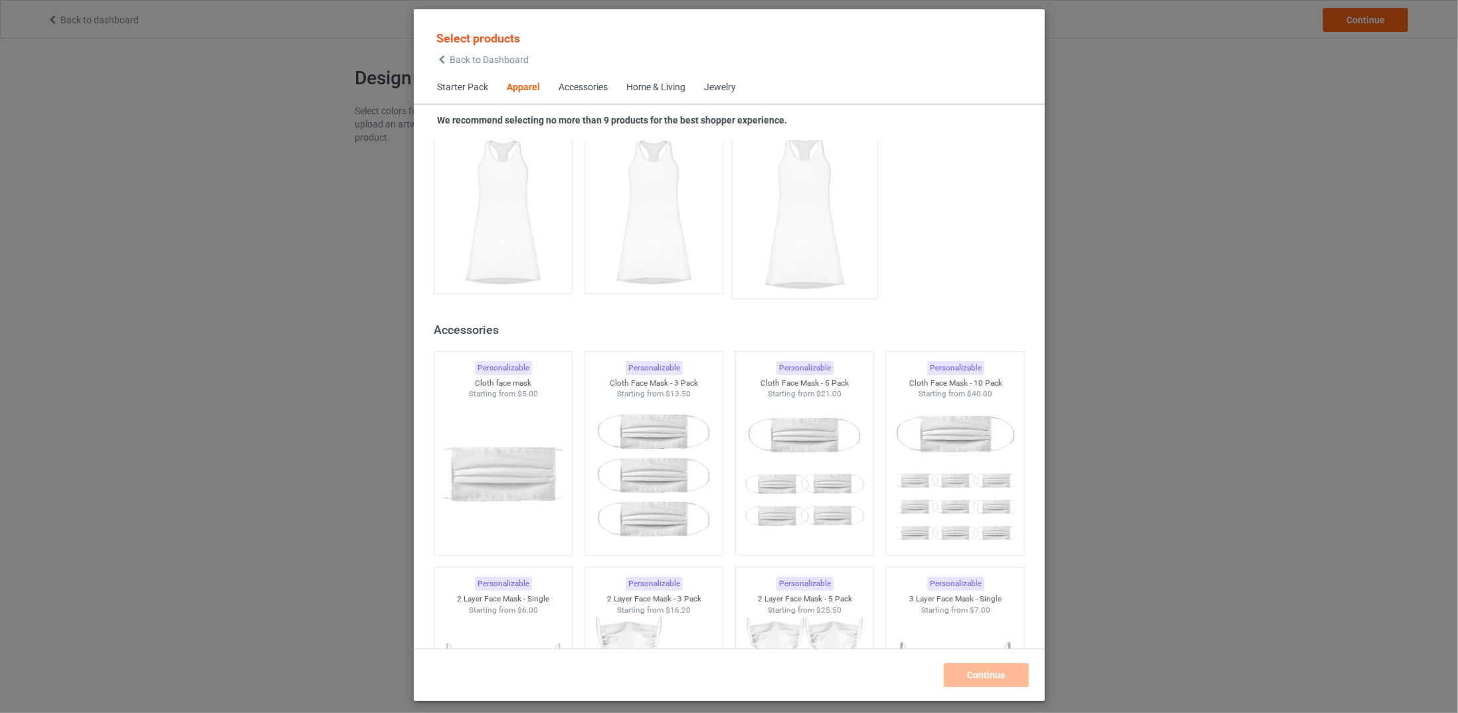
scroll to position [2790, 0]
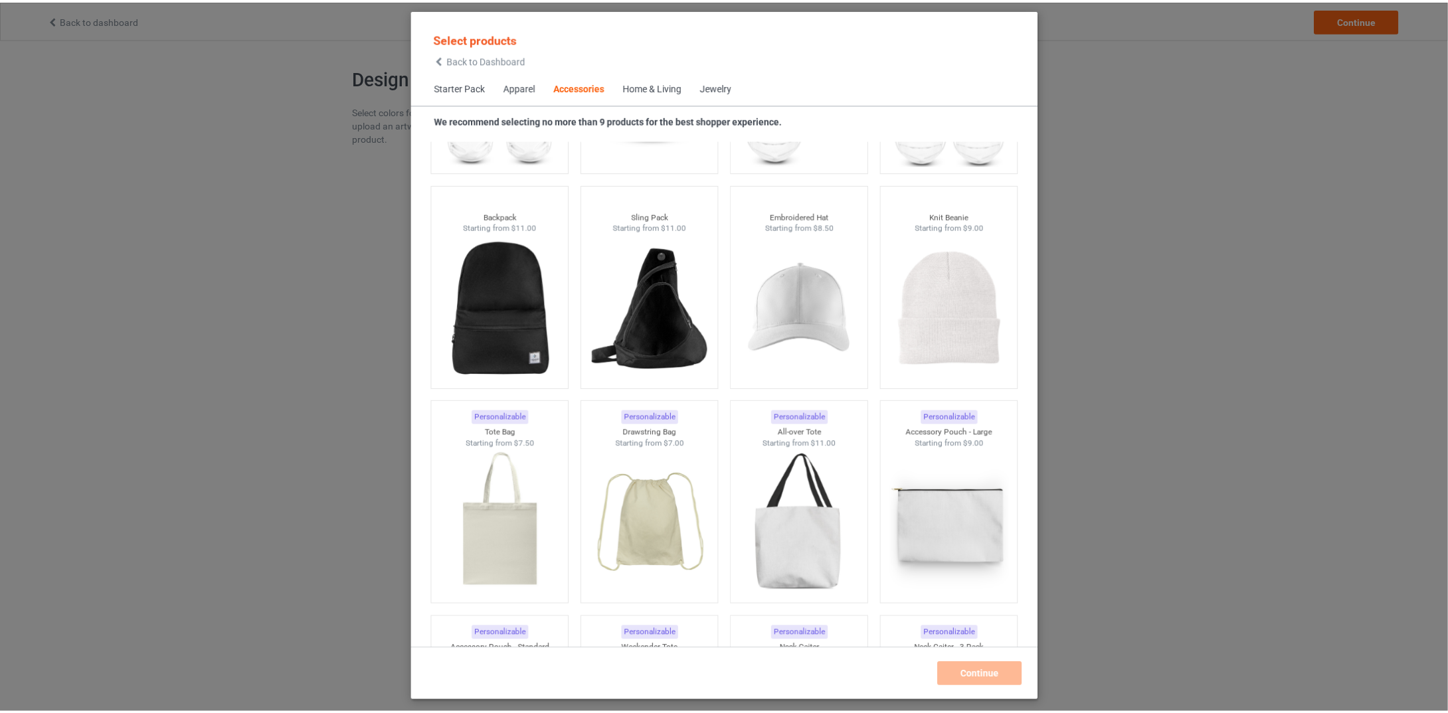
scroll to position [3720, 0]
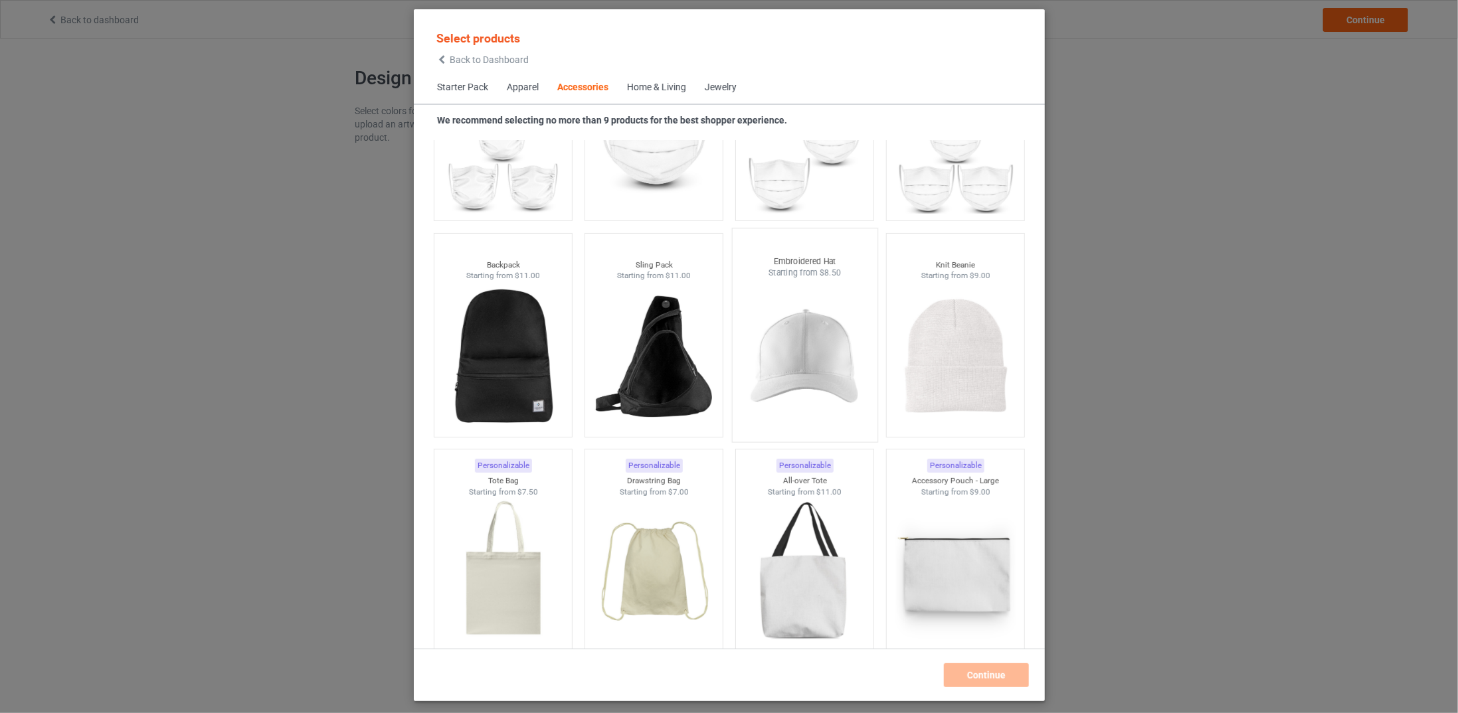
click at [782, 369] on img at bounding box center [804, 357] width 125 height 156
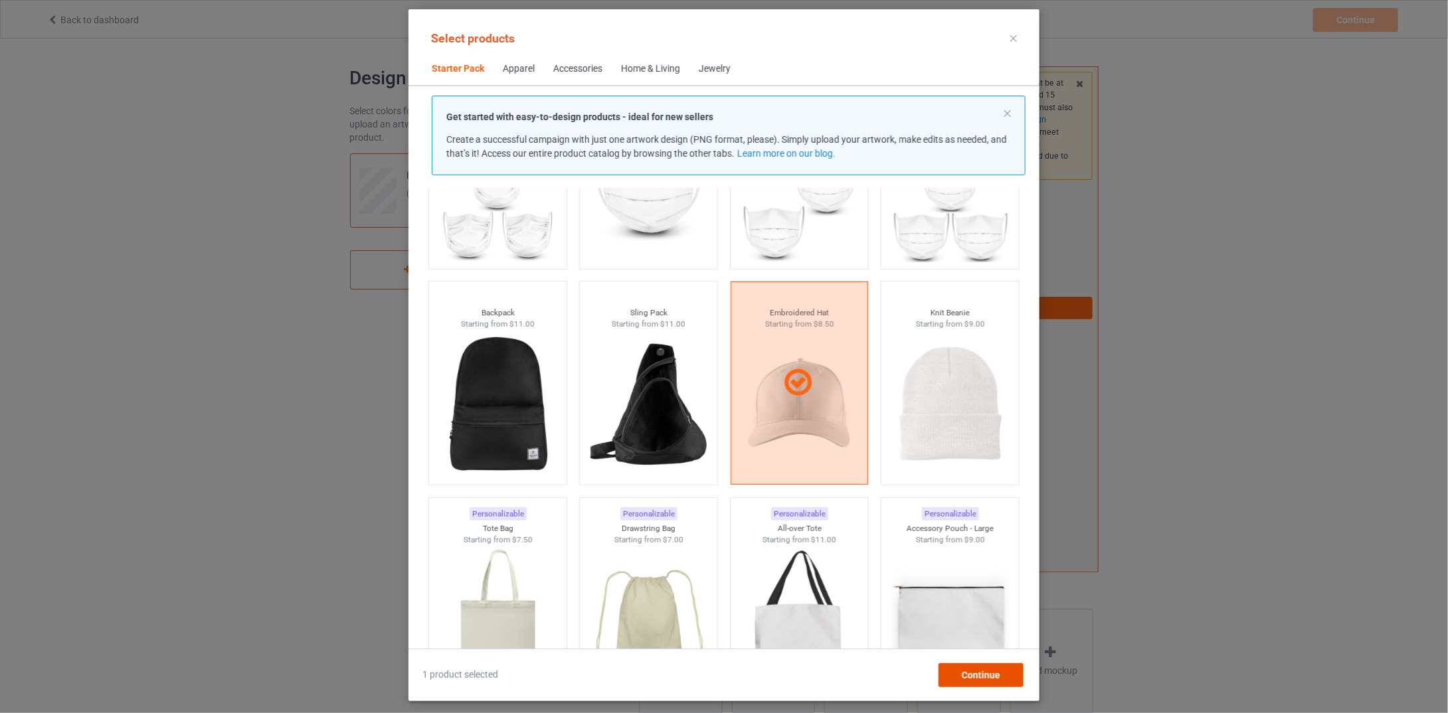
click at [998, 675] on span "Continue" at bounding box center [981, 675] width 39 height 11
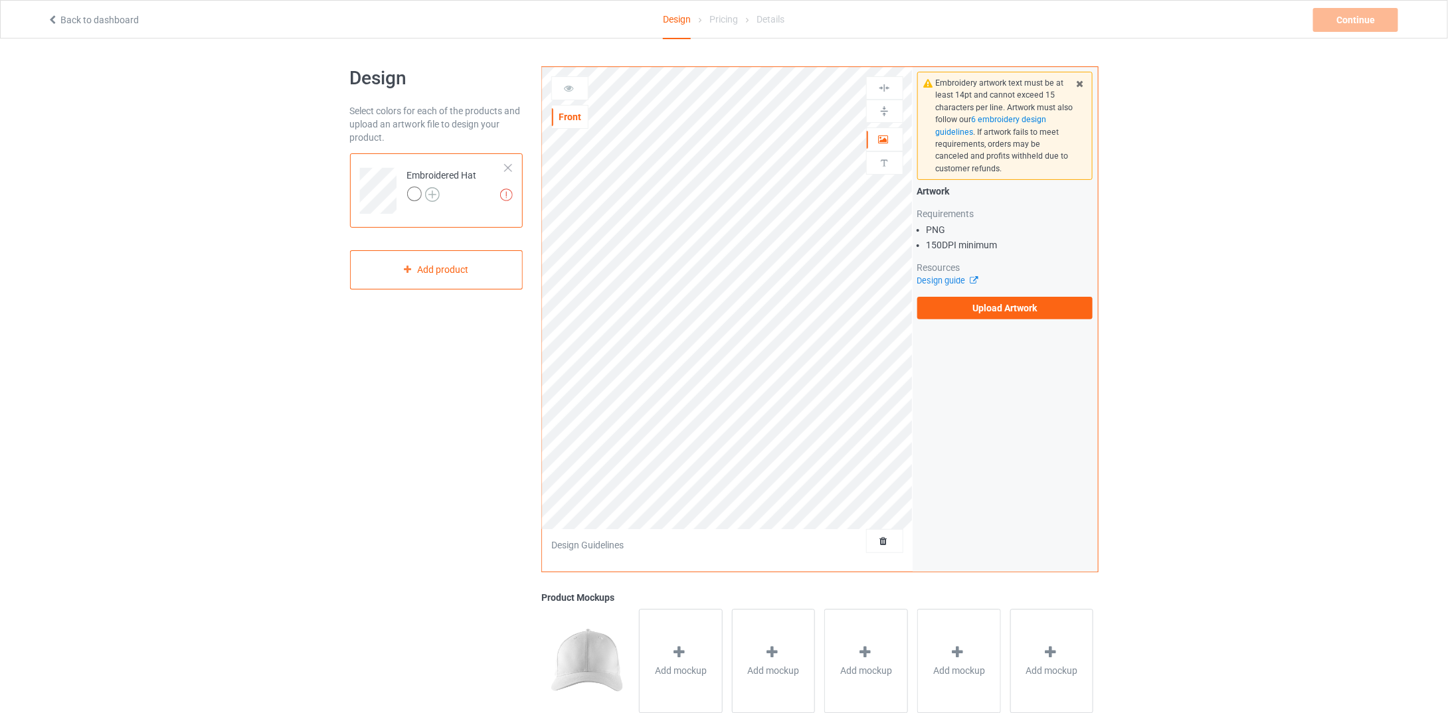
click at [436, 197] on img at bounding box center [432, 194] width 15 height 15
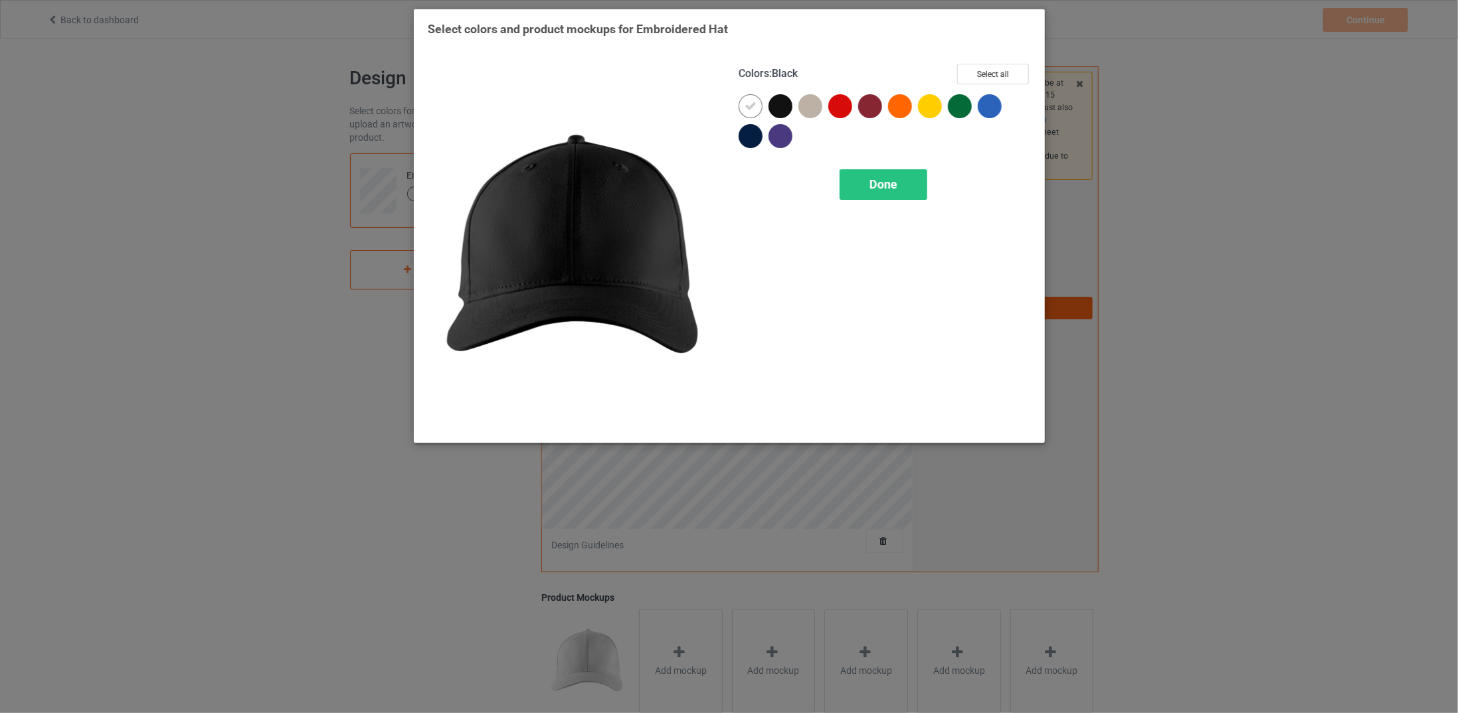
click at [776, 101] on div at bounding box center [781, 106] width 24 height 24
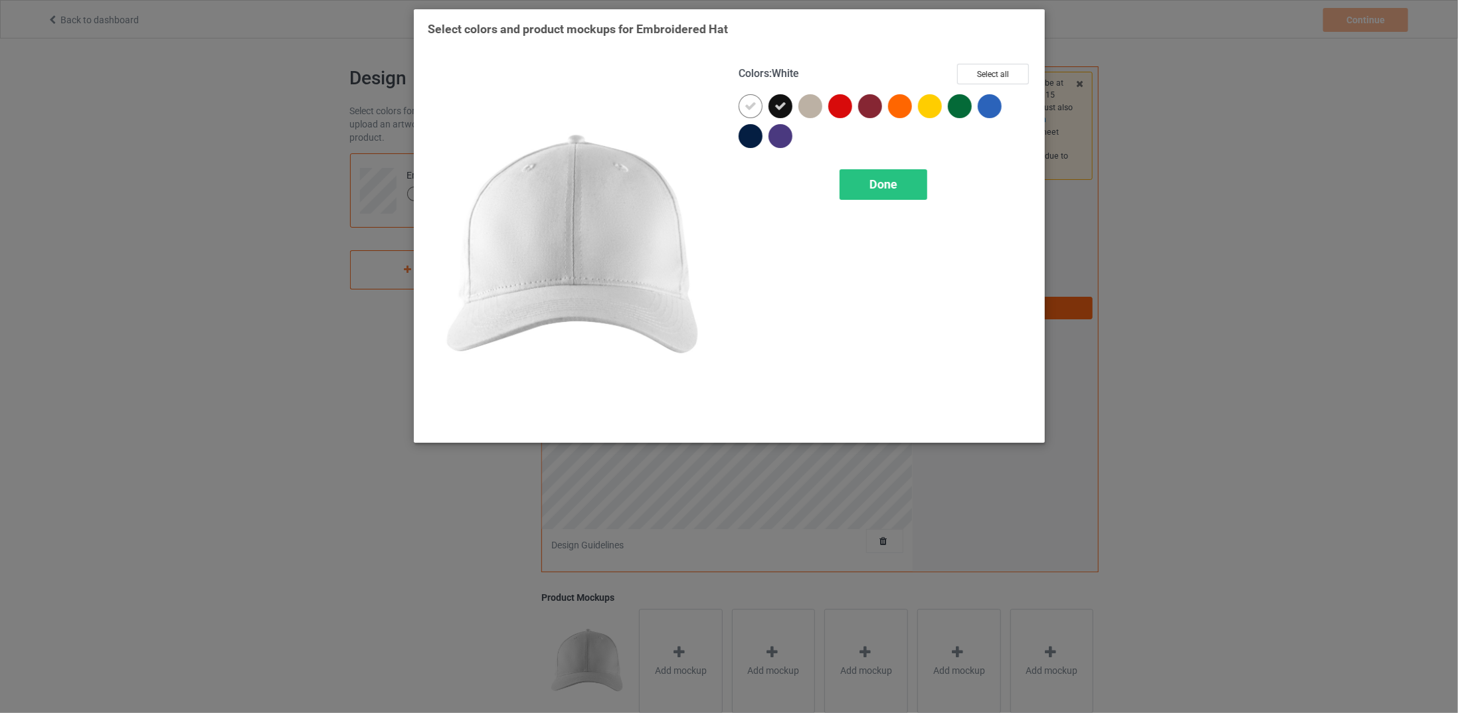
click at [747, 108] on icon at bounding box center [751, 106] width 12 height 12
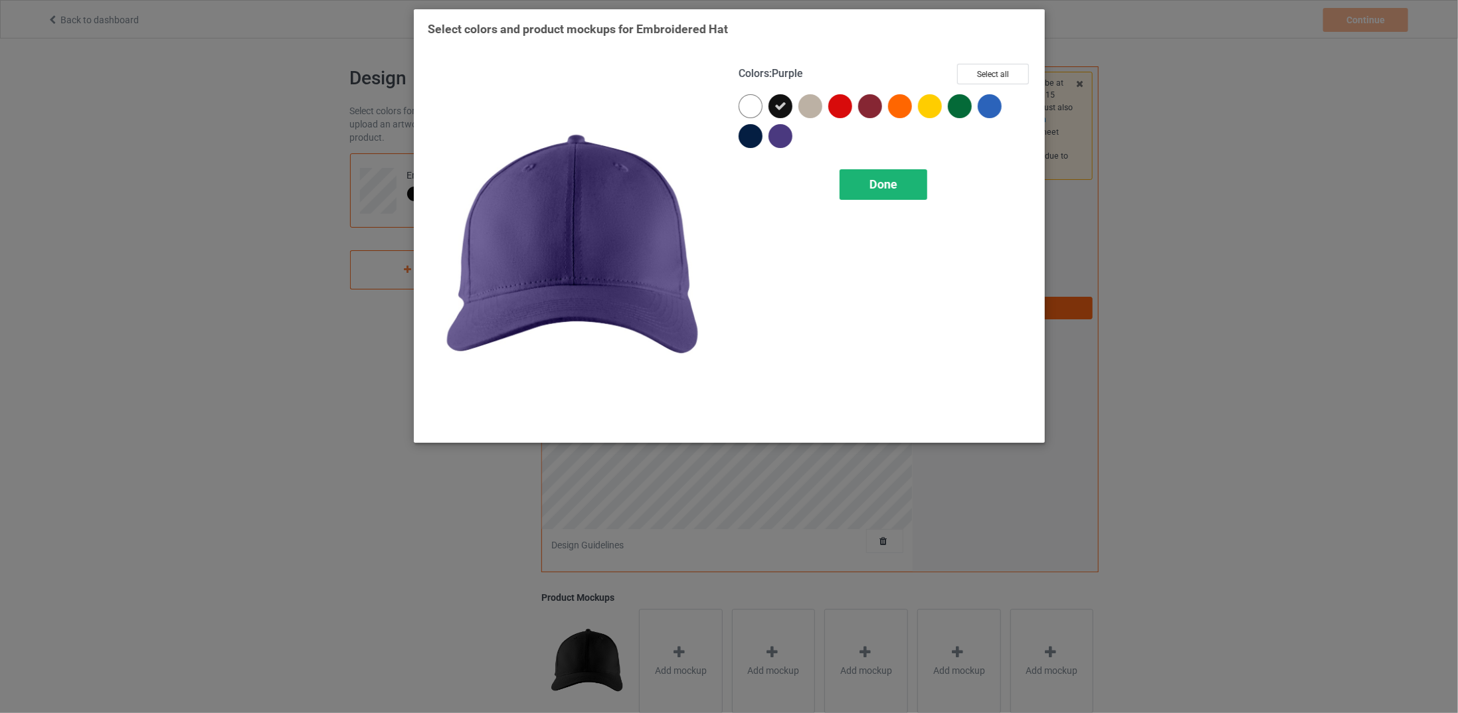
click at [899, 197] on div "Done" at bounding box center [883, 184] width 88 height 31
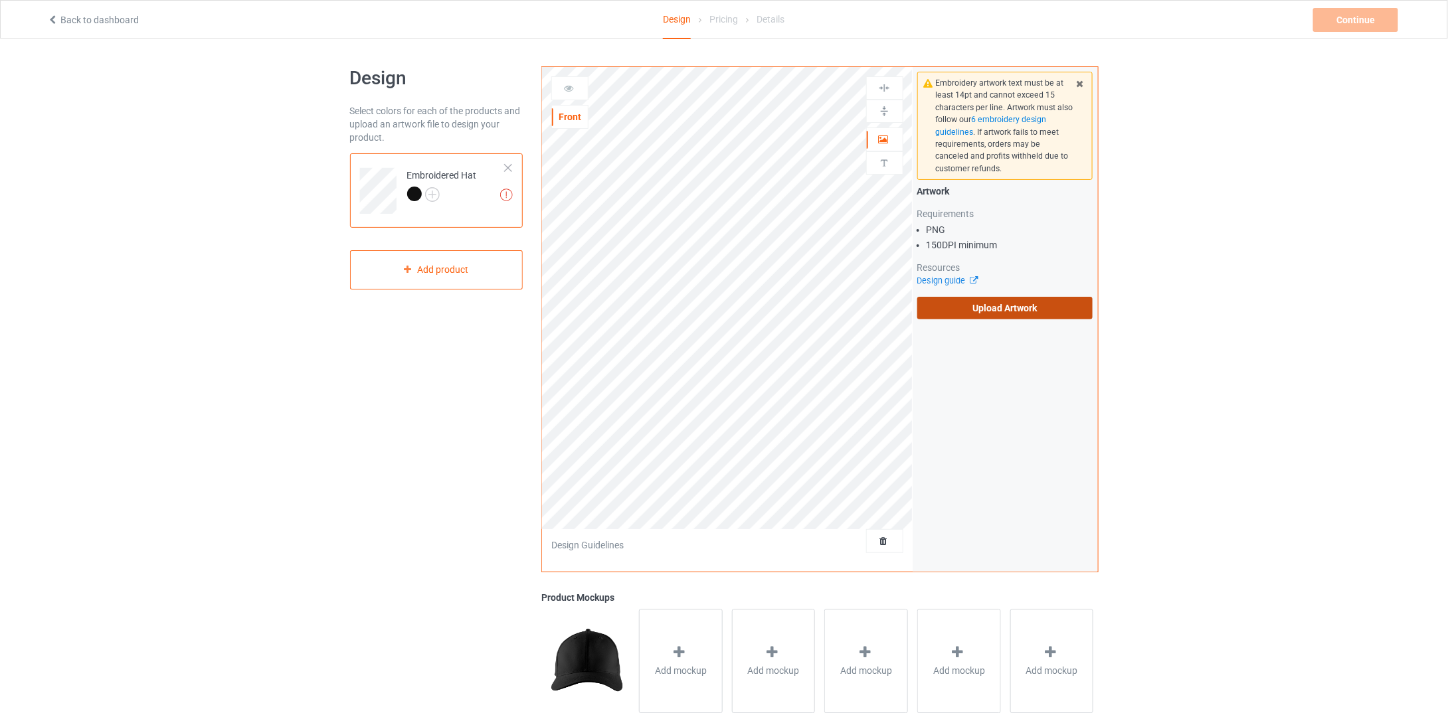
click at [981, 308] on label "Upload Artwork" at bounding box center [1005, 308] width 176 height 23
click at [0, 0] on input "Upload Artwork" at bounding box center [0, 0] width 0 height 0
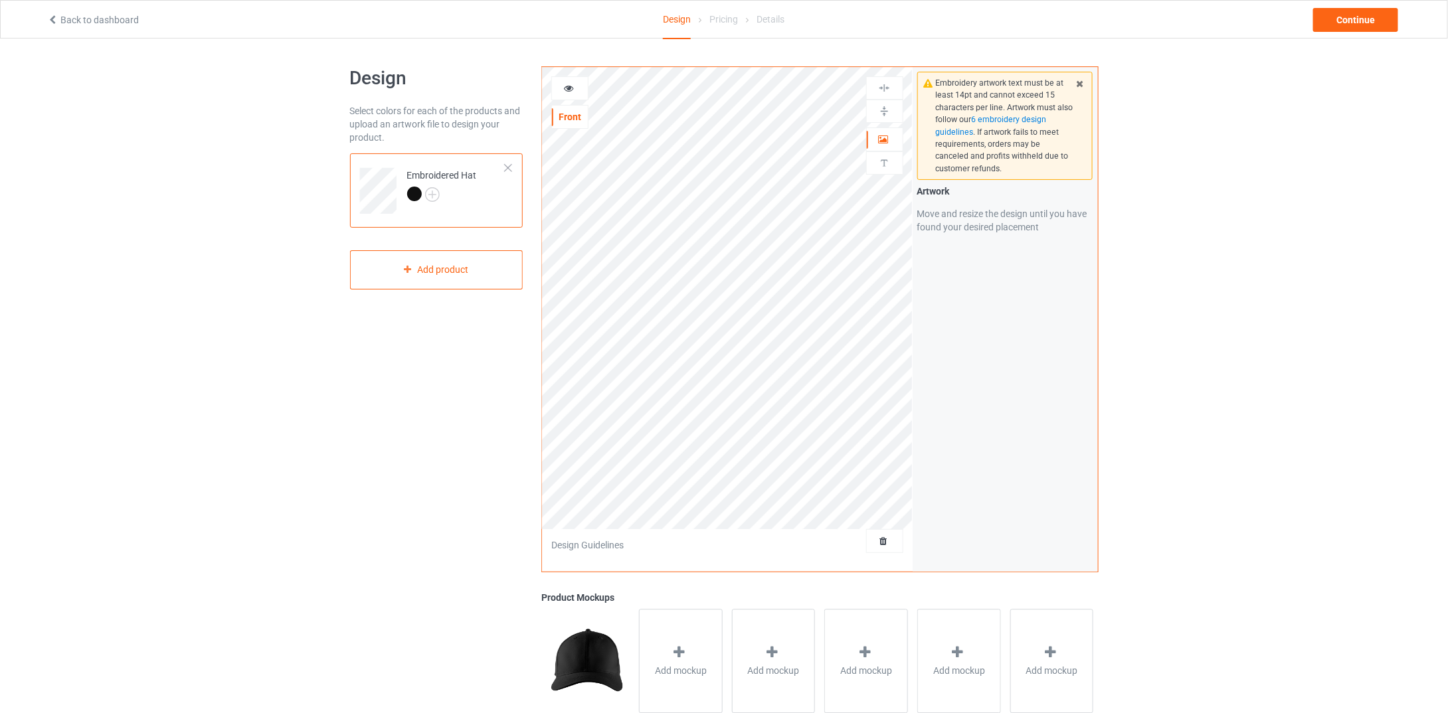
drag, startPoint x: 987, startPoint y: 115, endPoint x: 971, endPoint y: 200, distance: 86.5
click at [971, 199] on div "Artwork Move and resize the design until you have found your desired placement" at bounding box center [1005, 209] width 176 height 49
click at [1027, 114] on div "Embroidery artwork text must be at least 14pt and cannot exceed 15 characters p…" at bounding box center [1005, 126] width 139 height 98
click at [1023, 116] on span "6 embroidery design guidelines" at bounding box center [991, 125] width 111 height 21
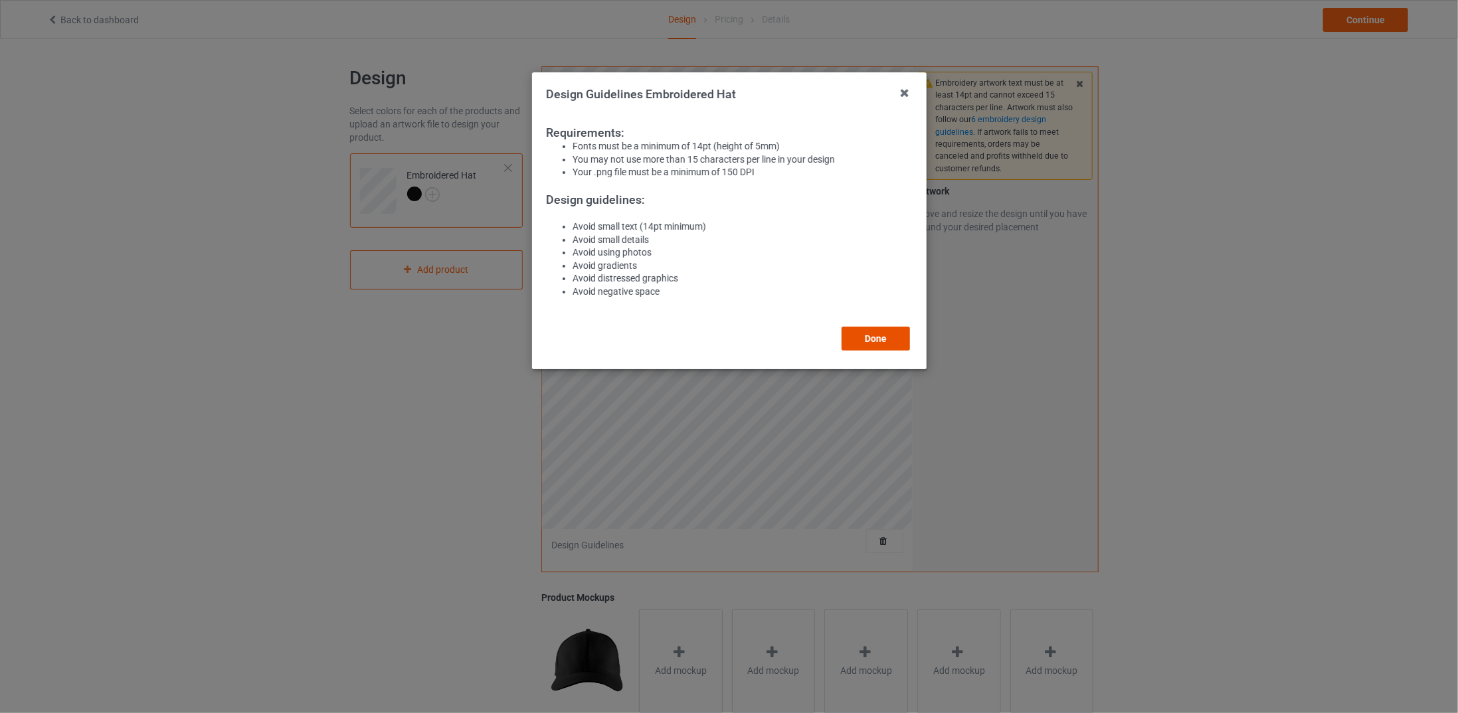
click at [884, 342] on button "Done" at bounding box center [876, 339] width 68 height 24
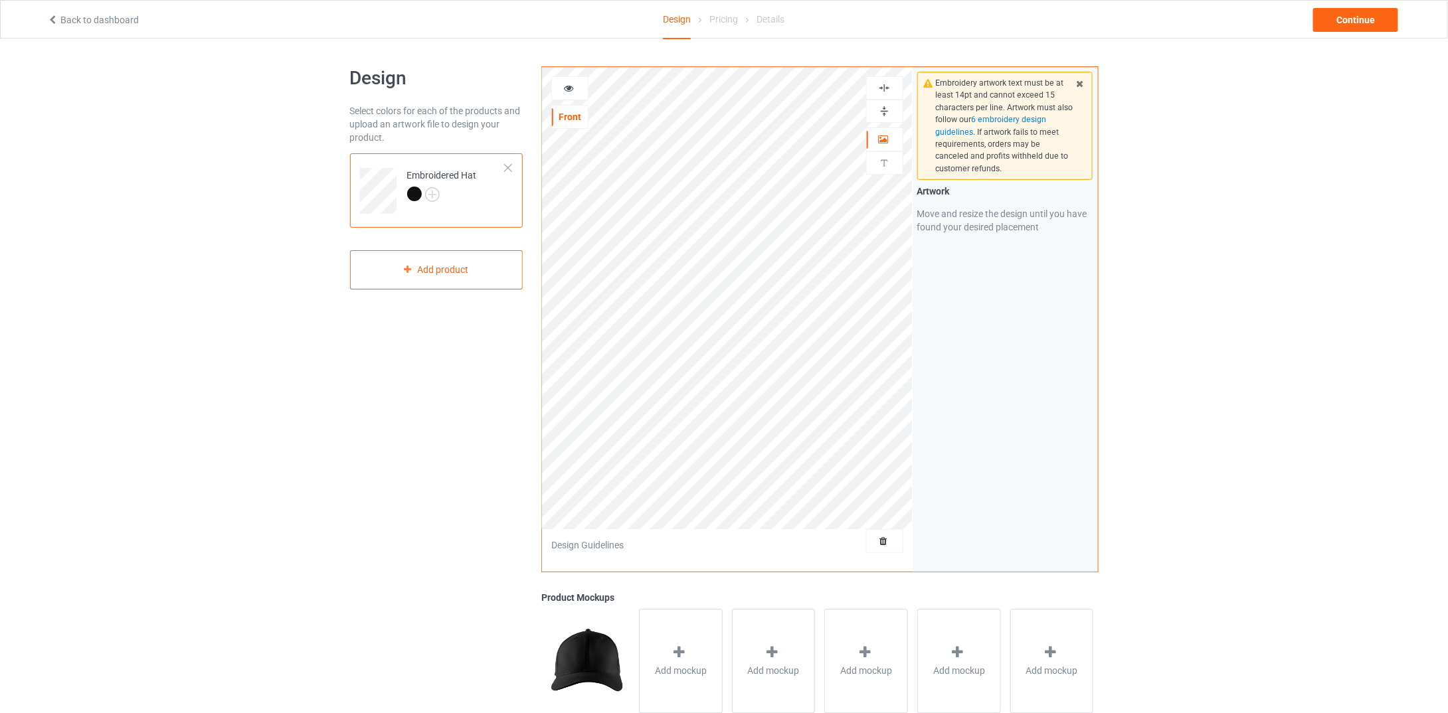
click at [886, 86] on img at bounding box center [884, 88] width 13 height 13
click at [886, 100] on div at bounding box center [884, 111] width 37 height 23
click at [886, 105] on img at bounding box center [884, 111] width 13 height 13
click at [1355, 19] on div "Continue" at bounding box center [1355, 20] width 85 height 24
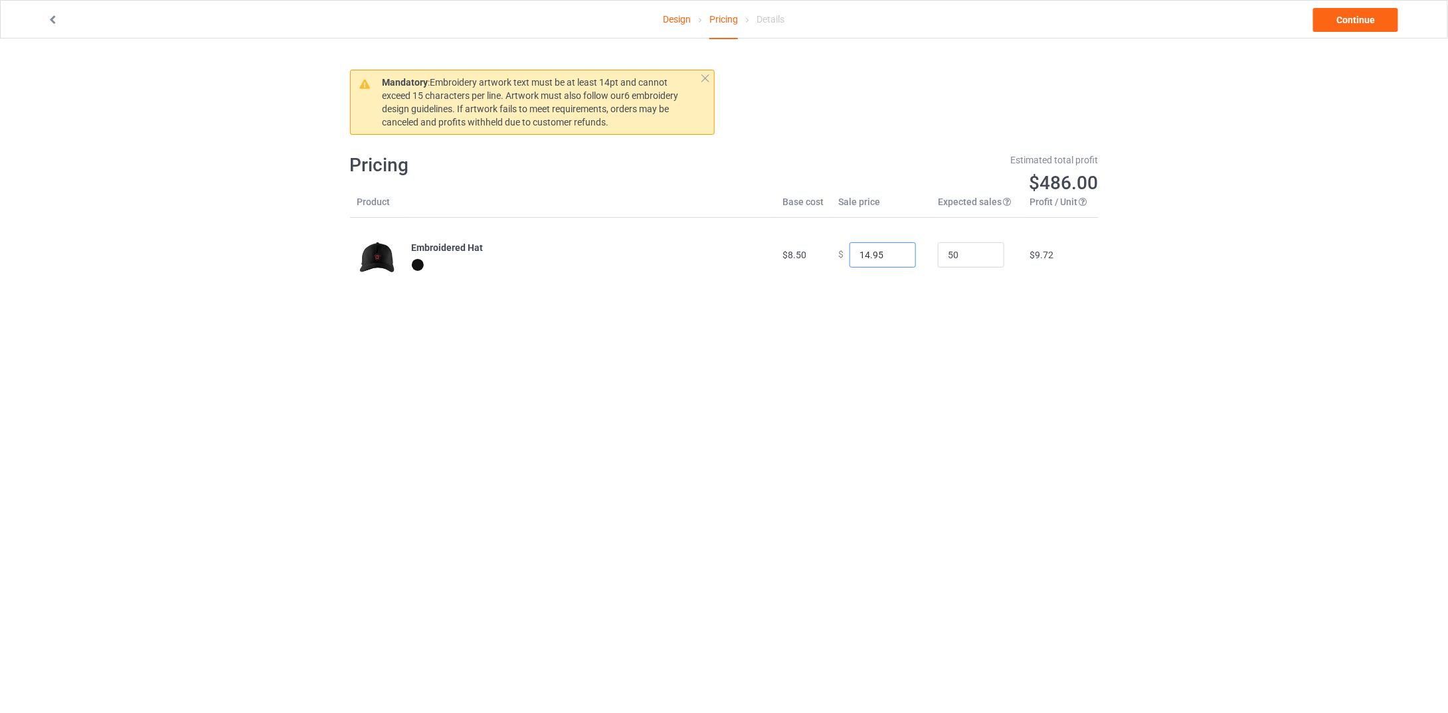
click at [892, 256] on input "14.95" at bounding box center [883, 254] width 66 height 25
click at [892, 256] on input "13.95" at bounding box center [883, 254] width 66 height 25
click at [892, 256] on input "12.95" at bounding box center [883, 254] width 66 height 25
click at [892, 256] on input "11.95" at bounding box center [883, 254] width 66 height 25
click at [892, 256] on input "10.95" at bounding box center [883, 254] width 66 height 25
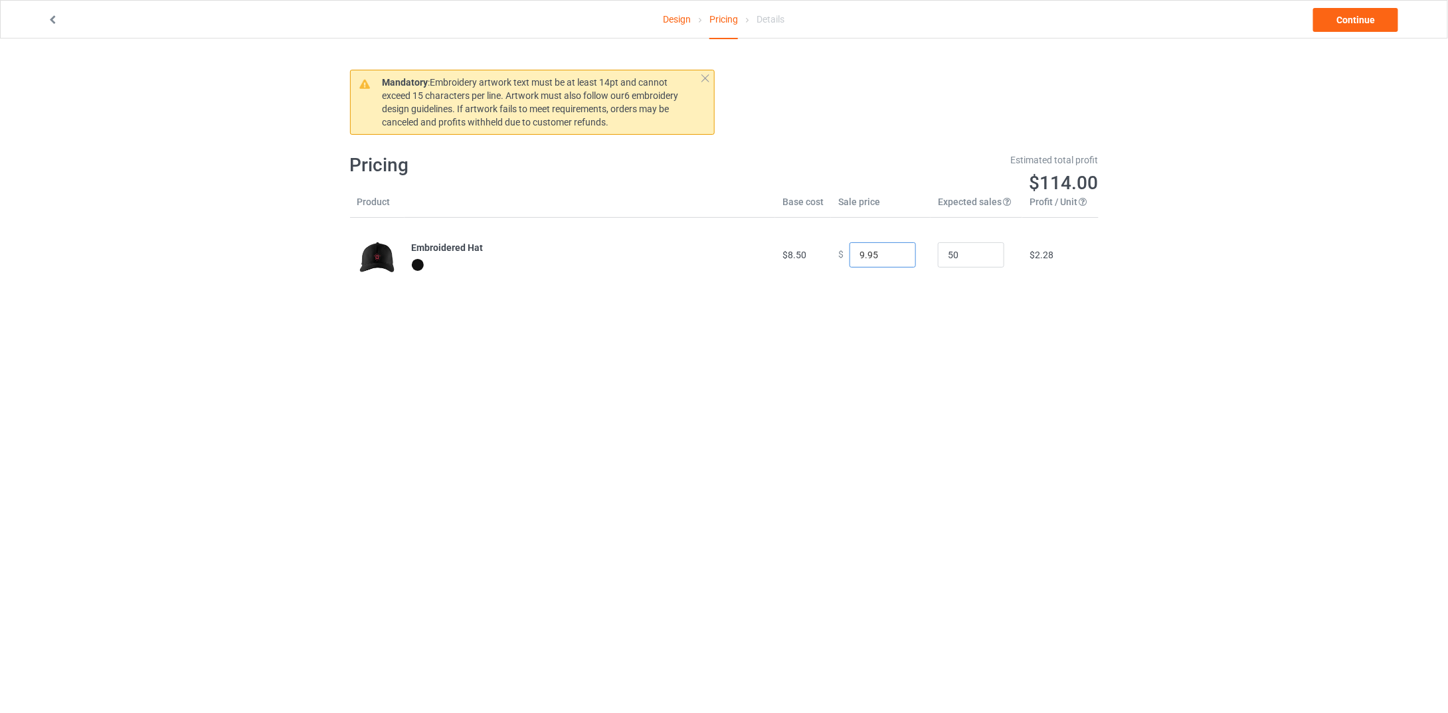
click at [892, 256] on input "9.95" at bounding box center [883, 254] width 66 height 25
type input "8.95"
click at [892, 256] on input "8.95" at bounding box center [883, 254] width 66 height 25
click at [1348, 19] on link "Continue" at bounding box center [1355, 20] width 85 height 24
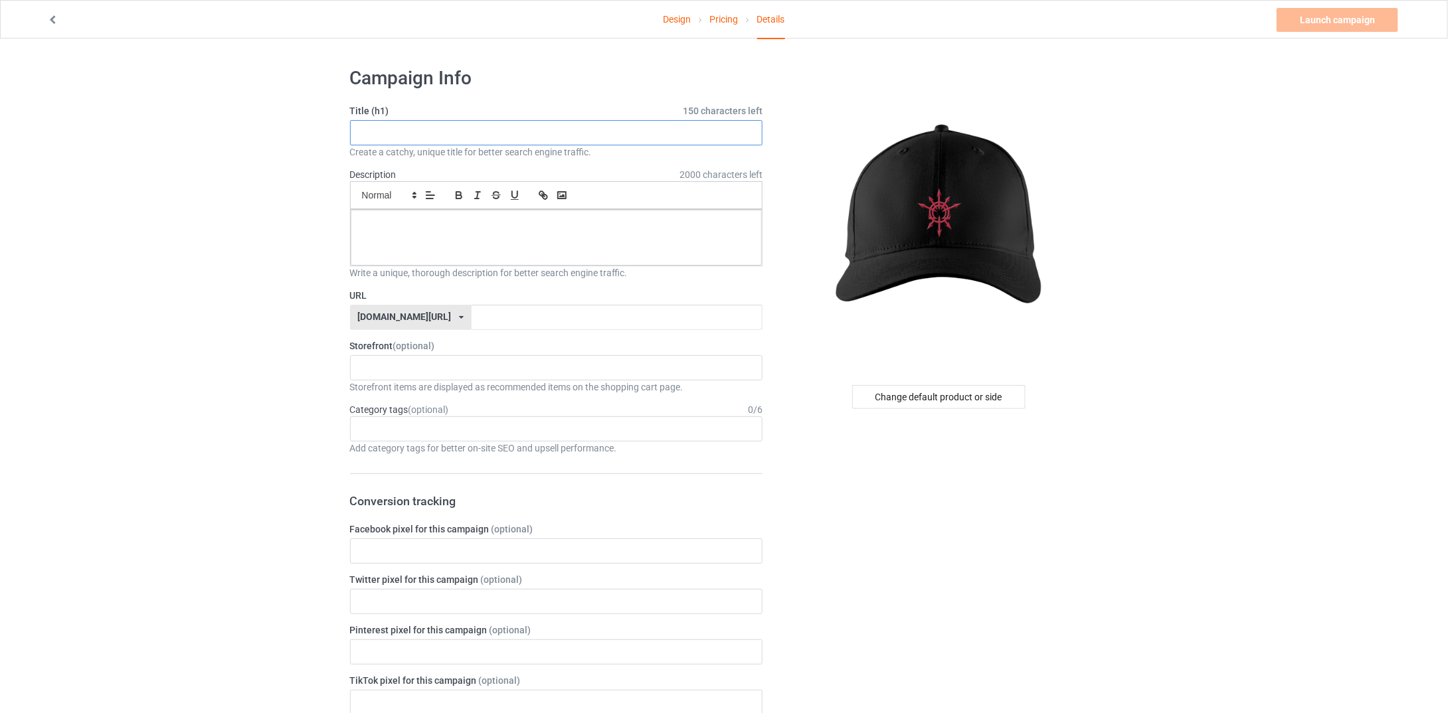
click at [468, 129] on input "text" at bounding box center [556, 132] width 413 height 25
type input "Logo Hat"
click at [423, 221] on p at bounding box center [556, 225] width 391 height 13
click at [482, 318] on input "text" at bounding box center [617, 317] width 291 height 25
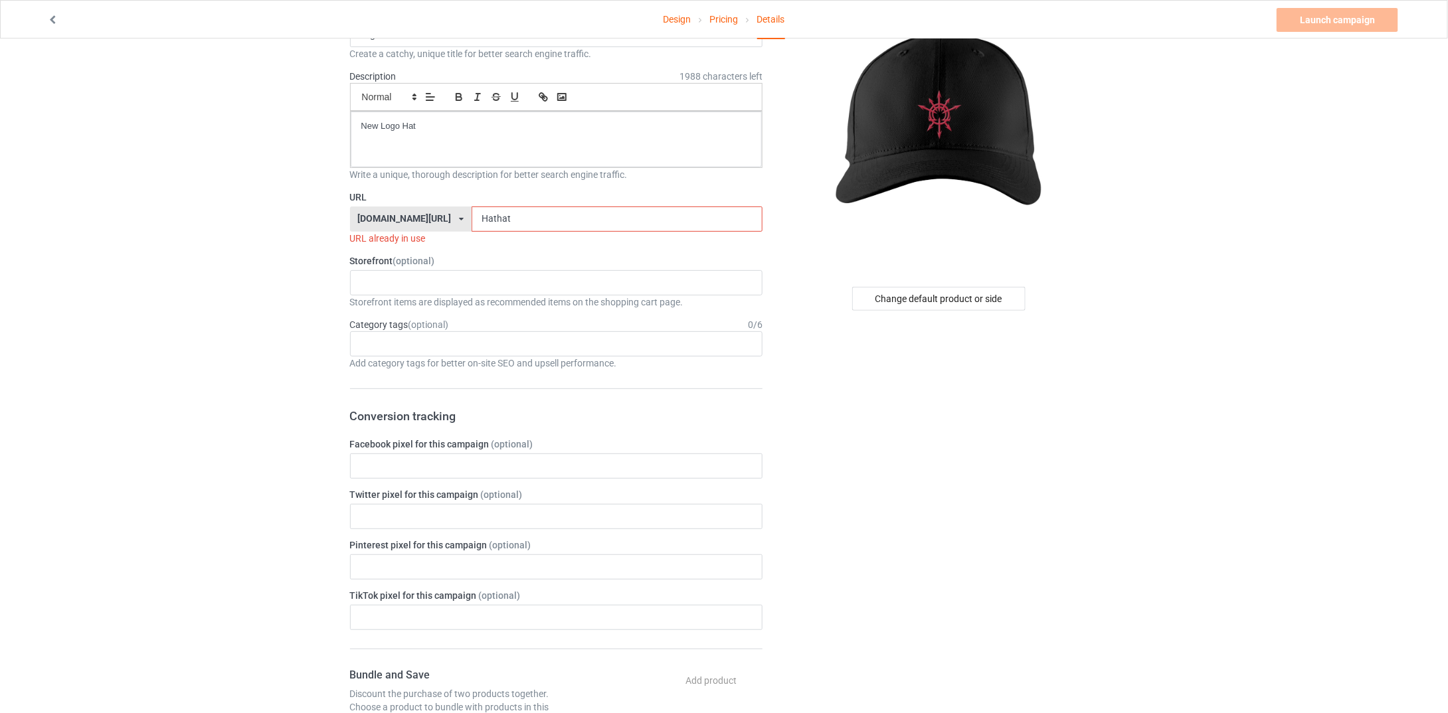
scroll to position [199, 0]
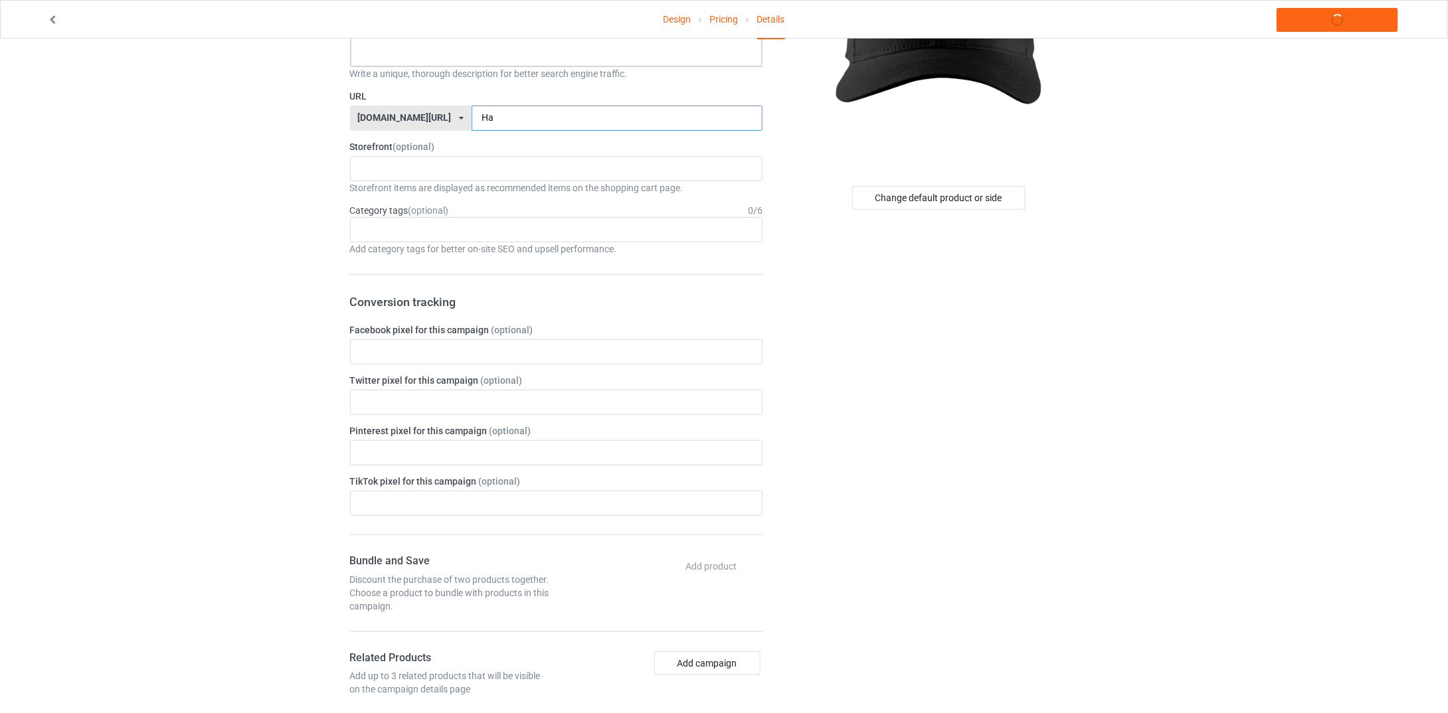
type input "H"
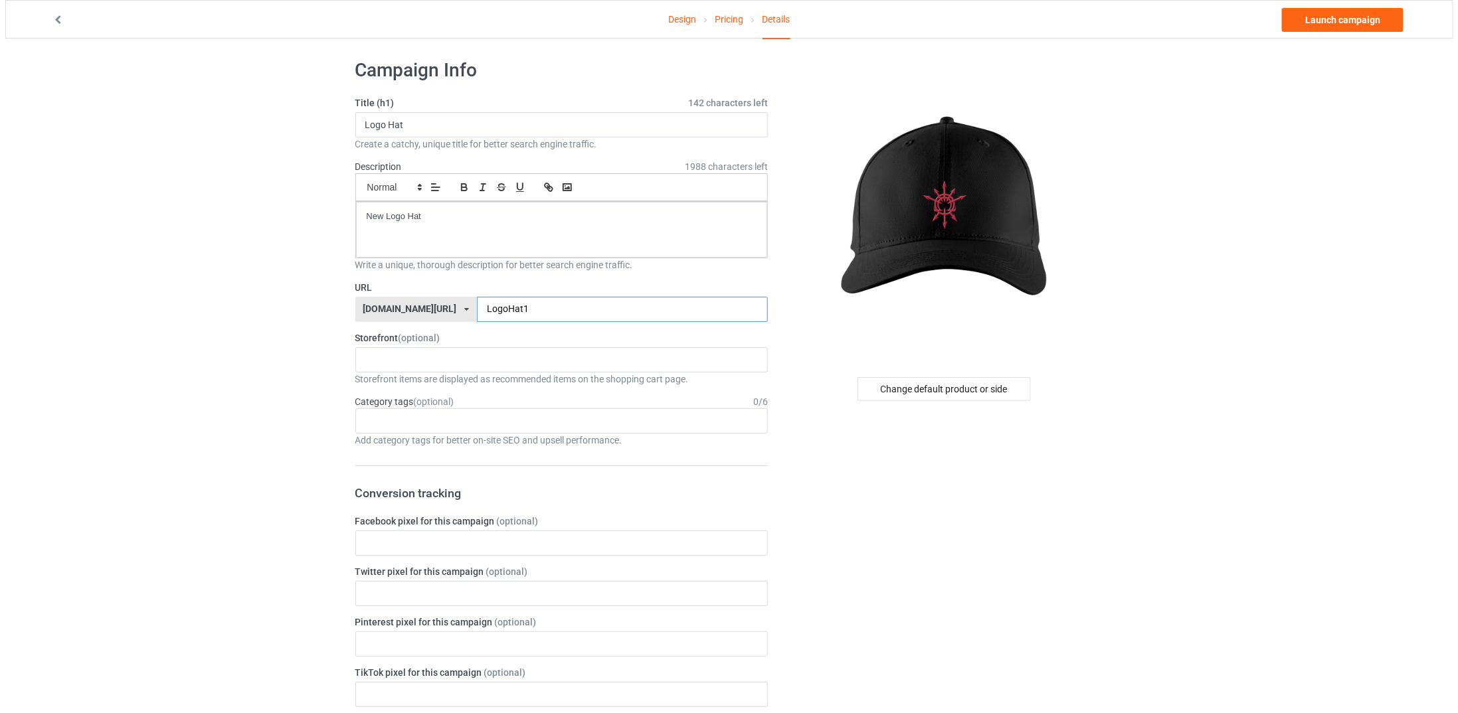
scroll to position [0, 0]
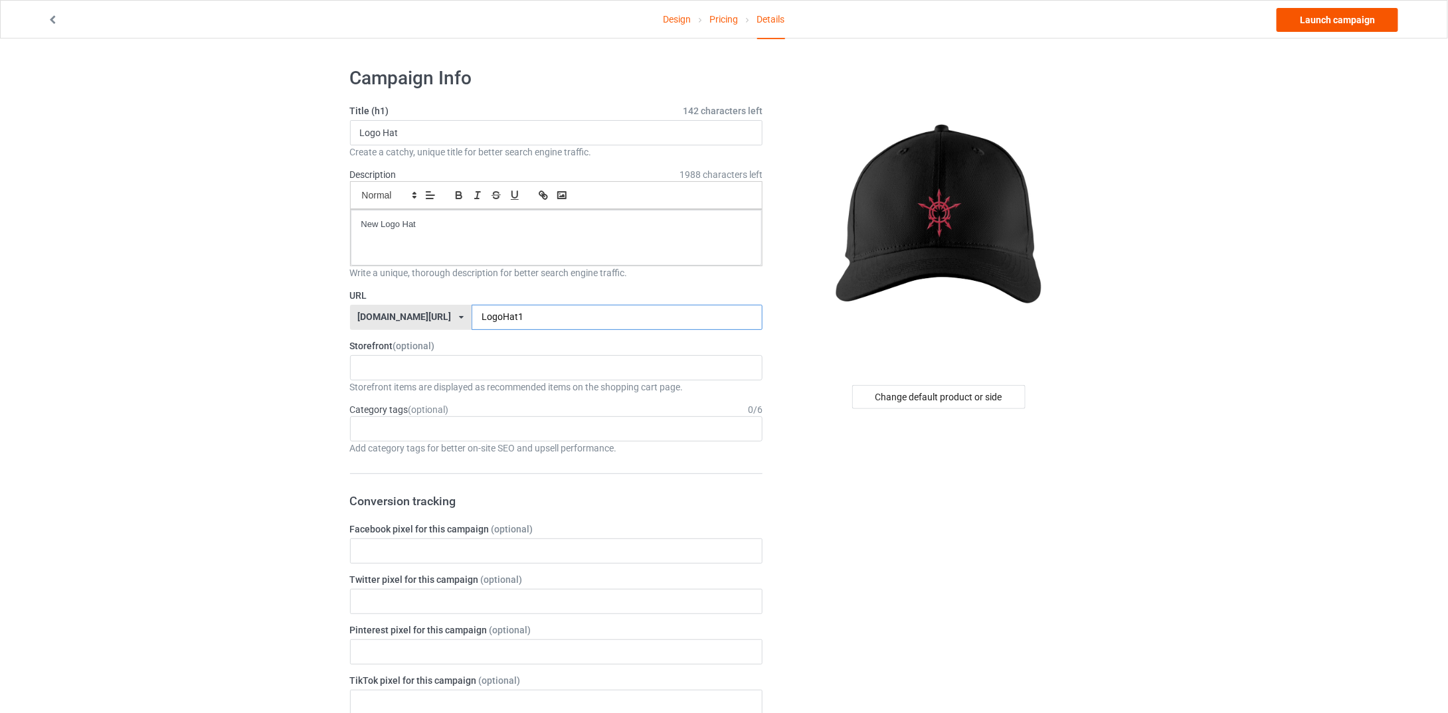
type input "LogoHat1"
click at [1347, 21] on link "Launch campaign" at bounding box center [1338, 20] width 122 height 24
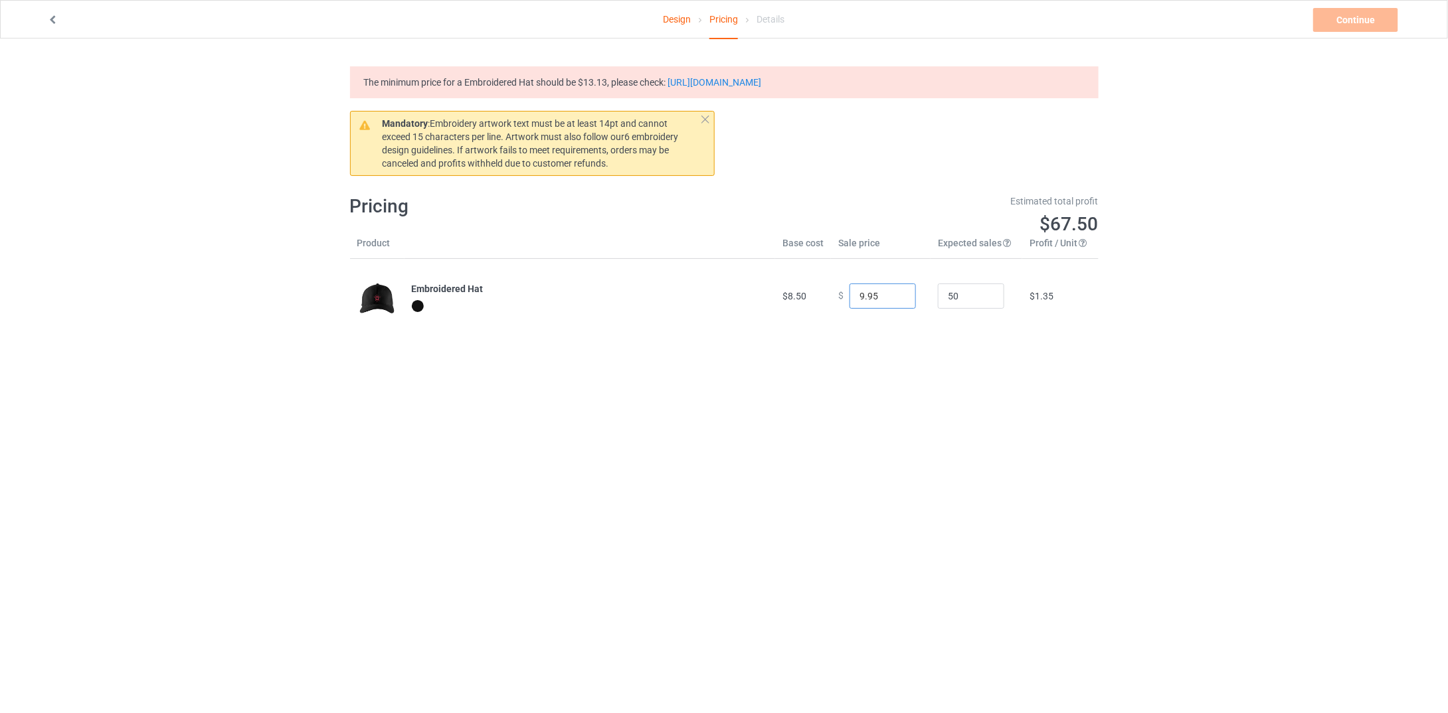
click at [894, 294] on input "9.95" at bounding box center [883, 296] width 66 height 25
click at [894, 294] on input "10.95" at bounding box center [883, 296] width 66 height 25
click at [894, 293] on input "11.95" at bounding box center [883, 296] width 66 height 25
click at [894, 293] on input "12.95" at bounding box center [883, 296] width 66 height 25
click at [894, 292] on input "13.95" at bounding box center [883, 296] width 66 height 25
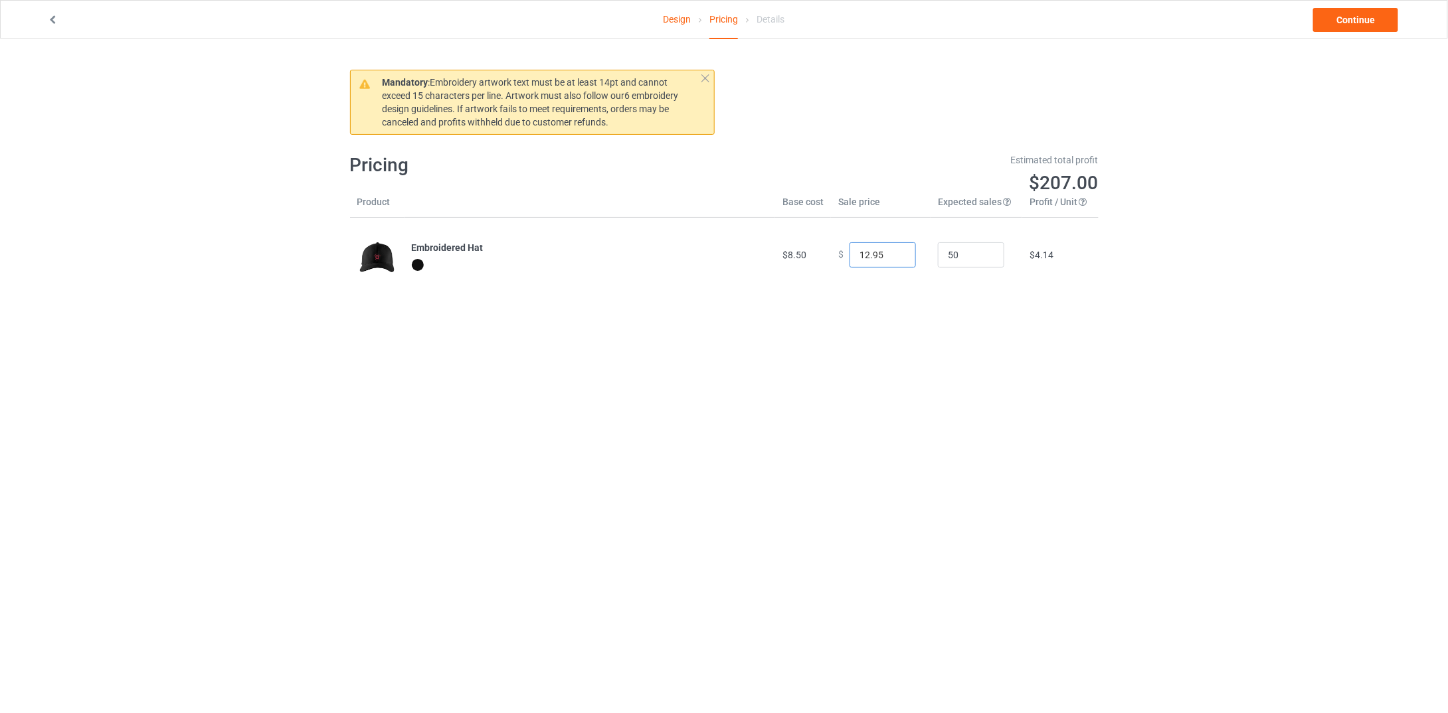
click at [896, 260] on input "12.95" at bounding box center [883, 254] width 66 height 25
click at [896, 258] on input "11.95" at bounding box center [883, 254] width 66 height 25
click at [896, 249] on input "12.95" at bounding box center [883, 254] width 66 height 25
click at [896, 249] on input "13.95" at bounding box center [883, 254] width 66 height 25
type input "13.35"
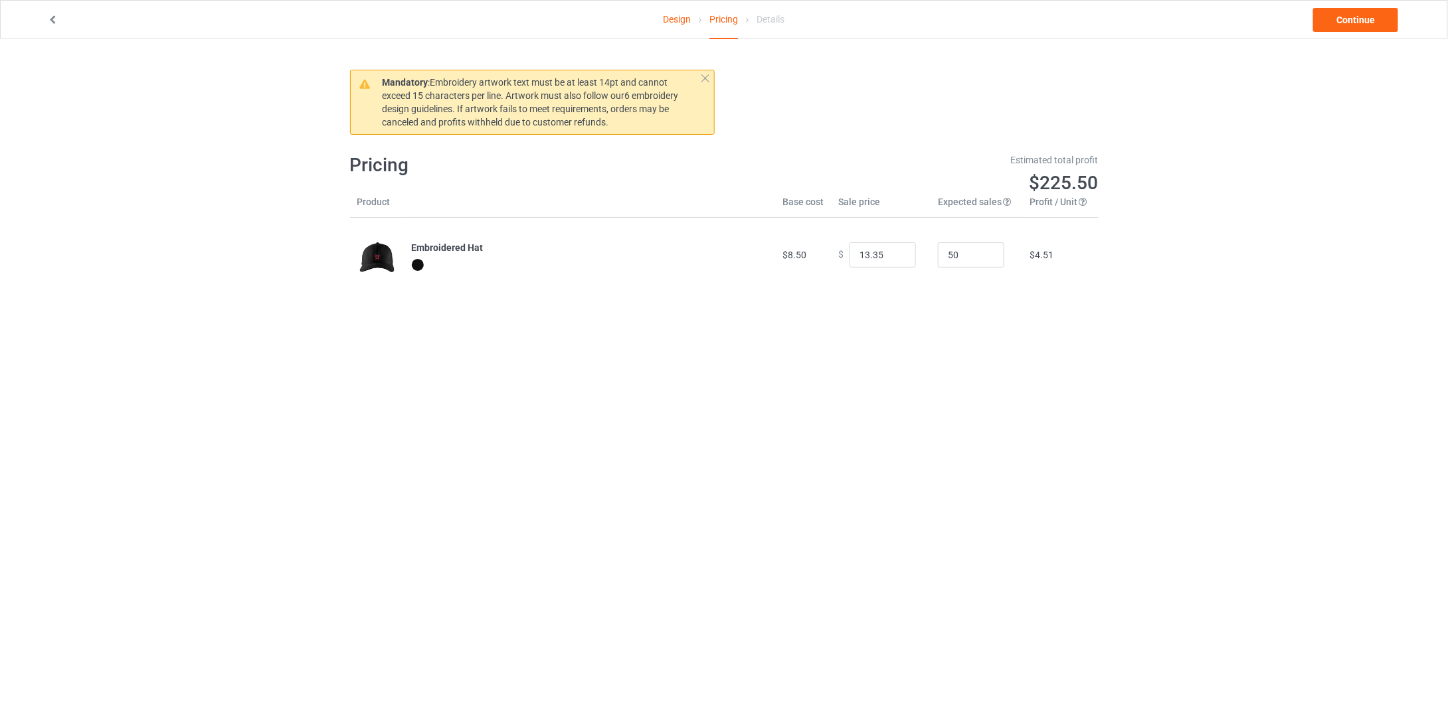
drag, startPoint x: 946, startPoint y: 333, endPoint x: 951, endPoint y: 324, distance: 10.1
click at [951, 328] on body "Design Pricing Details Continue Mandatory : Embroidery artwork text must be at …" at bounding box center [724, 395] width 1448 height 713
click at [1337, 10] on link "Continue" at bounding box center [1355, 20] width 85 height 24
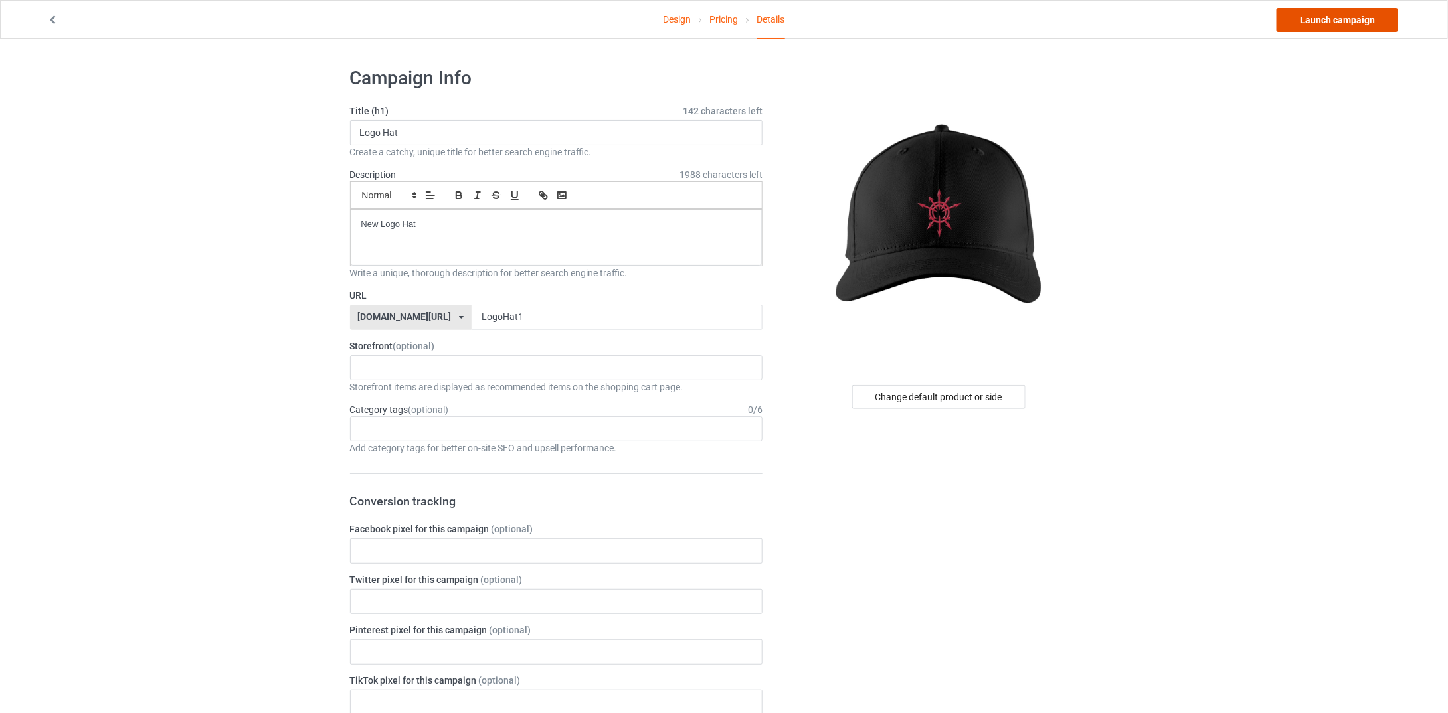
click at [1338, 11] on link "Launch campaign" at bounding box center [1338, 20] width 122 height 24
